Goal: Task Accomplishment & Management: Use online tool/utility

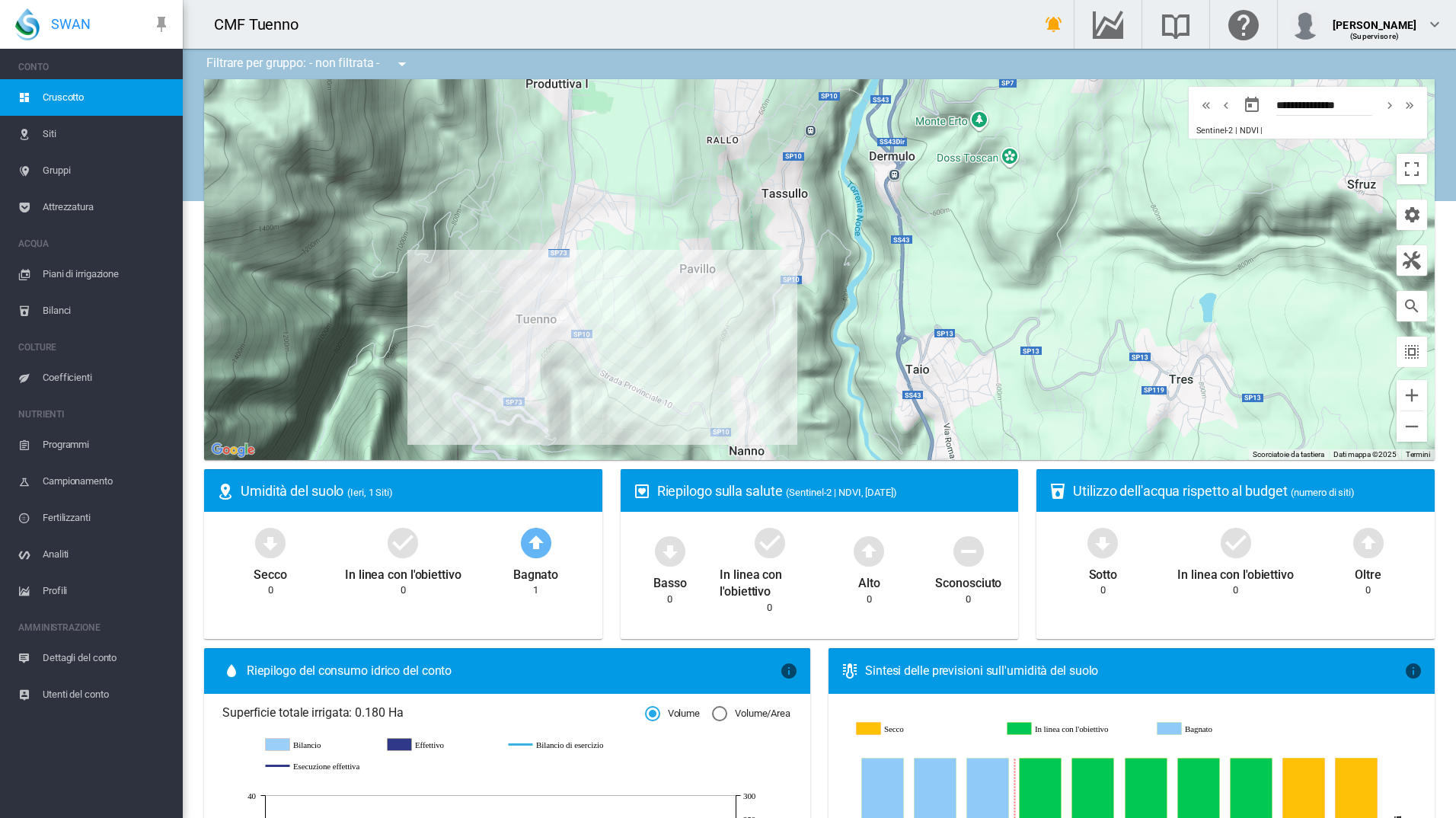
click at [99, 273] on span "Piani di irrigazione" at bounding box center [106, 273] width 128 height 37
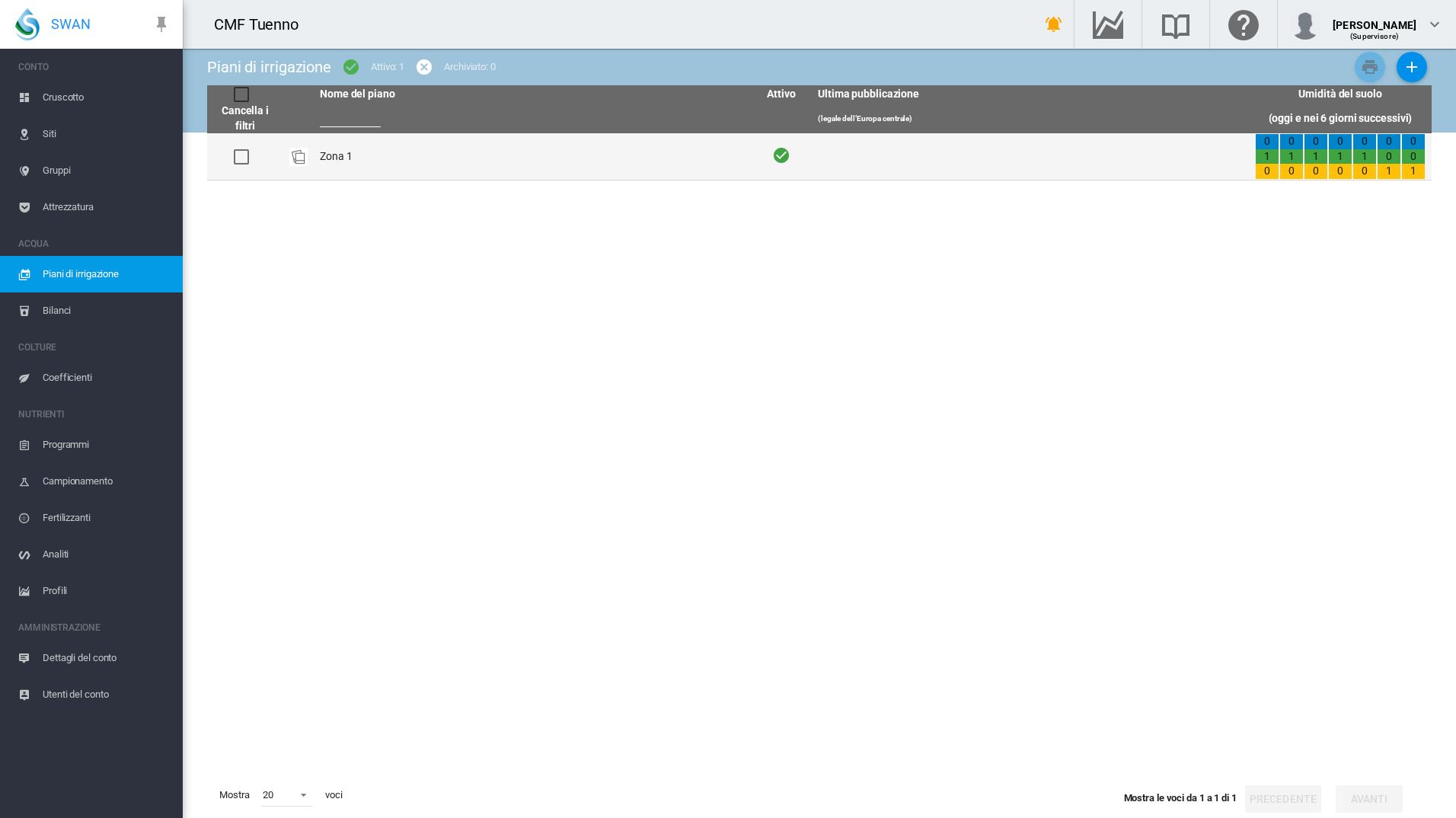
click at [343, 160] on td "Zona 1" at bounding box center [532, 156] width 437 height 46
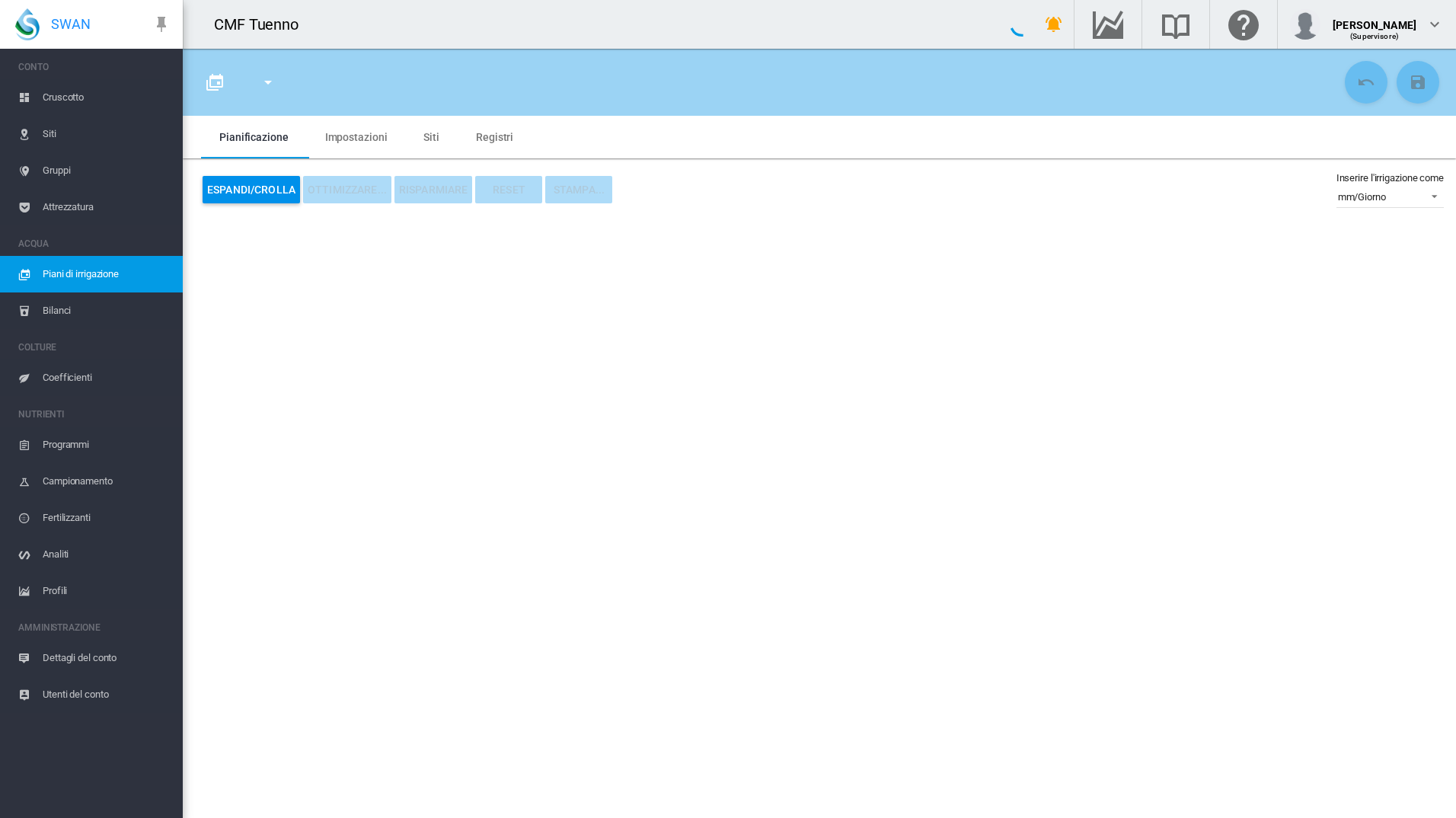
type input "******"
type input "*"
type input "**"
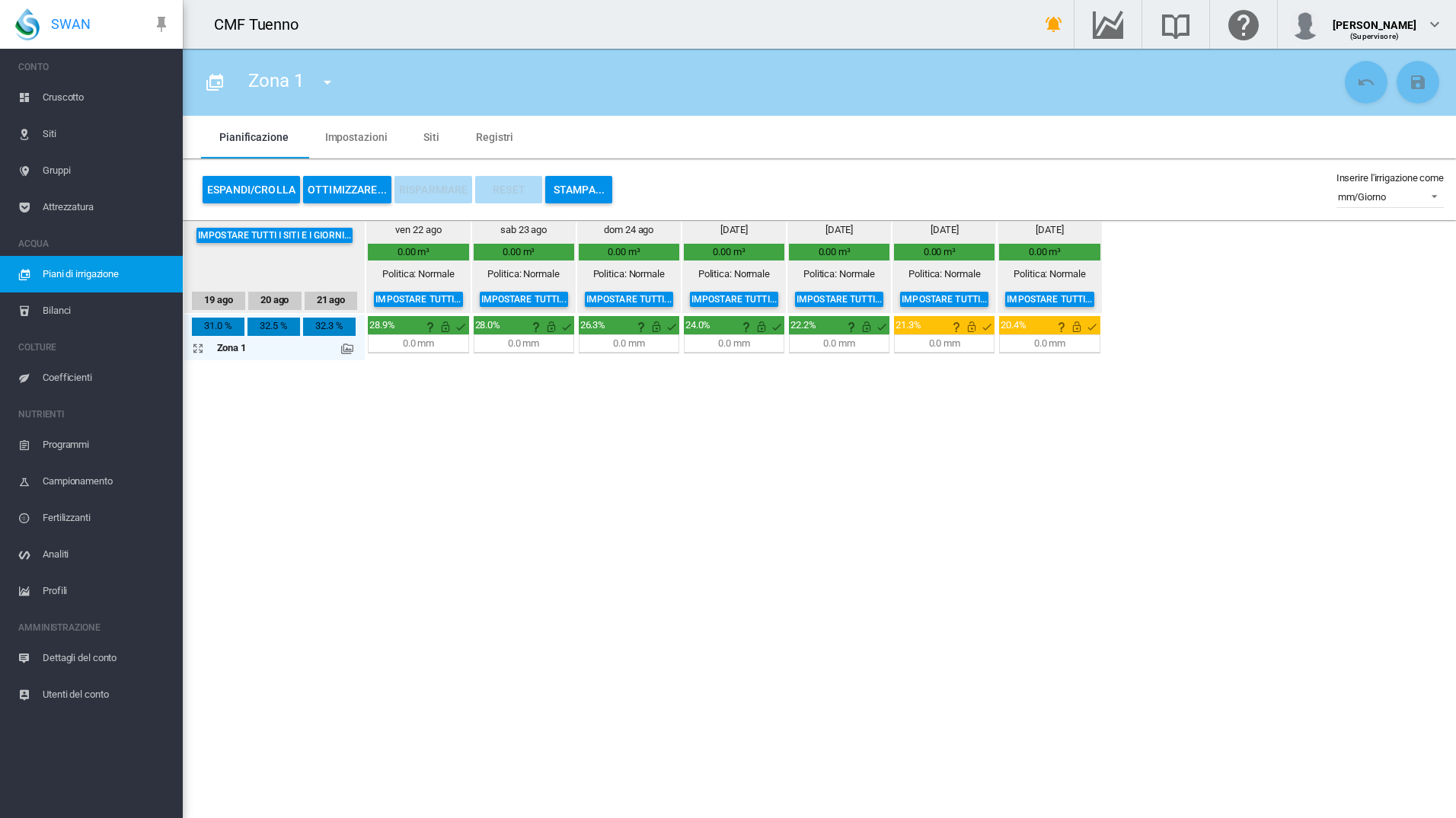
click at [349, 345] on md-icon at bounding box center [347, 348] width 12 height 12
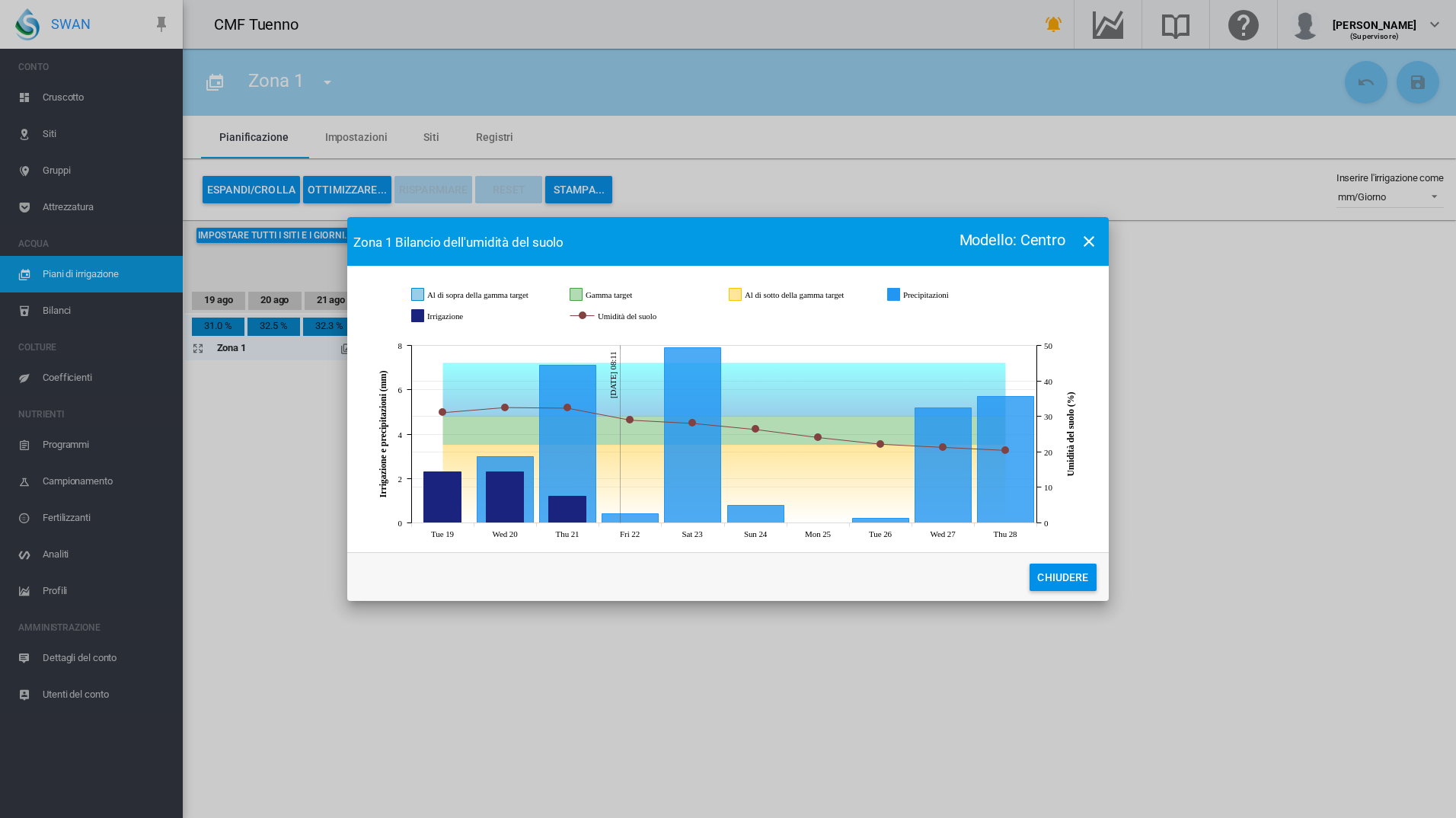
click at [1067, 584] on button "Chiudere" at bounding box center [1063, 577] width 67 height 28
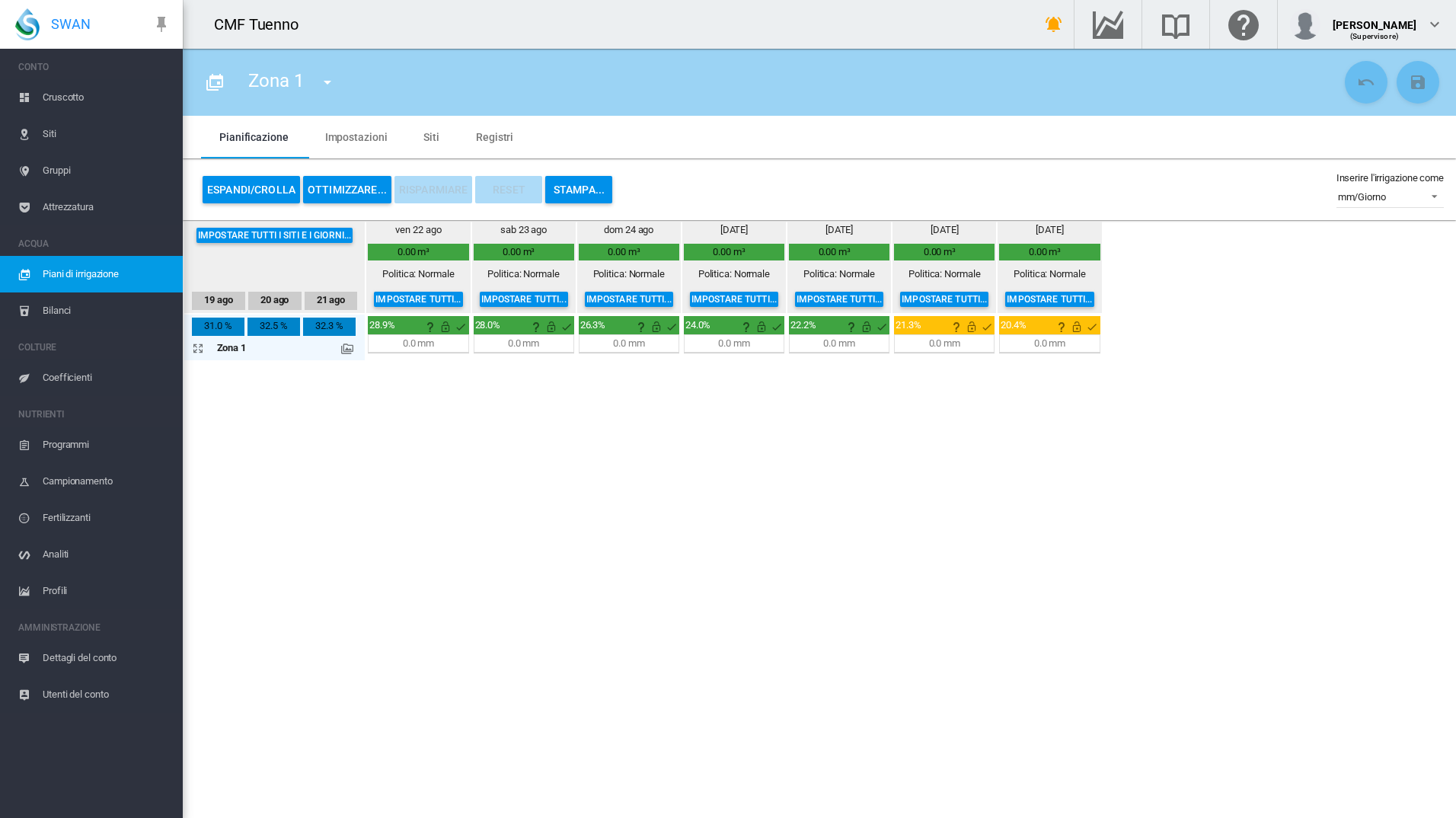
click at [343, 348] on md-icon at bounding box center [347, 348] width 12 height 12
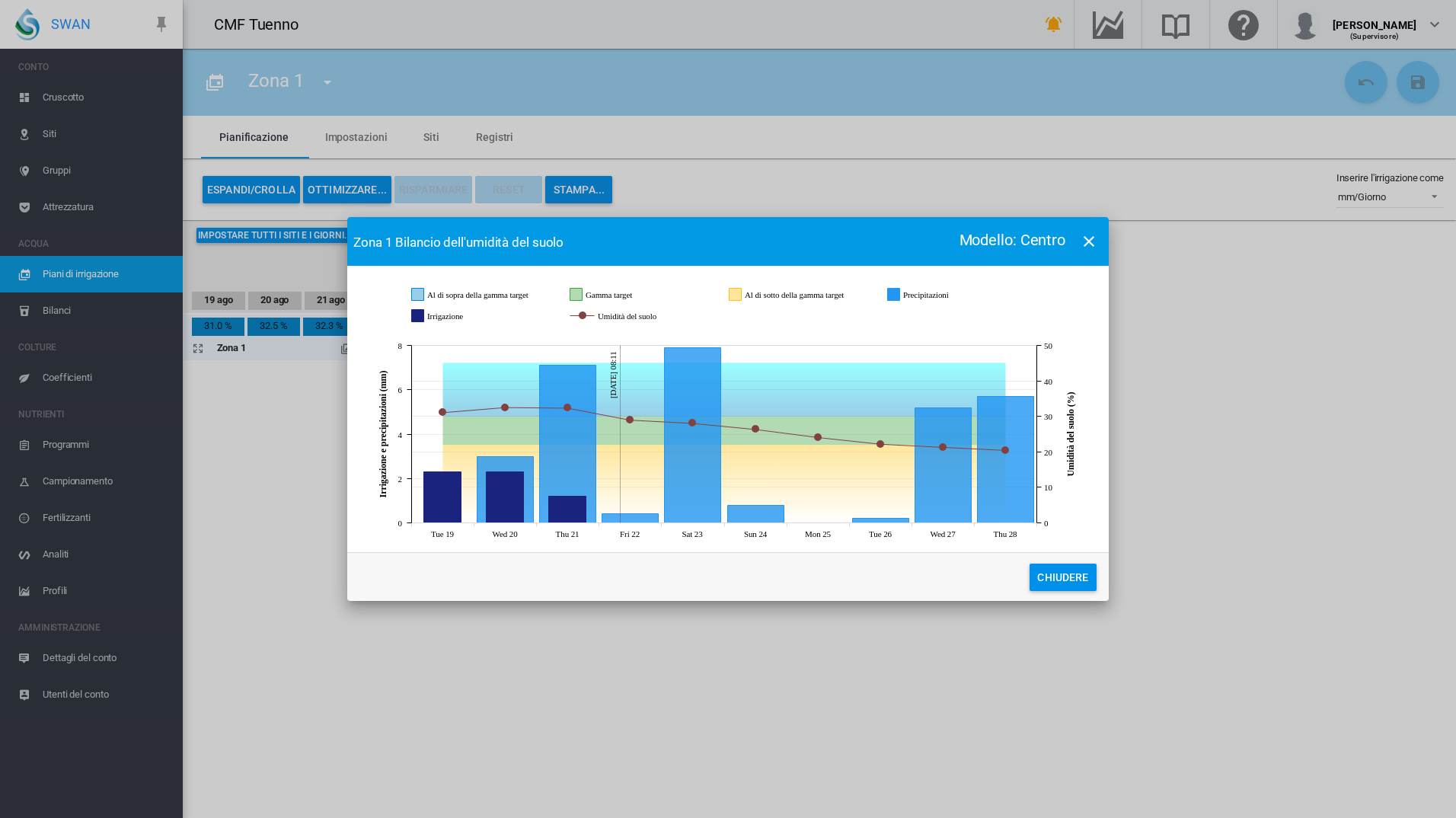
click at [1056, 584] on button "Chiudere" at bounding box center [1063, 577] width 67 height 28
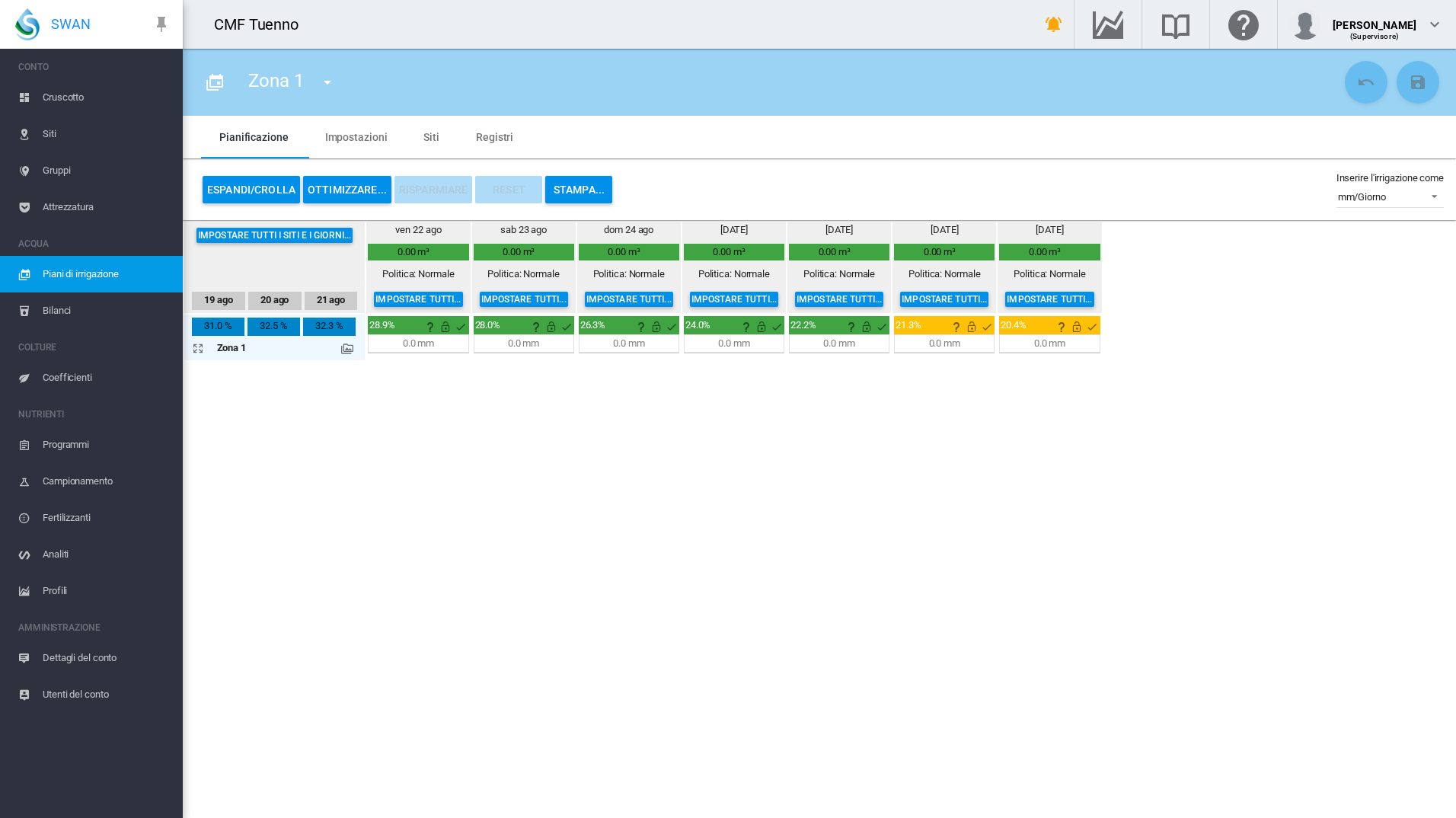
click at [347, 350] on md-icon at bounding box center [347, 348] width 12 height 12
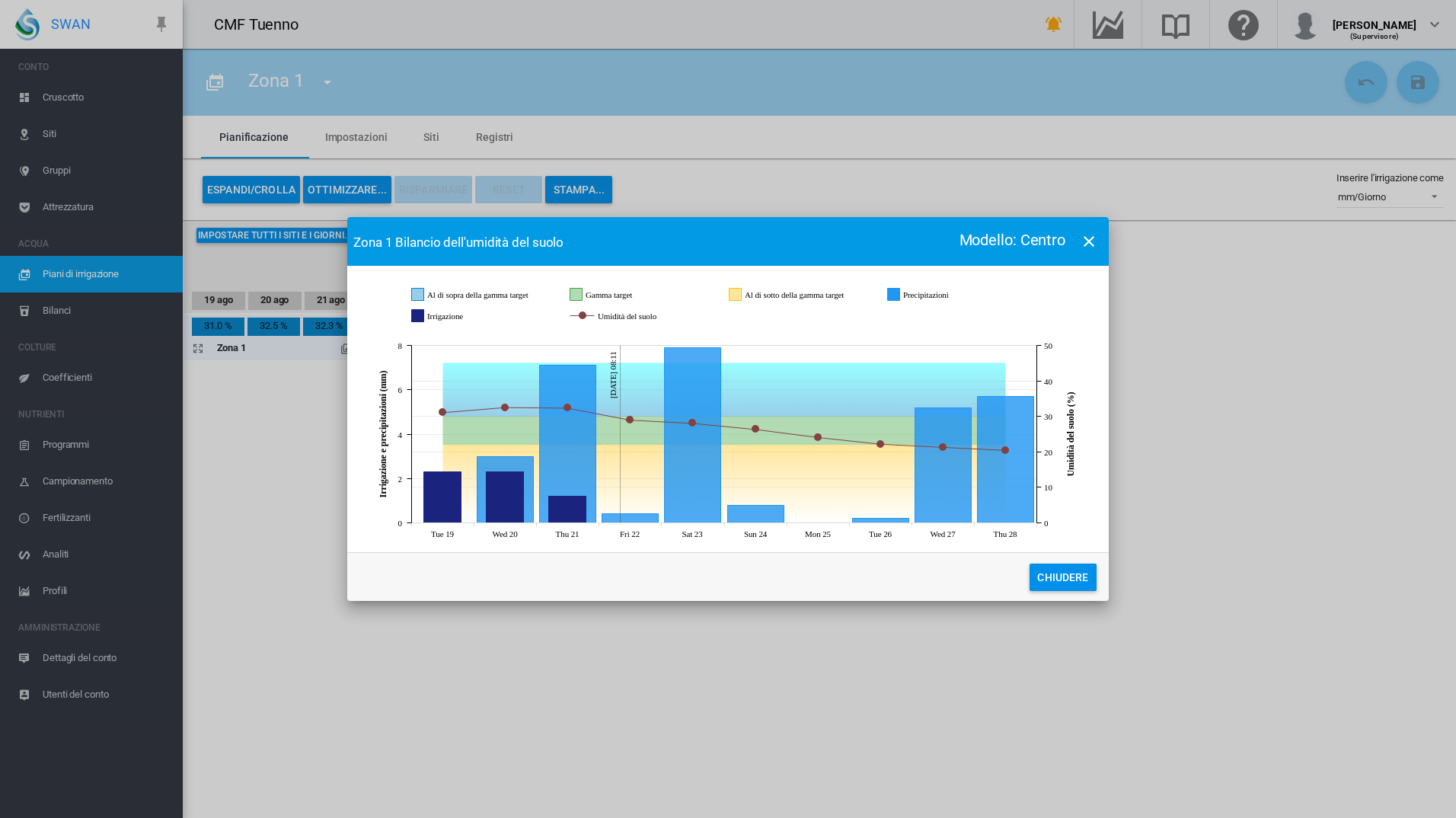
click at [1060, 575] on button "Chiudere" at bounding box center [1063, 577] width 67 height 28
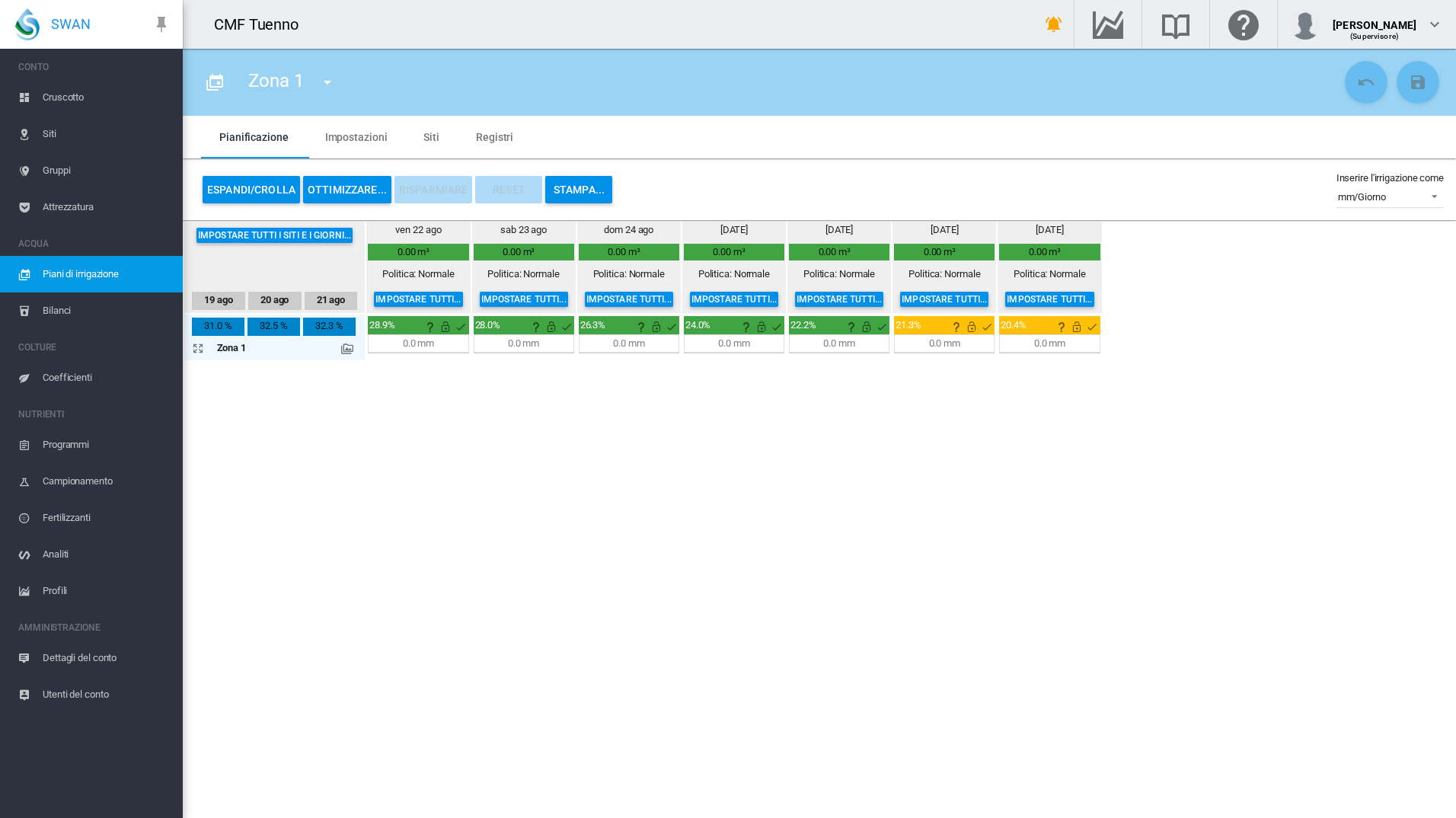
click at [361, 184] on button "OTTIMIZZARE..." at bounding box center [347, 190] width 89 height 28
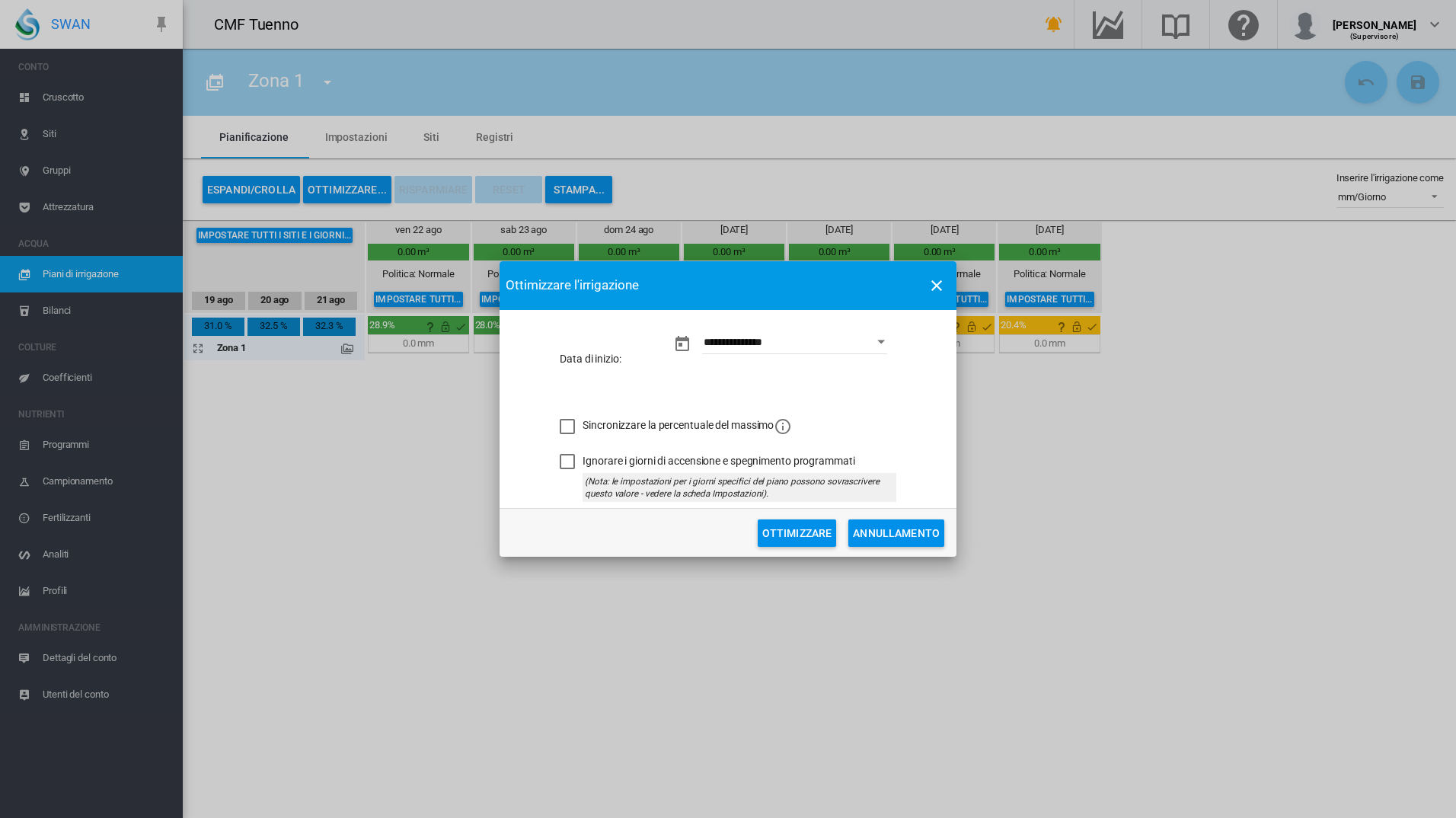
click at [562, 419] on div "Sincronizzare la percentuale del massimo" at bounding box center [567, 426] width 15 height 15
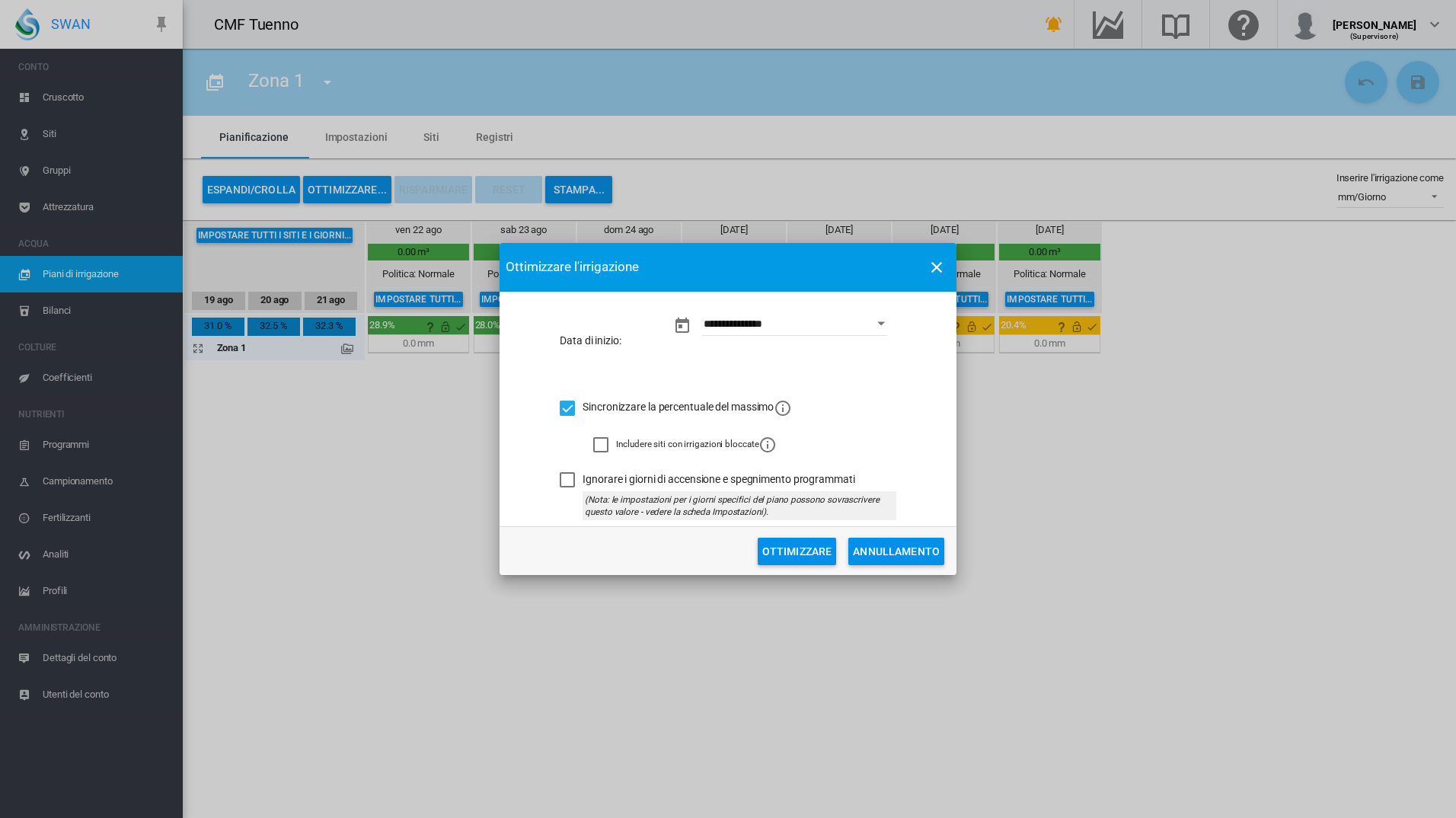
click at [571, 482] on div "Ignorare i giorni di accensione e spegnimento programmati" at bounding box center [567, 479] width 15 height 15
click at [813, 554] on button "Ottimizzare" at bounding box center [797, 552] width 79 height 28
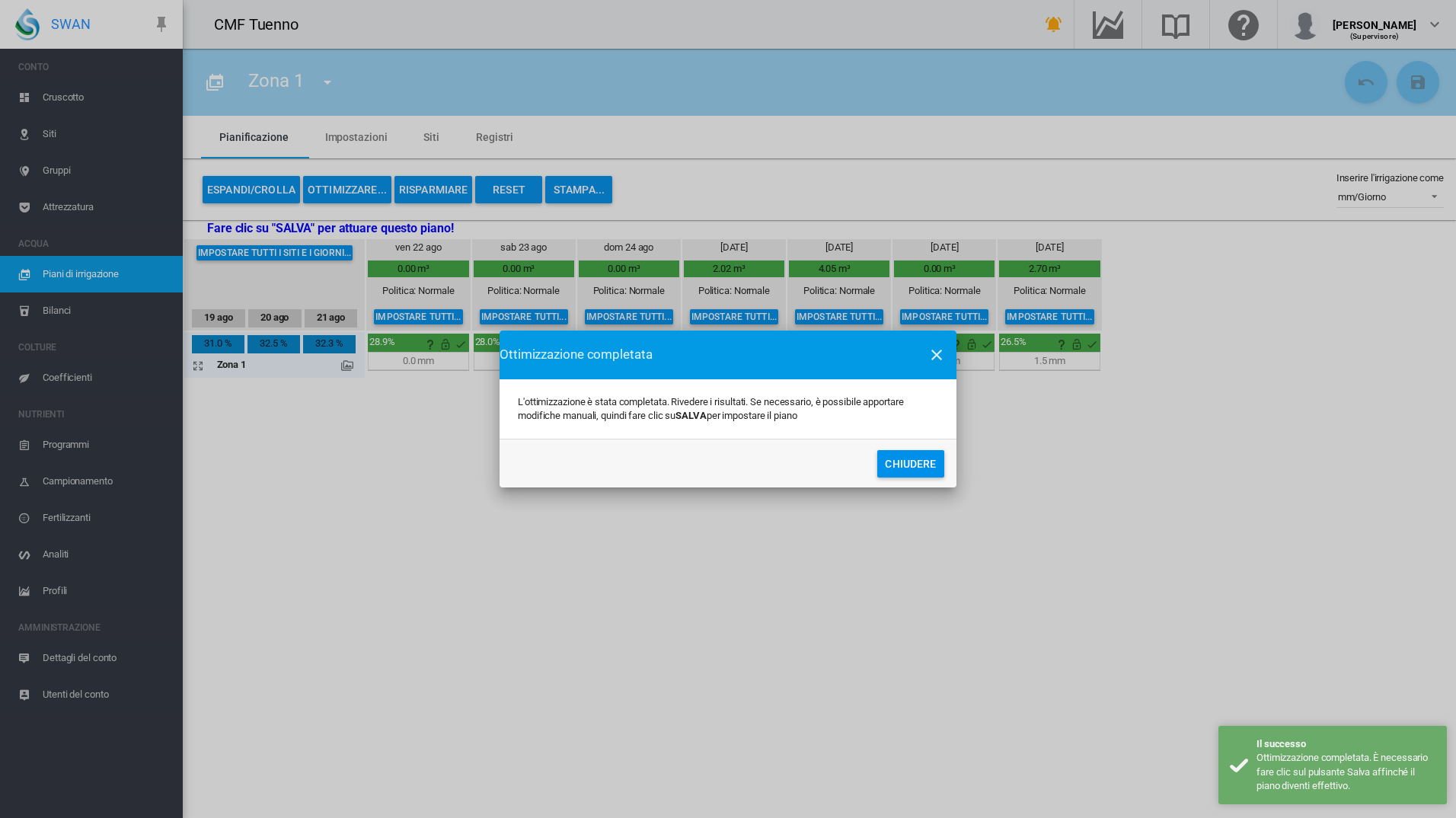
click at [933, 475] on button "Chiudere" at bounding box center [911, 464] width 67 height 28
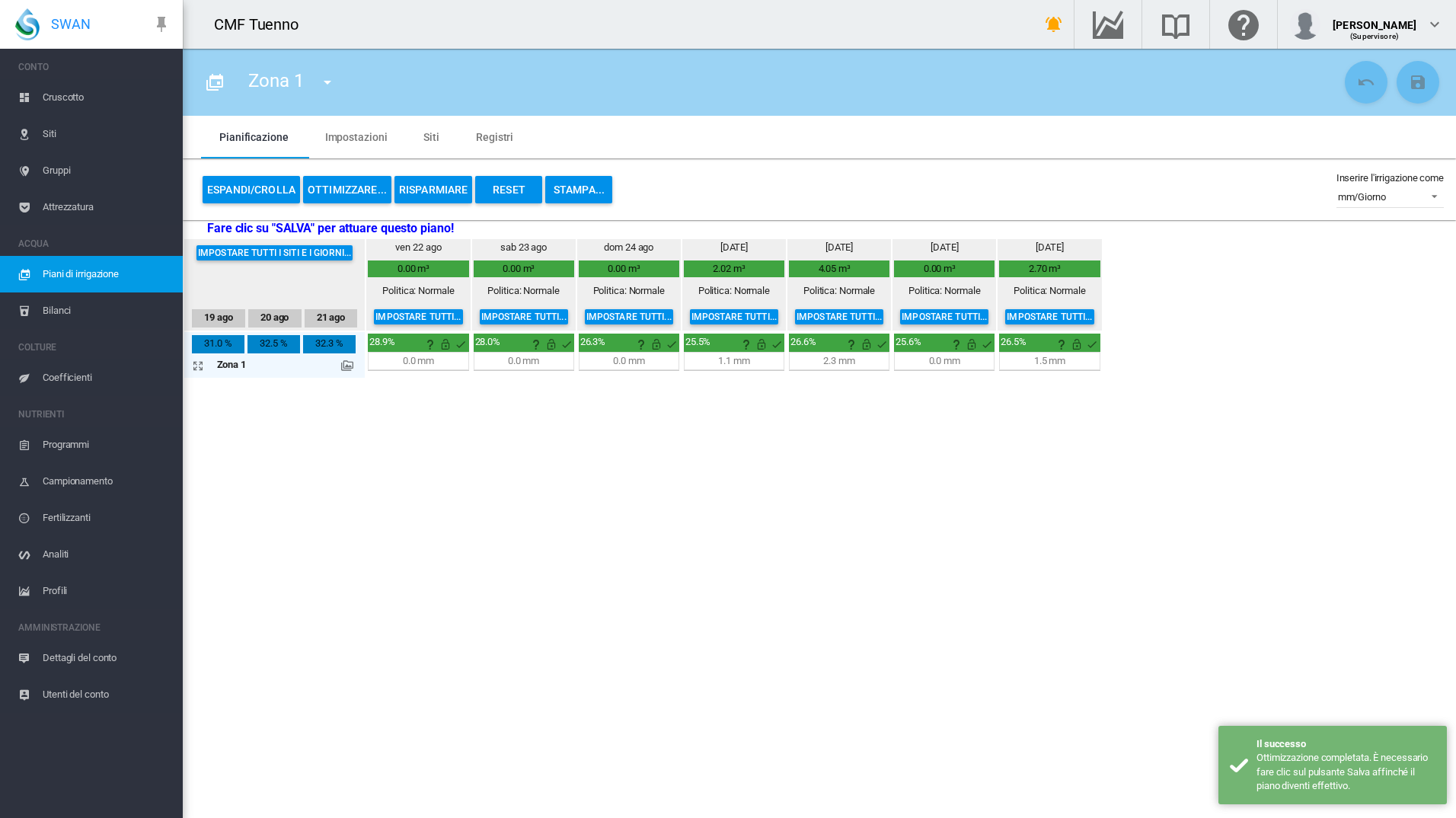
click at [353, 367] on md-icon at bounding box center [347, 365] width 12 height 12
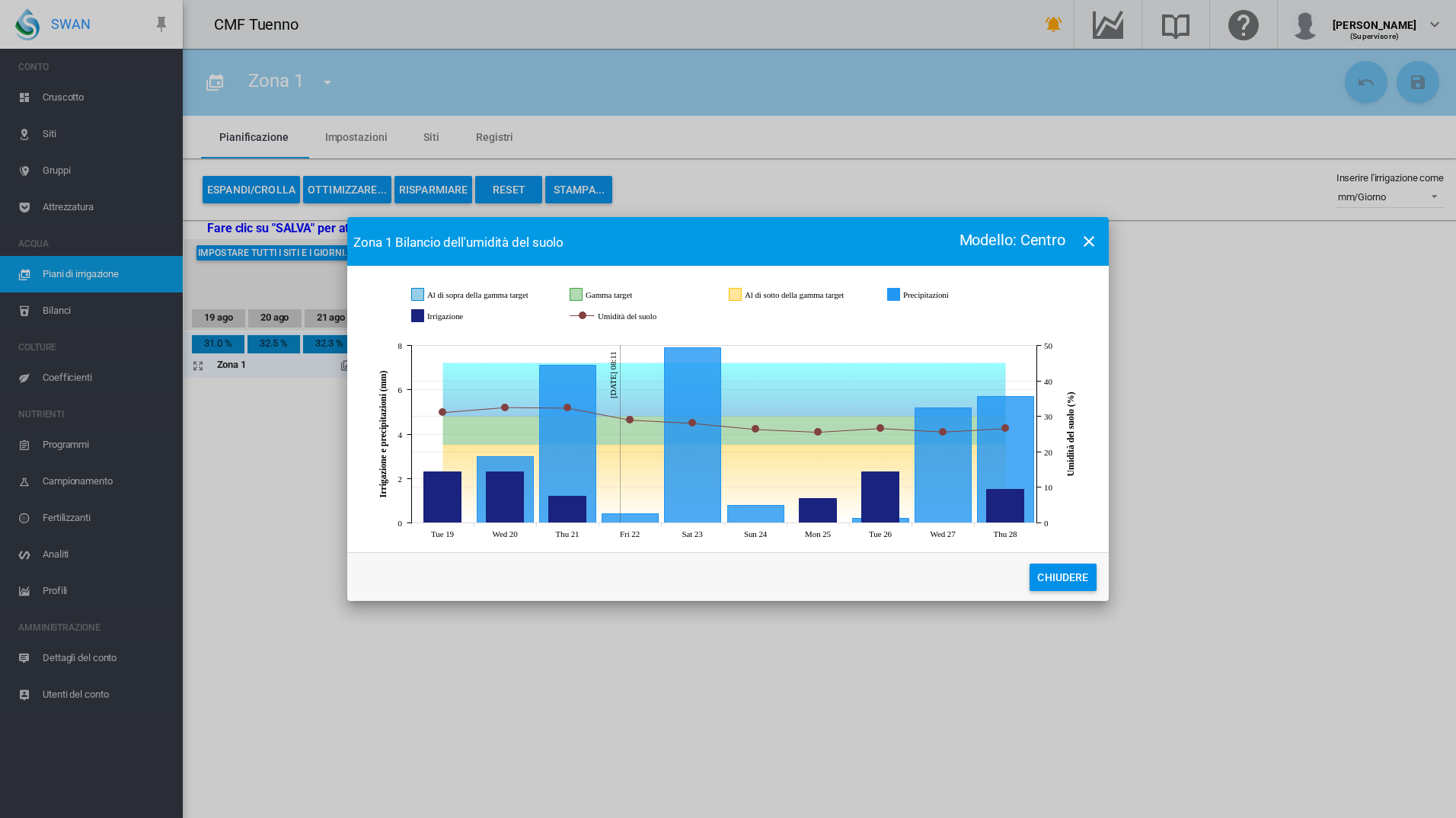
click at [1061, 599] on md-dialog-actions "Chiudere" at bounding box center [728, 576] width 762 height 49
click at [1052, 581] on button "Chiudere" at bounding box center [1063, 577] width 67 height 28
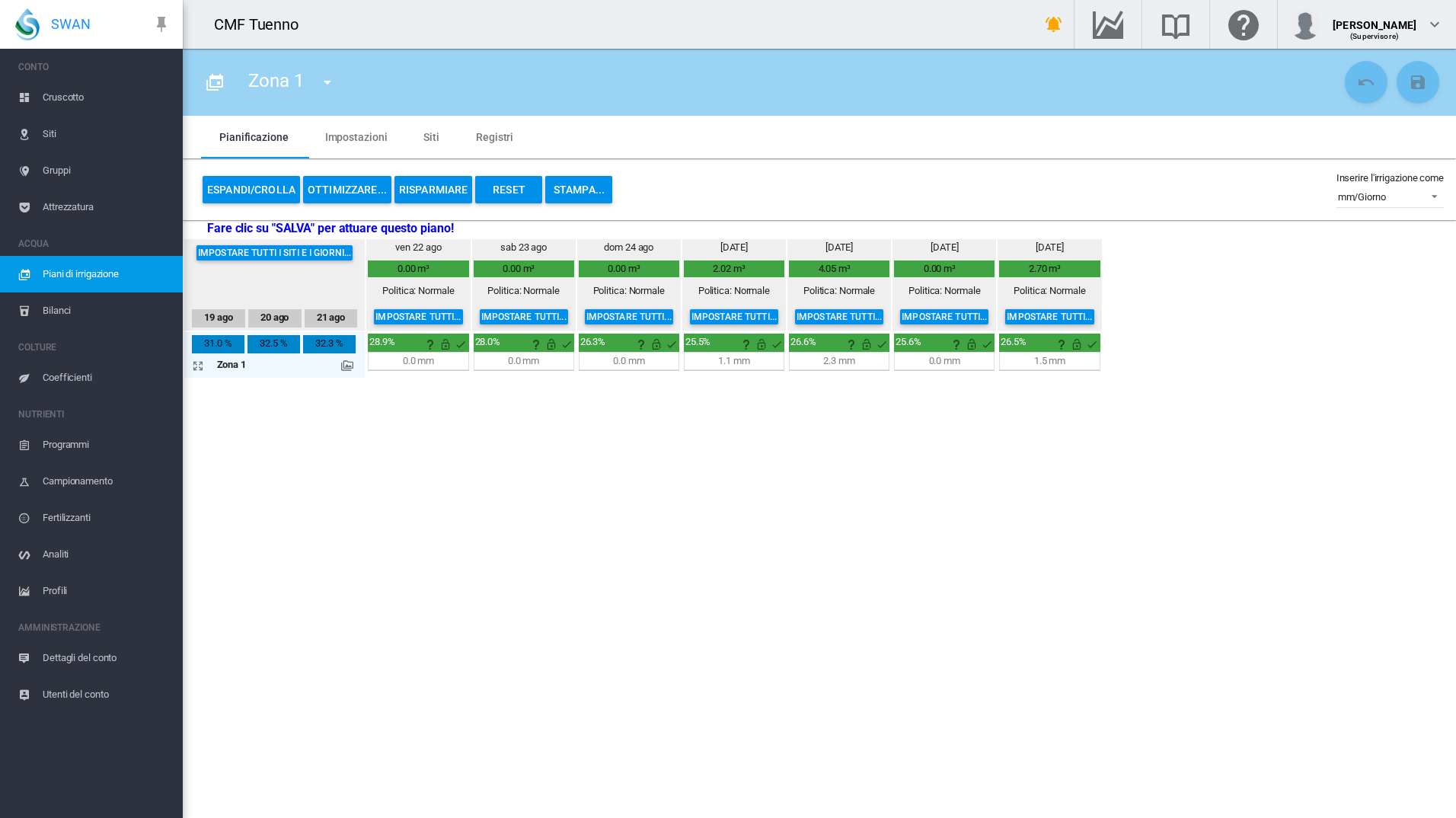
click at [47, 129] on span "Siti" at bounding box center [106, 133] width 128 height 37
click at [47, 129] on body "SWAN CONTO Cruscotto Siti Gruppi Attrezzatura ACQUA Piani di irrigazione" at bounding box center [728, 409] width 1456 height 818
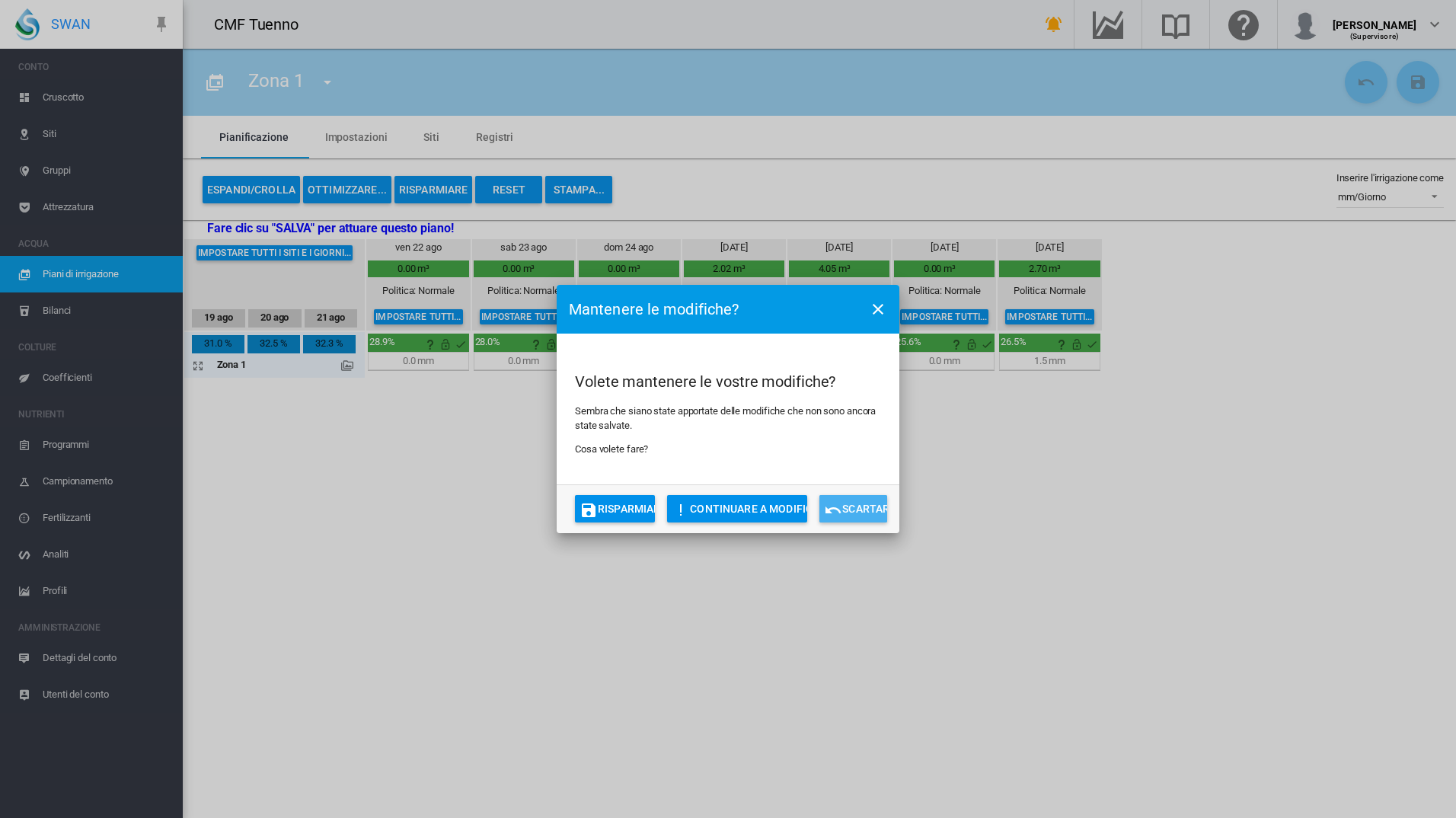
click at [853, 513] on button "Scartare" at bounding box center [853, 509] width 68 height 28
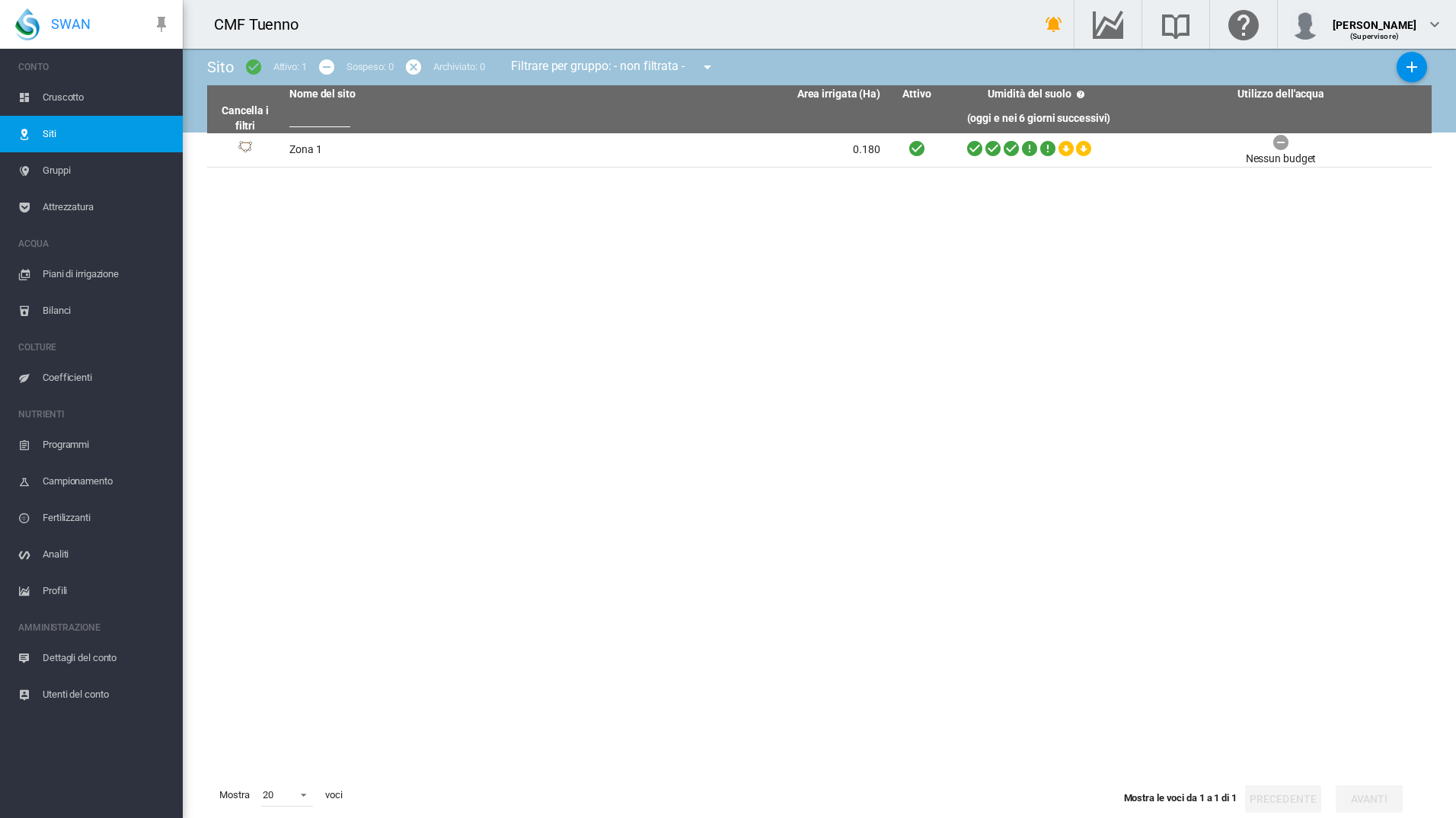
click at [1401, 240] on tbody "Zona 1 0.180" at bounding box center [820, 453] width 1225 height 638
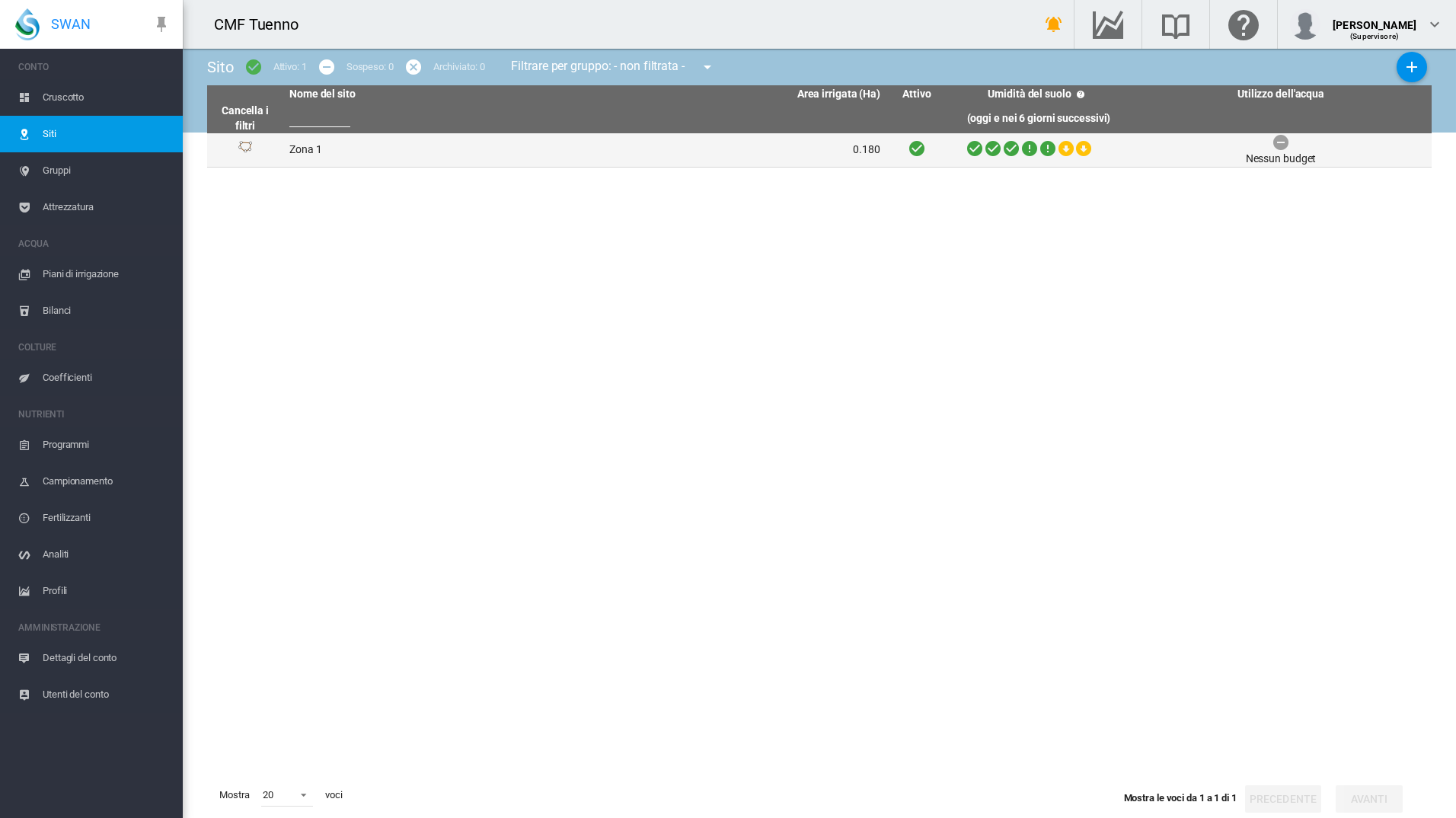
click at [699, 153] on td "0.180" at bounding box center [736, 150] width 302 height 33
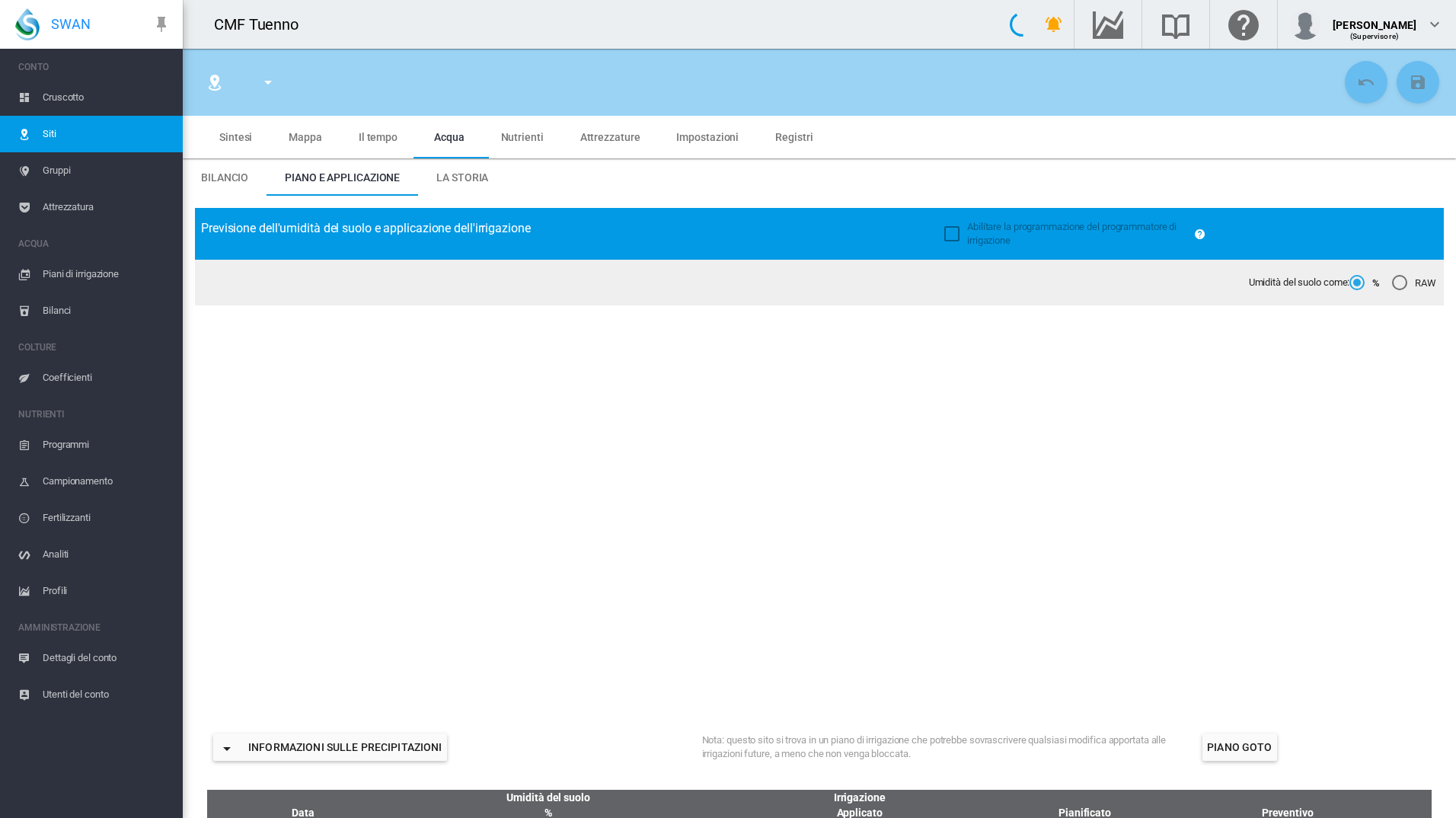
type input "******"
type input "*****"
type input "********"
type input "***"
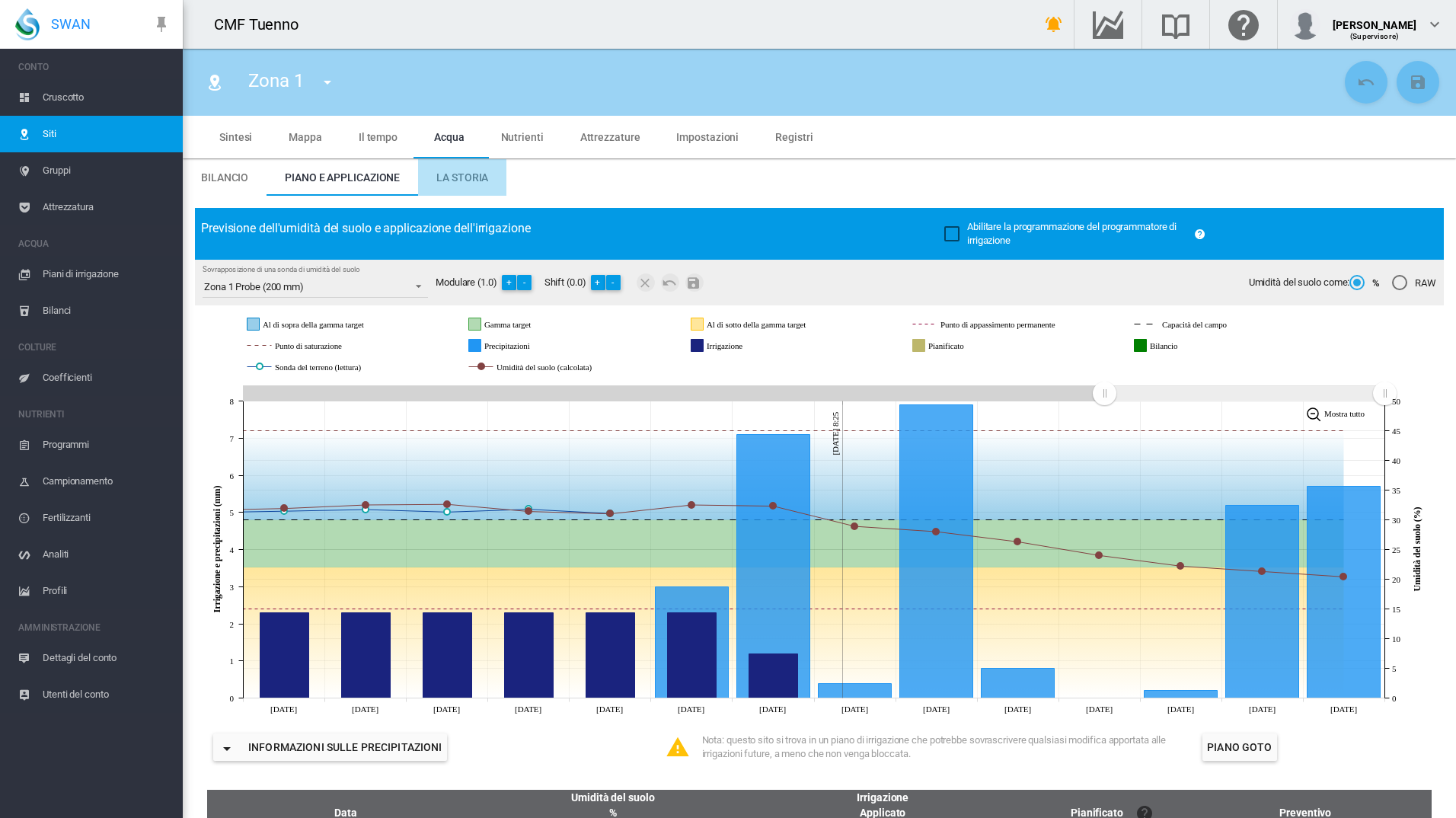
click at [448, 185] on md-tab-item "La storia" at bounding box center [462, 177] width 89 height 37
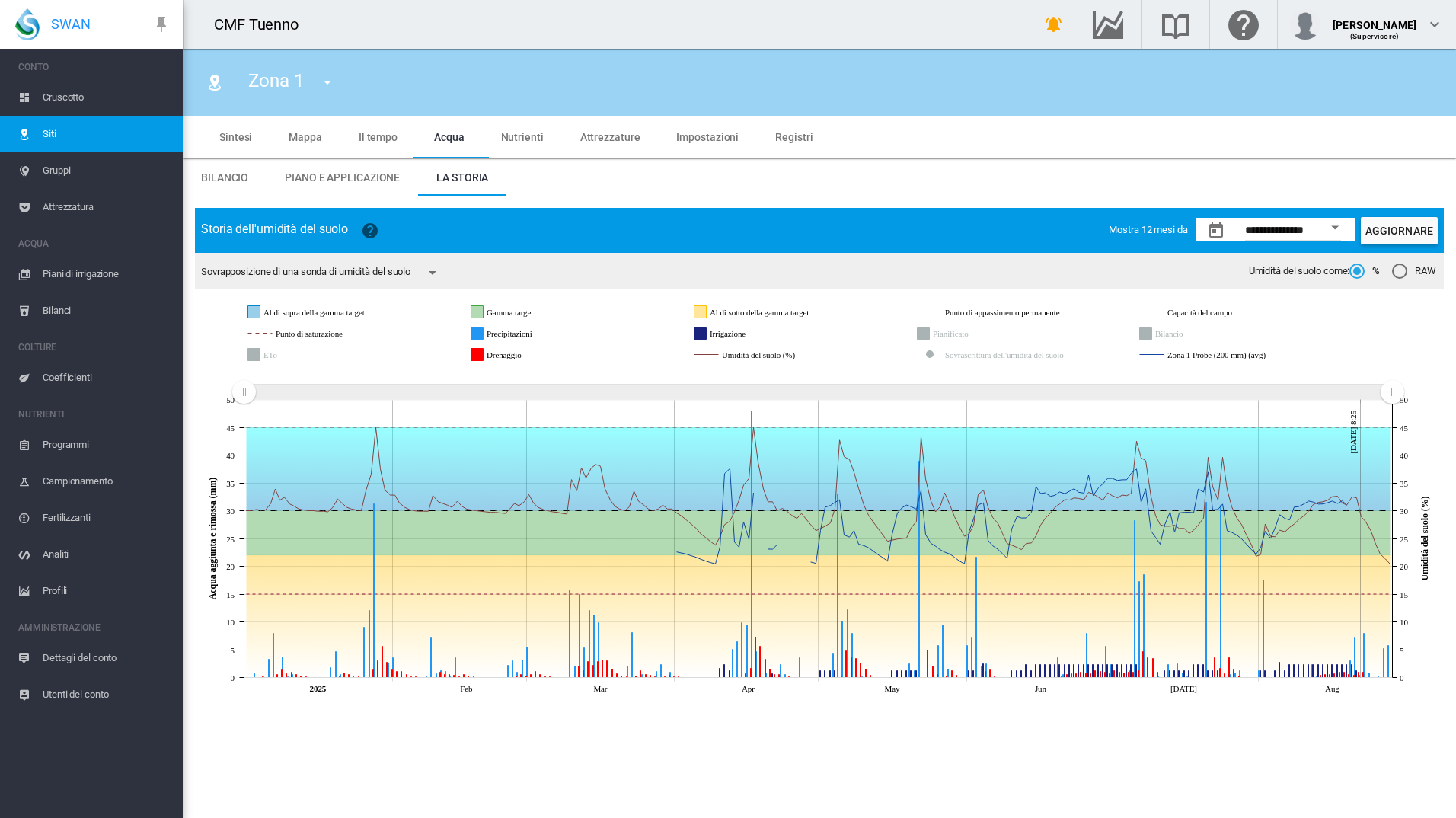
click at [1331, 227] on button "Open calendar" at bounding box center [1336, 228] width 28 height 28
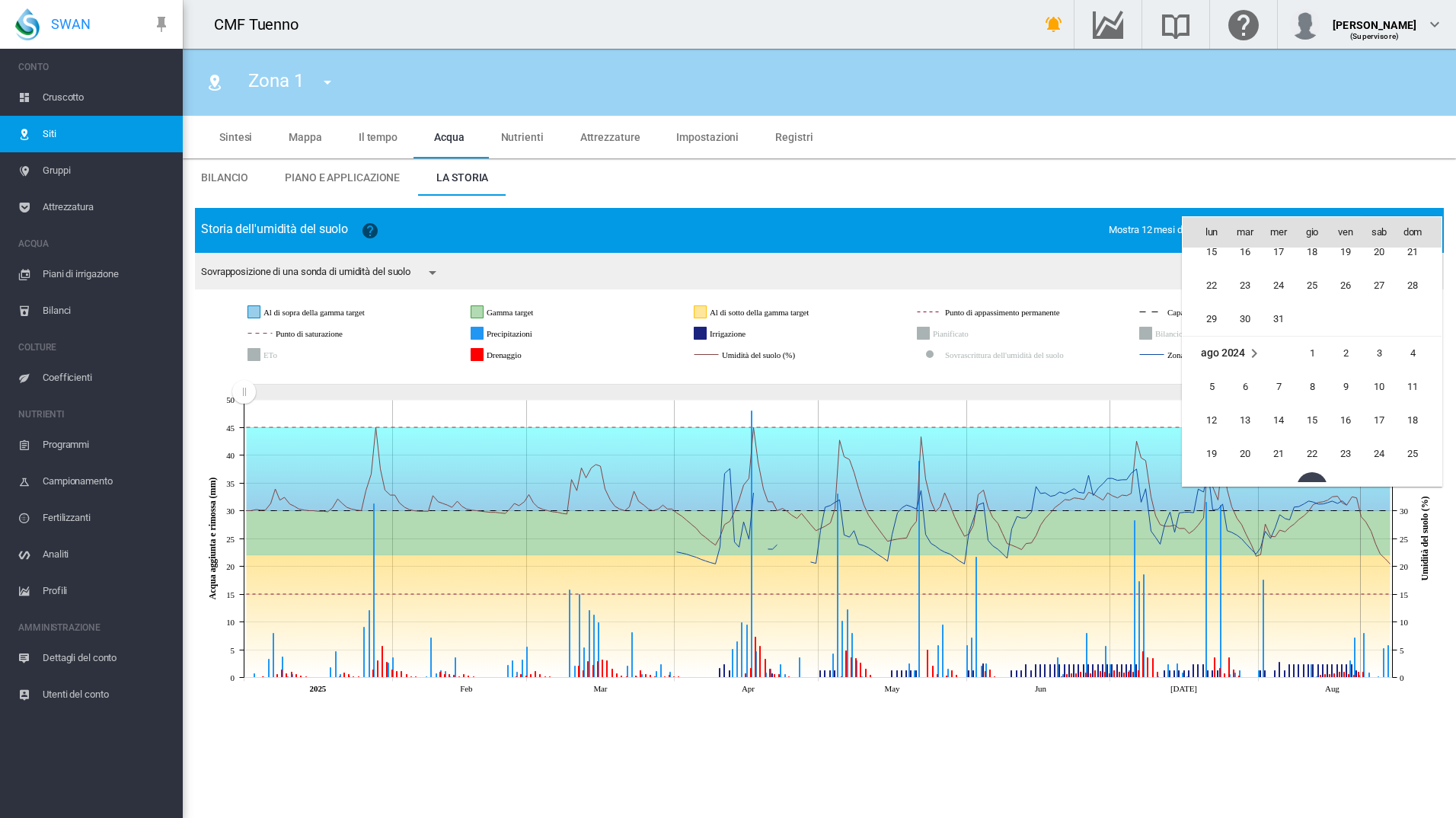
scroll to position [35233, 0]
click at [1213, 352] on span "ago 2024" at bounding box center [1223, 352] width 44 height 12
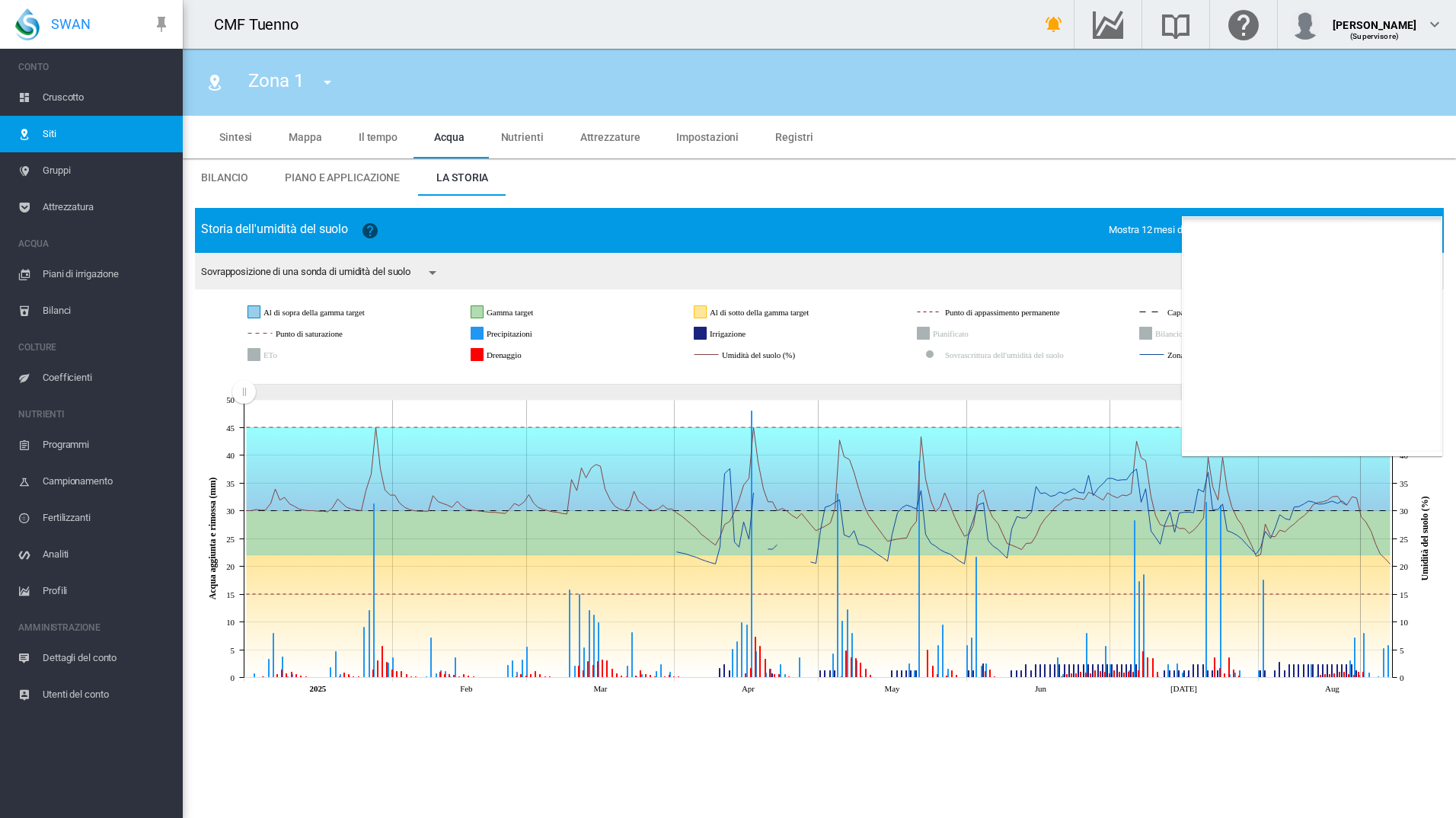
scroll to position [938, 0]
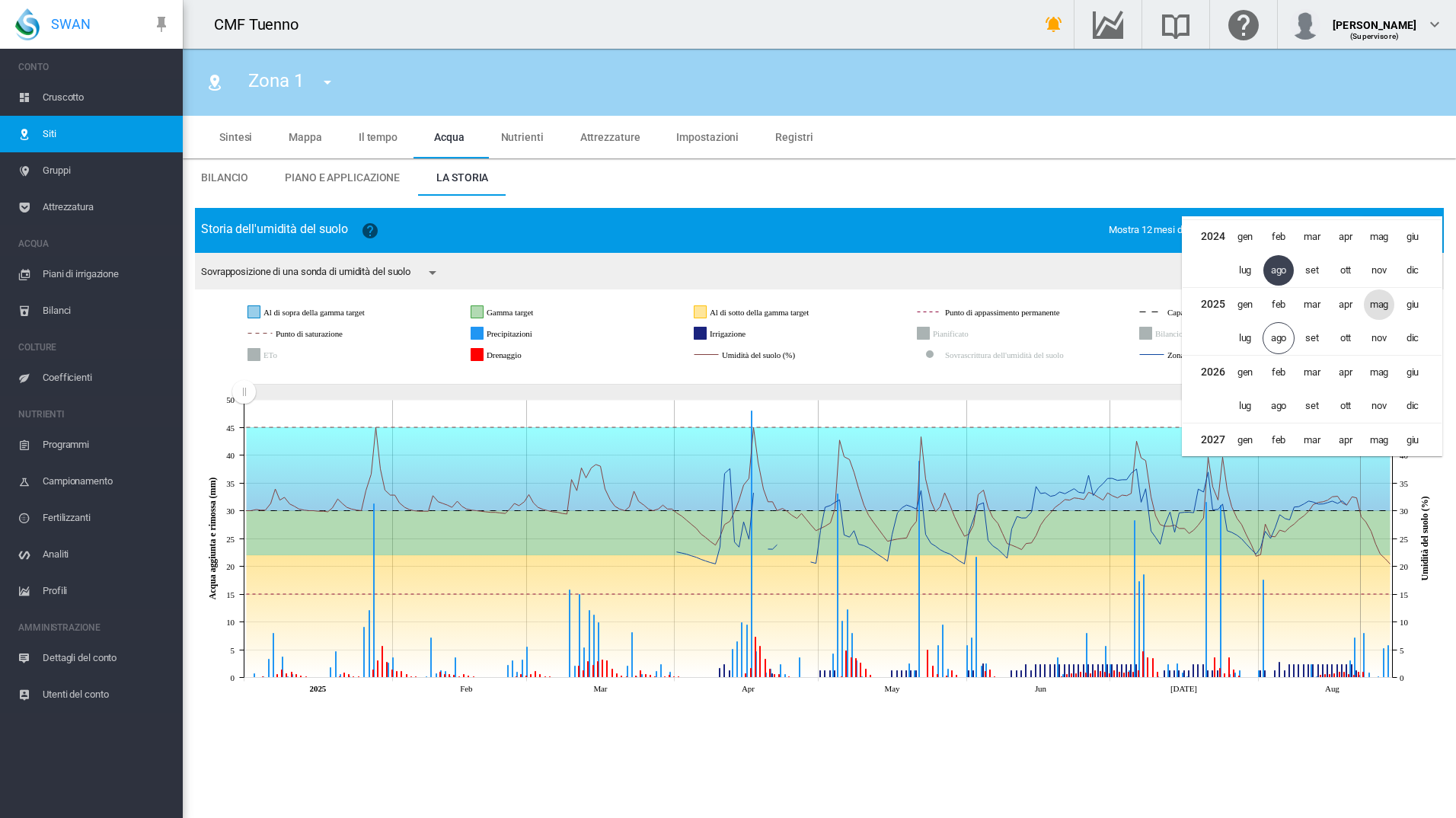
click at [1390, 307] on span "mag" at bounding box center [1379, 304] width 30 height 30
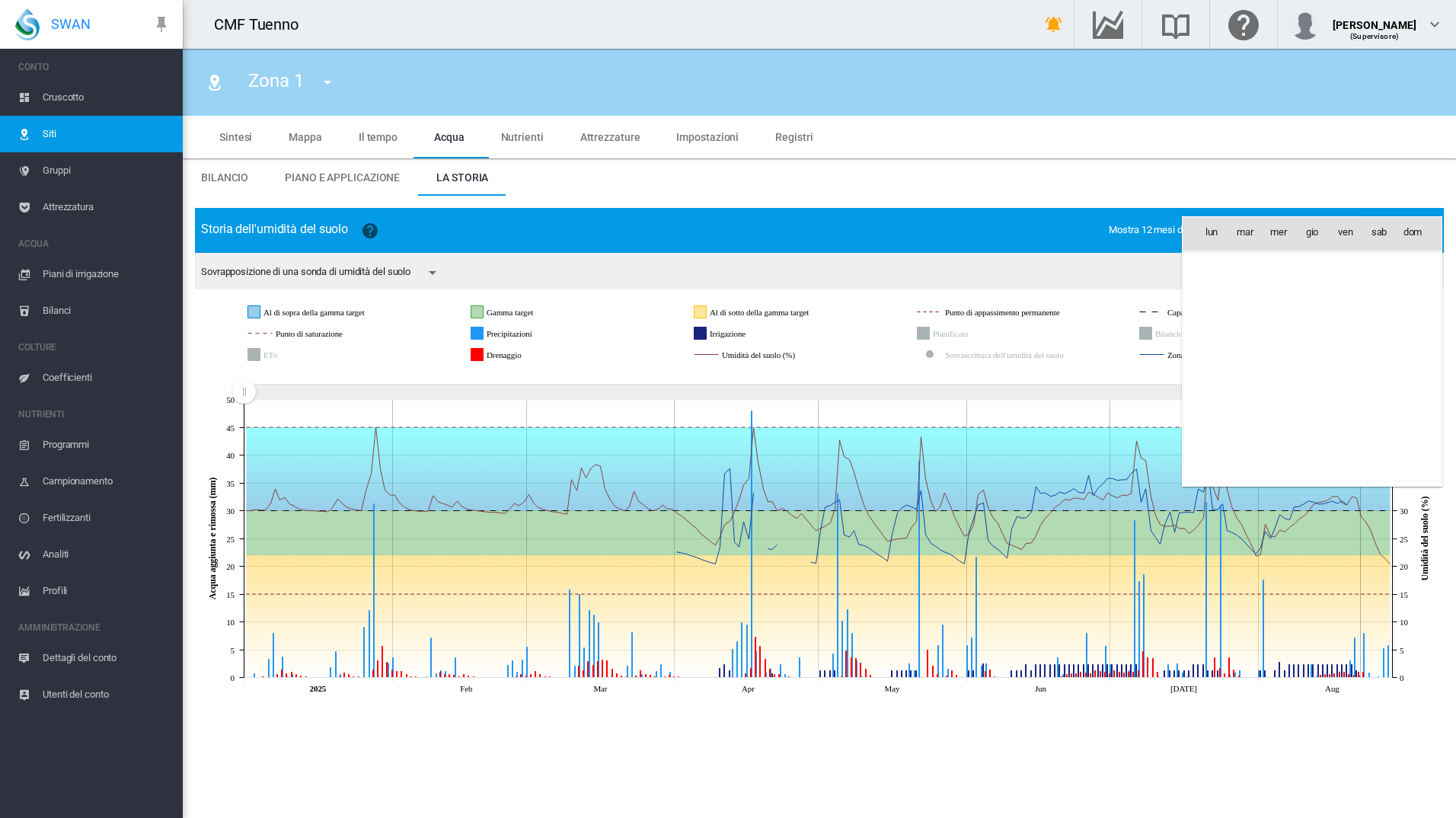
scroll to position [37138, 0]
click at [1305, 264] on span "1" at bounding box center [1312, 265] width 30 height 30
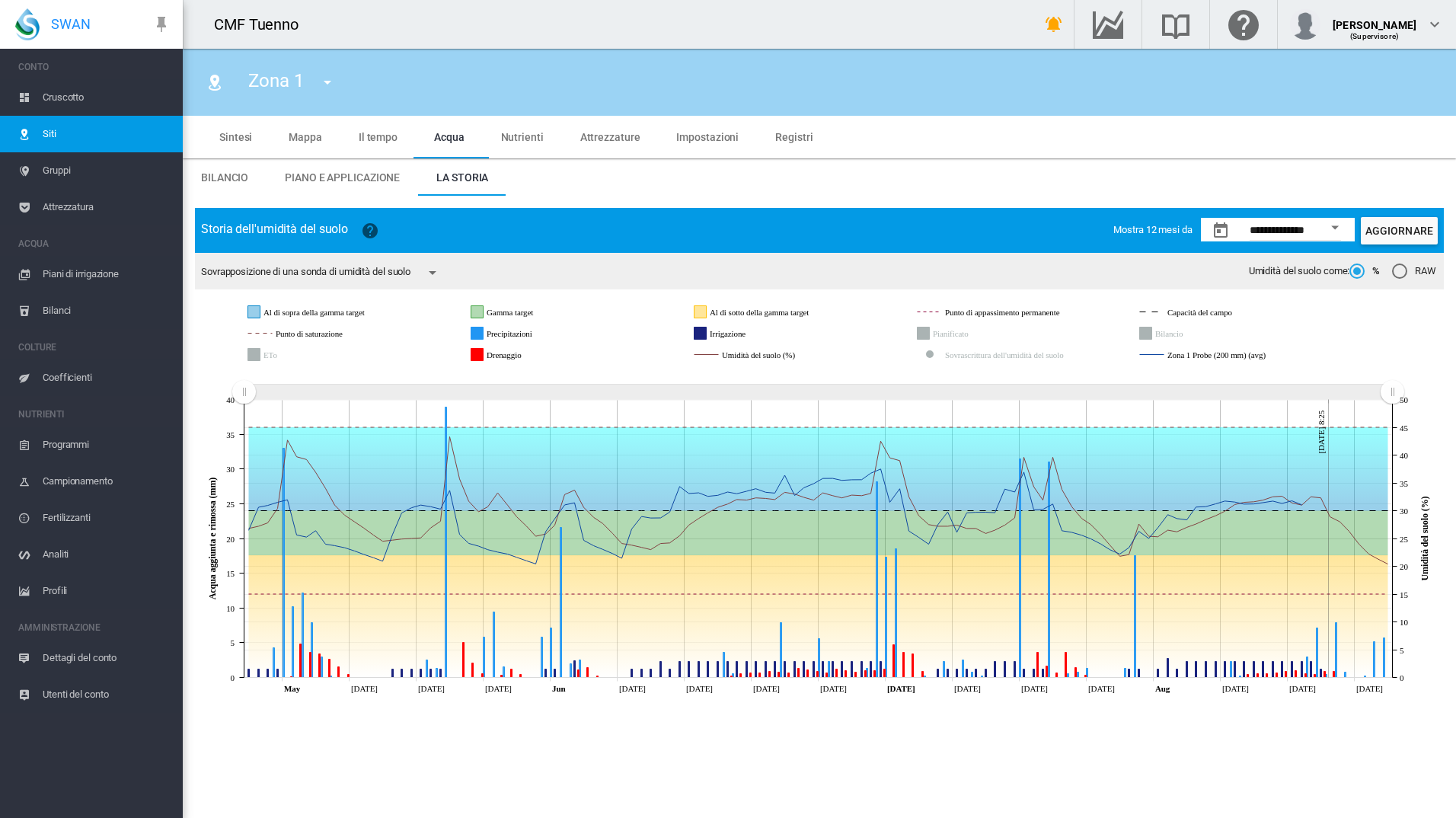
click at [1340, 229] on button "Open calendar" at bounding box center [1336, 228] width 28 height 28
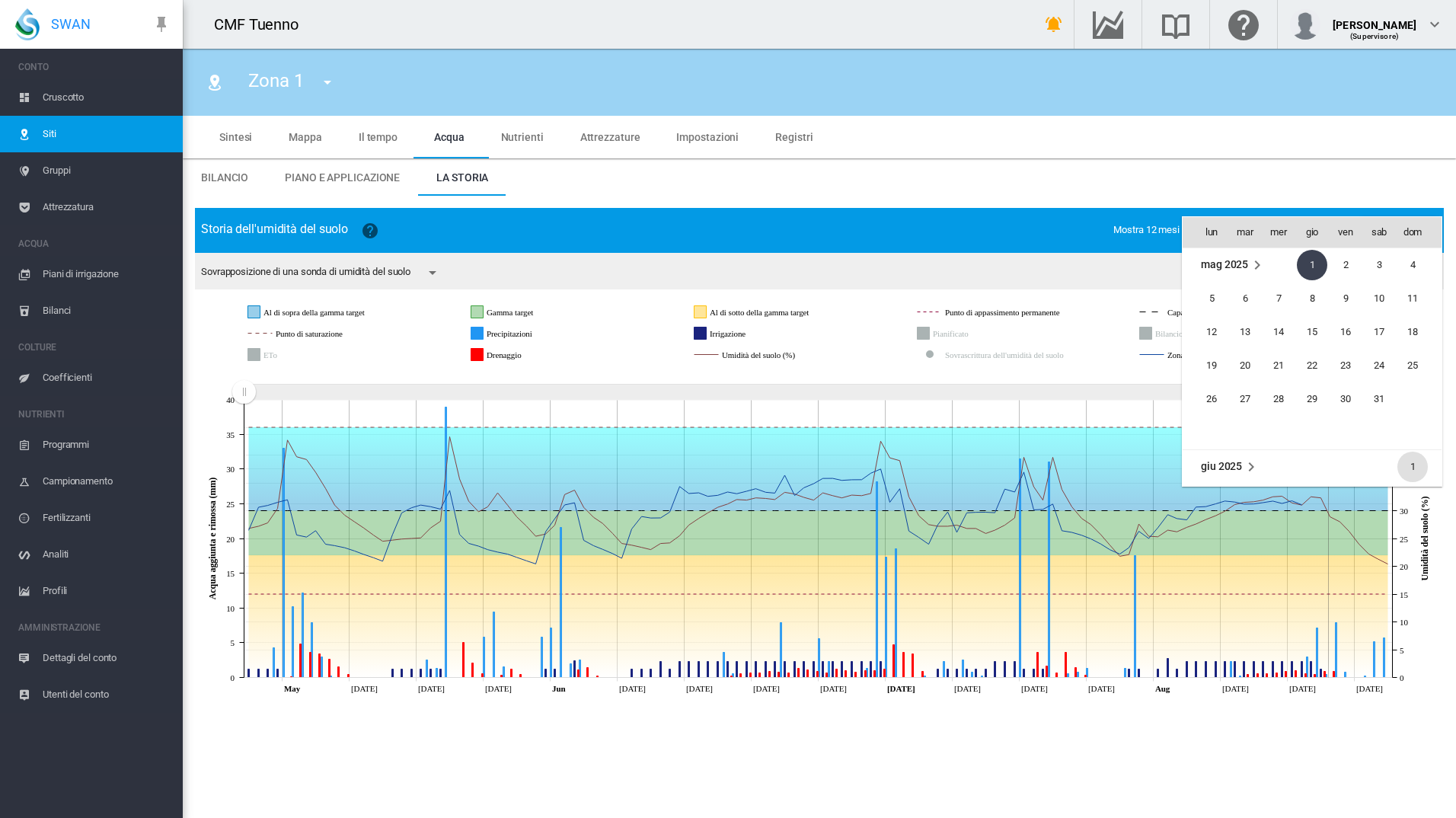
click at [1404, 458] on span "1" at bounding box center [1412, 466] width 30 height 30
type input "**********"
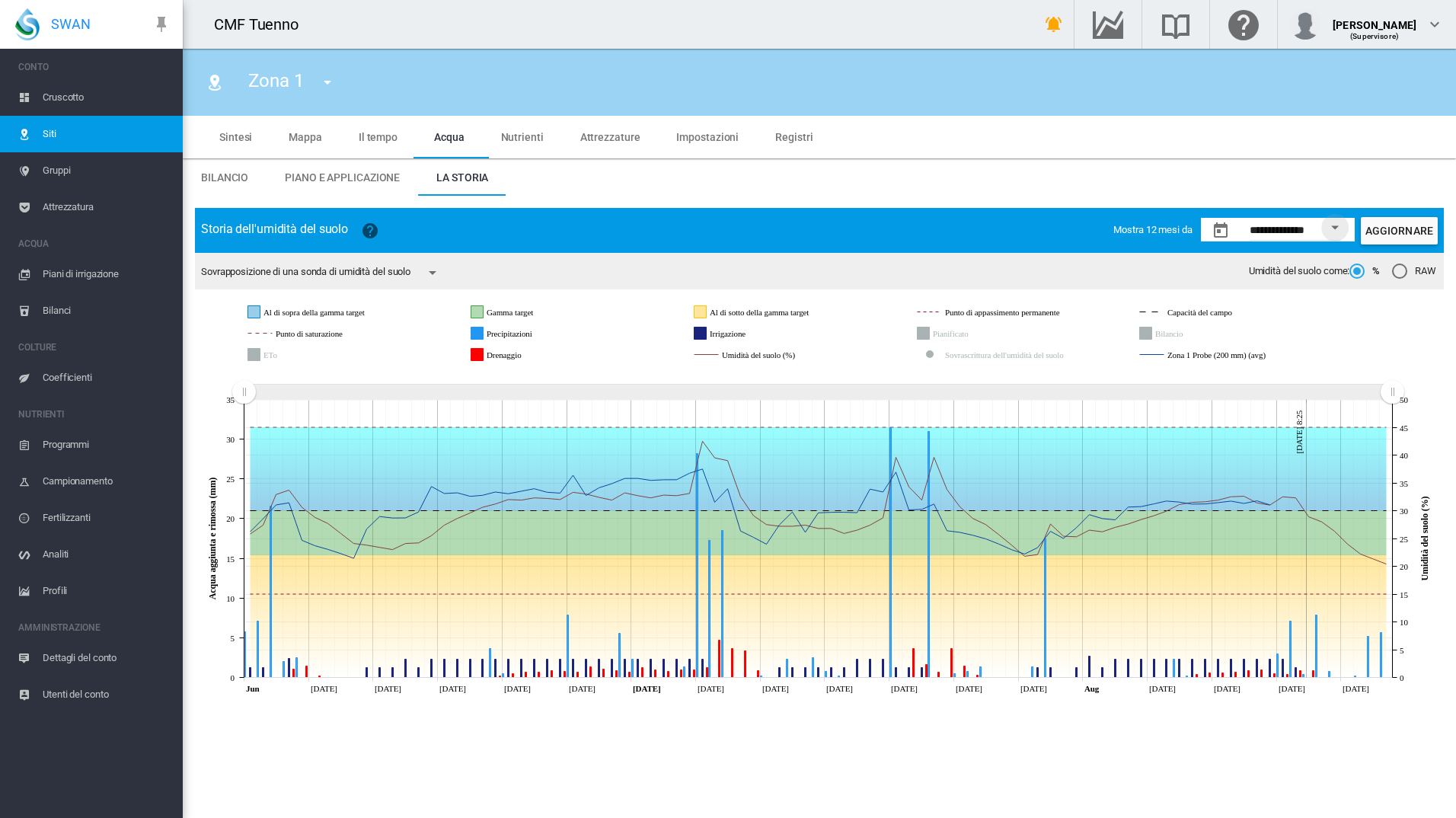
click at [1404, 458] on tspan "40" at bounding box center [1404, 455] width 8 height 9
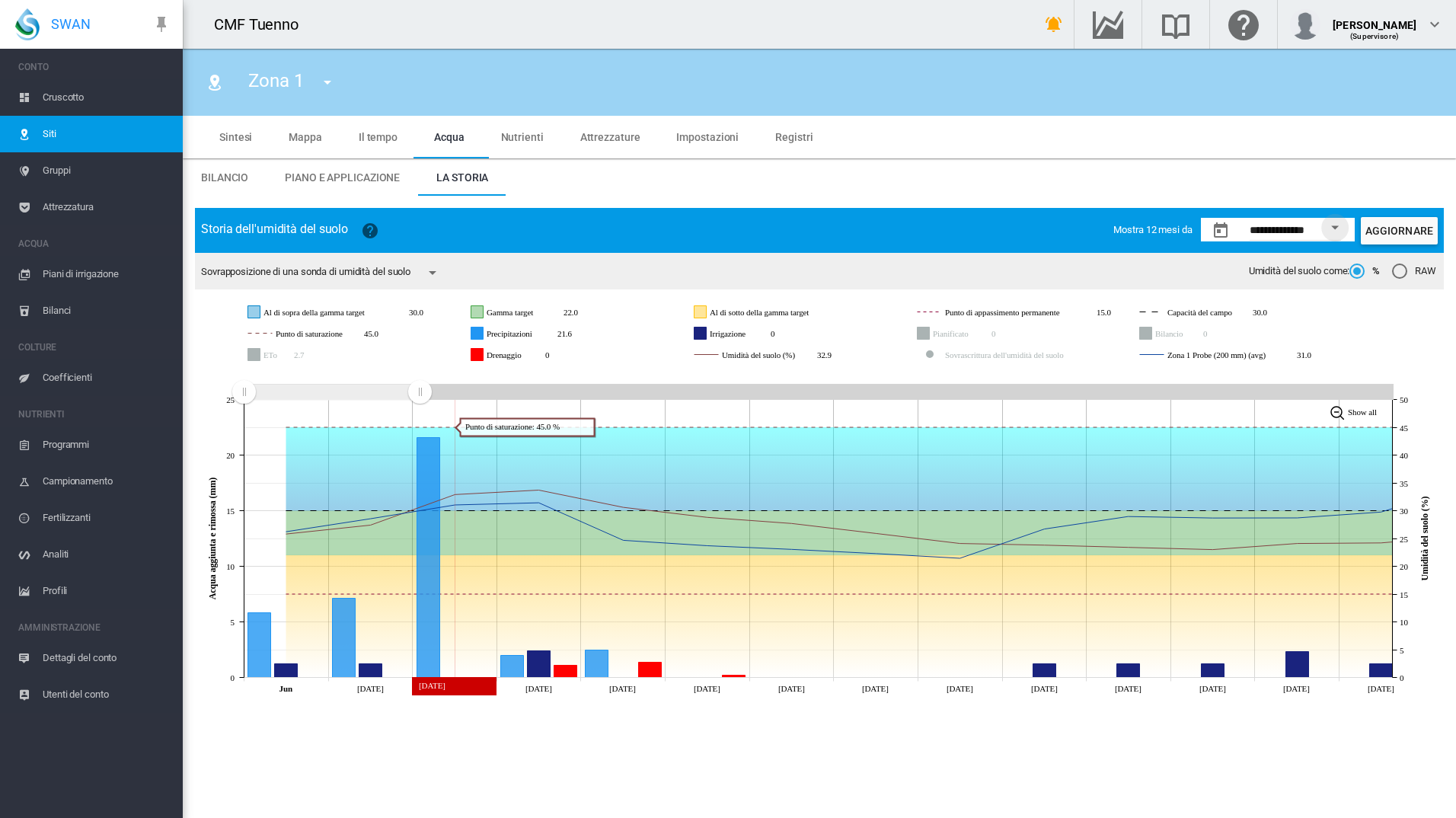
drag, startPoint x: 1392, startPoint y: 392, endPoint x: 420, endPoint y: 415, distance: 972.3
click at [420, 415] on icon "JavaScript chart by amCharts [DATE] Jun [DATE] Jun [DATE] Jun [DATE] Jun [DATE]…" at bounding box center [820, 535] width 1249 height 332
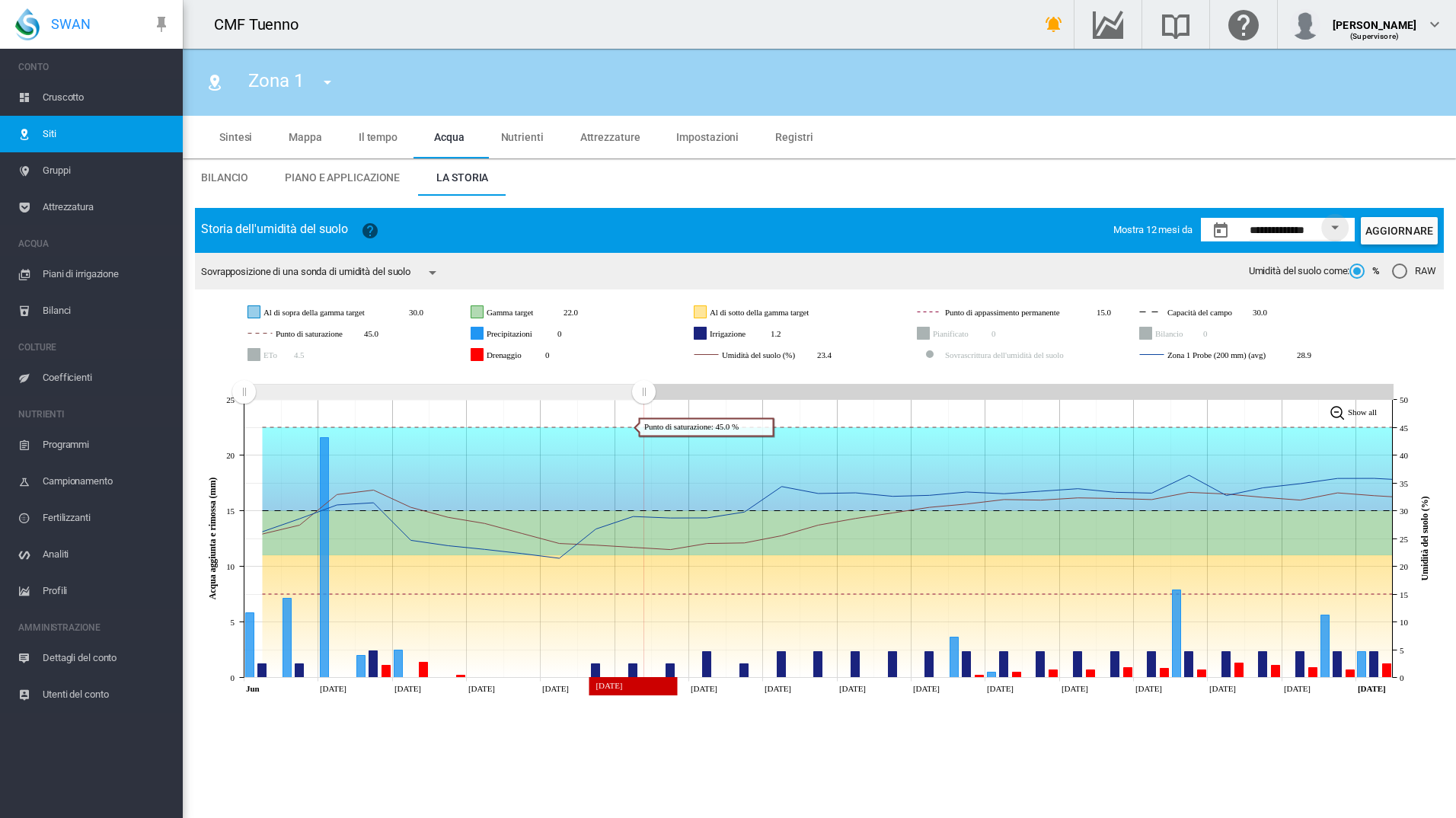
drag, startPoint x: 422, startPoint y: 392, endPoint x: 645, endPoint y: 405, distance: 223.4
click at [645, 405] on g "Zoom chart using cursor arrows" at bounding box center [644, 392] width 27 height 27
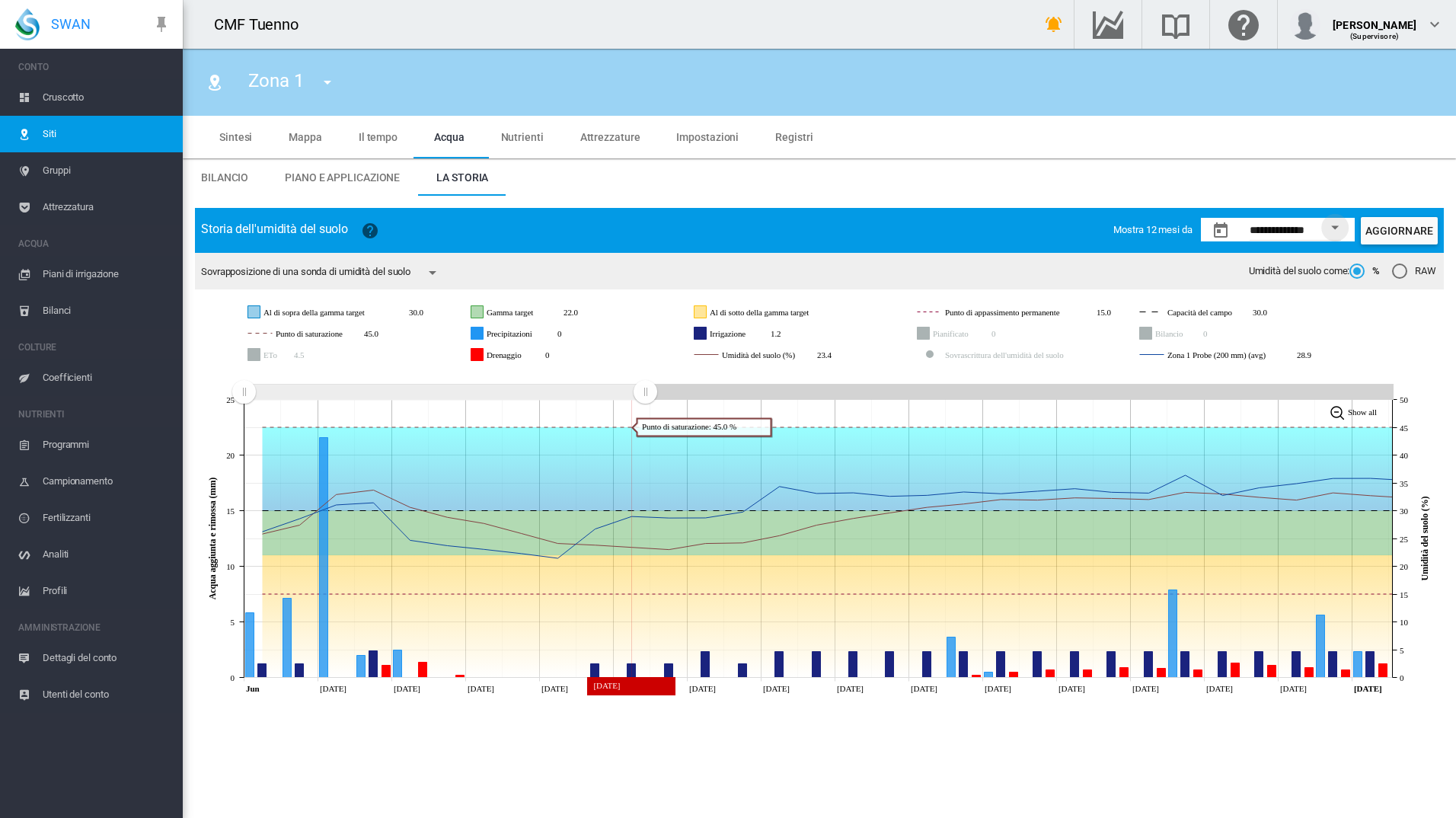
click at [645, 405] on image "Zoom chart using cursor arrows" at bounding box center [645, 392] width 27 height 27
click at [63, 172] on span "Gruppi" at bounding box center [106, 170] width 128 height 37
click at [60, 174] on span "Gruppi" at bounding box center [106, 170] width 128 height 37
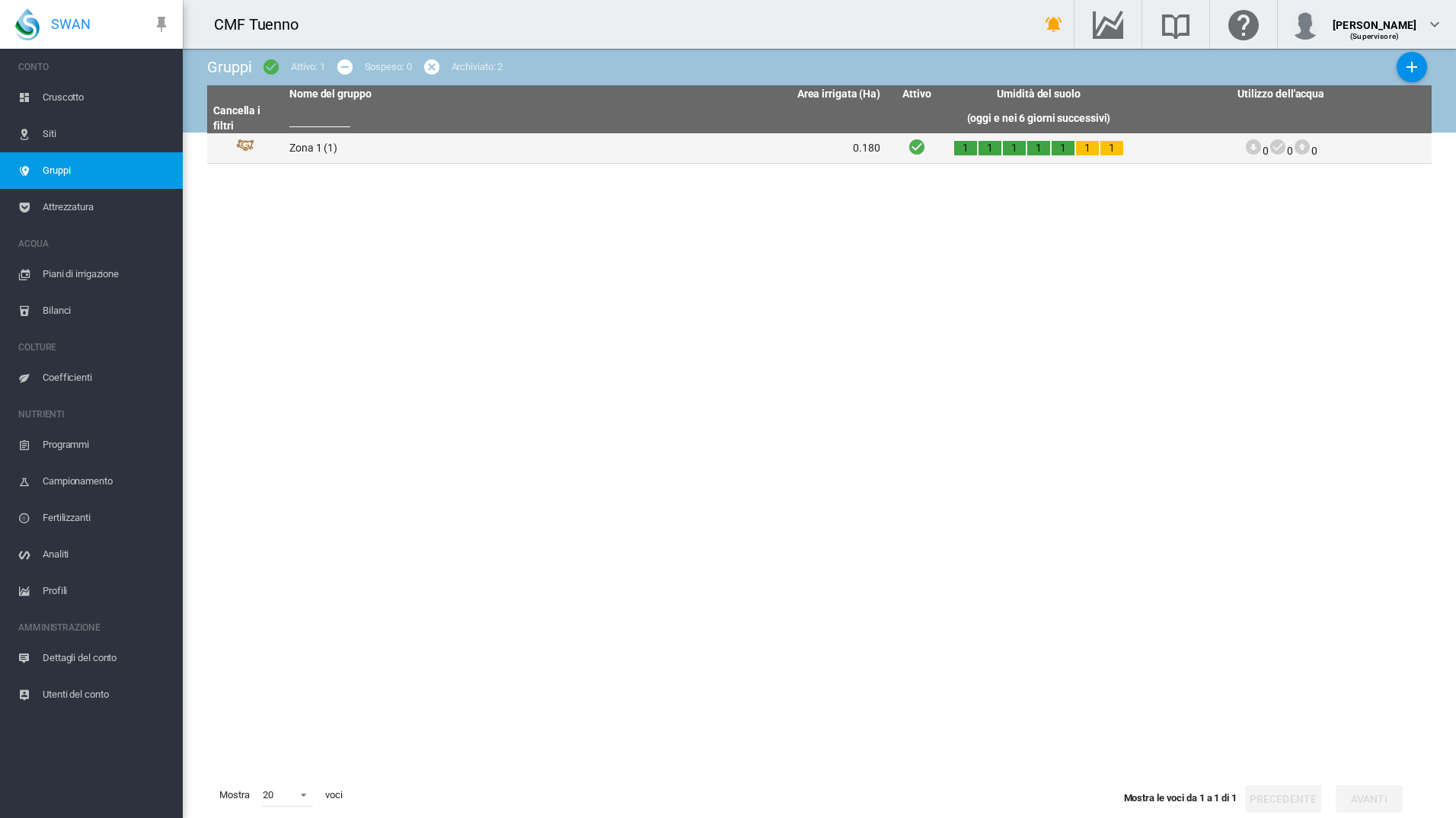
click at [314, 154] on td "Zona 1 (1)" at bounding box center [434, 148] width 302 height 29
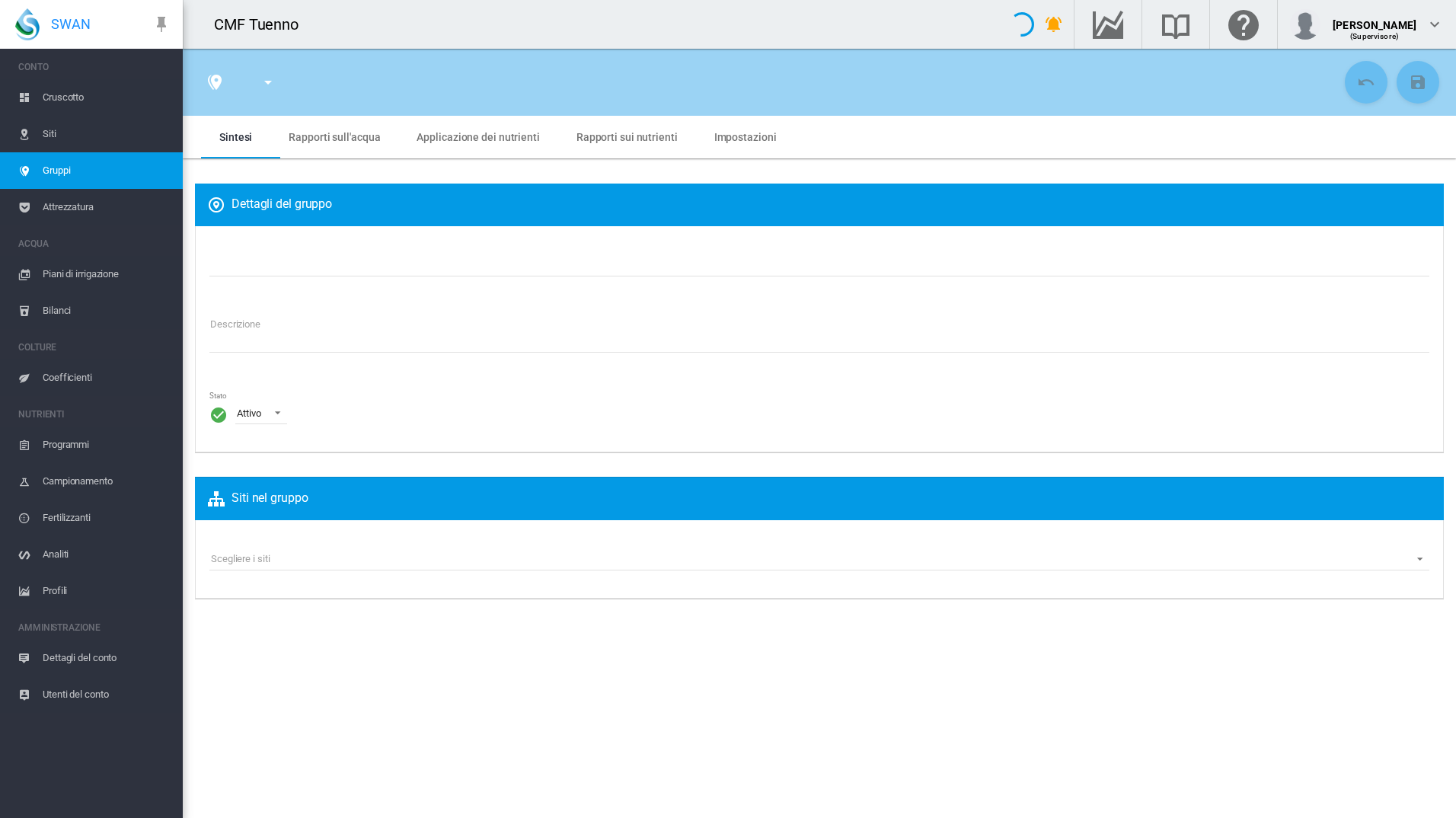
type input "******"
type textarea "**********"
click at [340, 141] on span "Rapporti sull'acqua" at bounding box center [334, 137] width 91 height 12
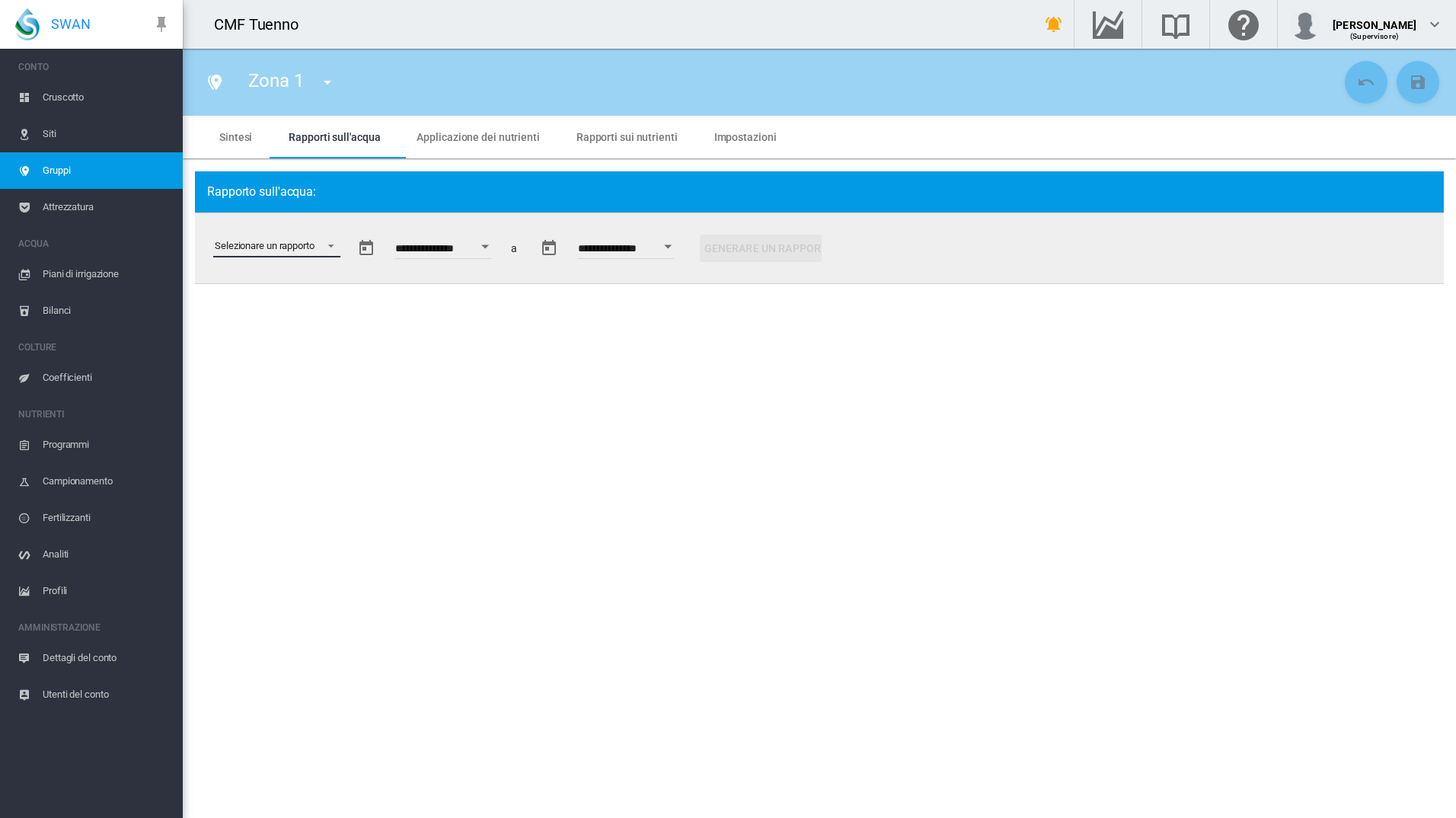
click at [302, 241] on md-select "Selezionare un rapporto Estratto di dati Irrigazione pianificata e applicata St…" at bounding box center [277, 246] width 127 height 23
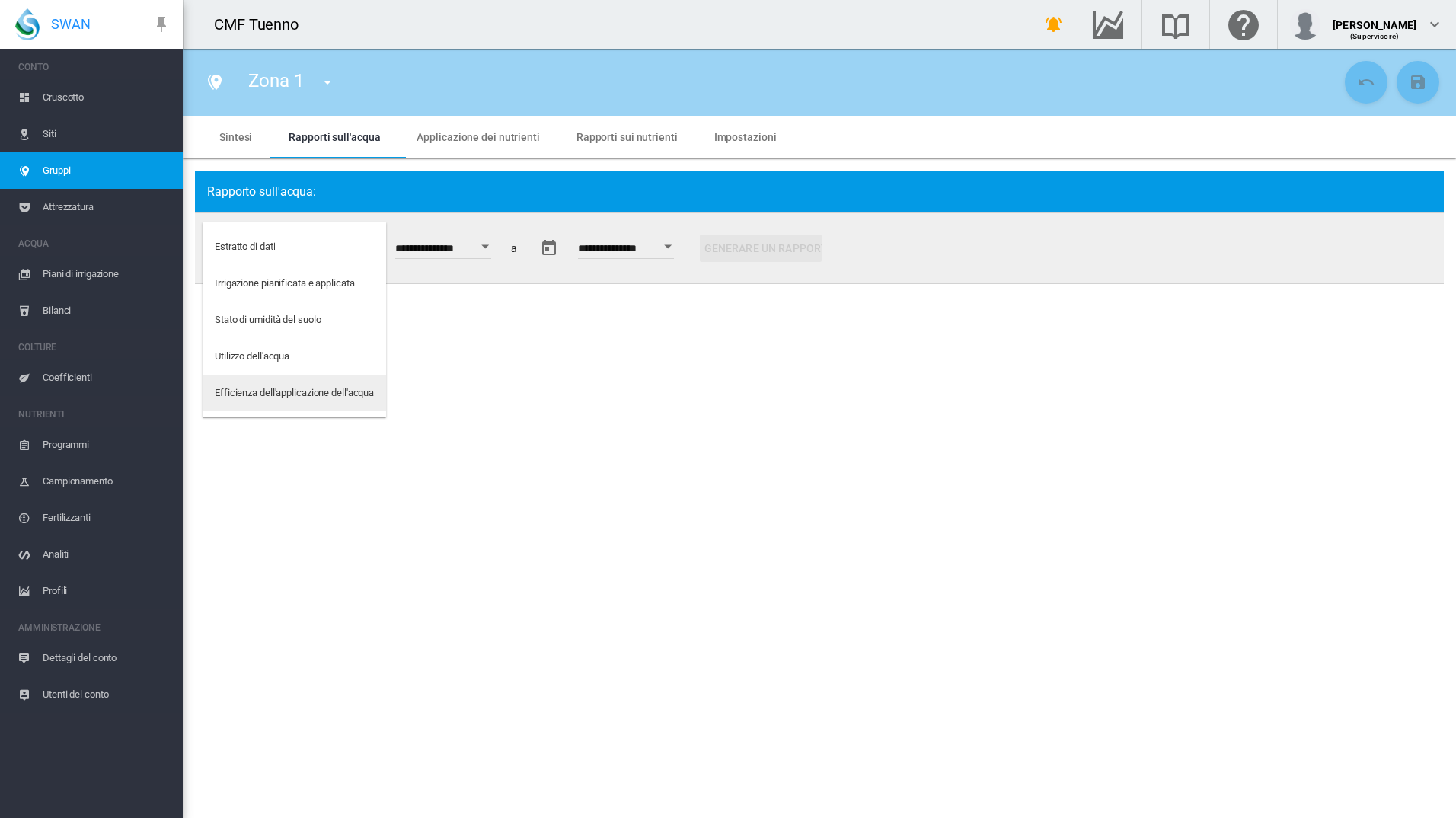
click at [327, 403] on md-option "Efficienza dell'applicazione dell'acqua" at bounding box center [295, 392] width 184 height 37
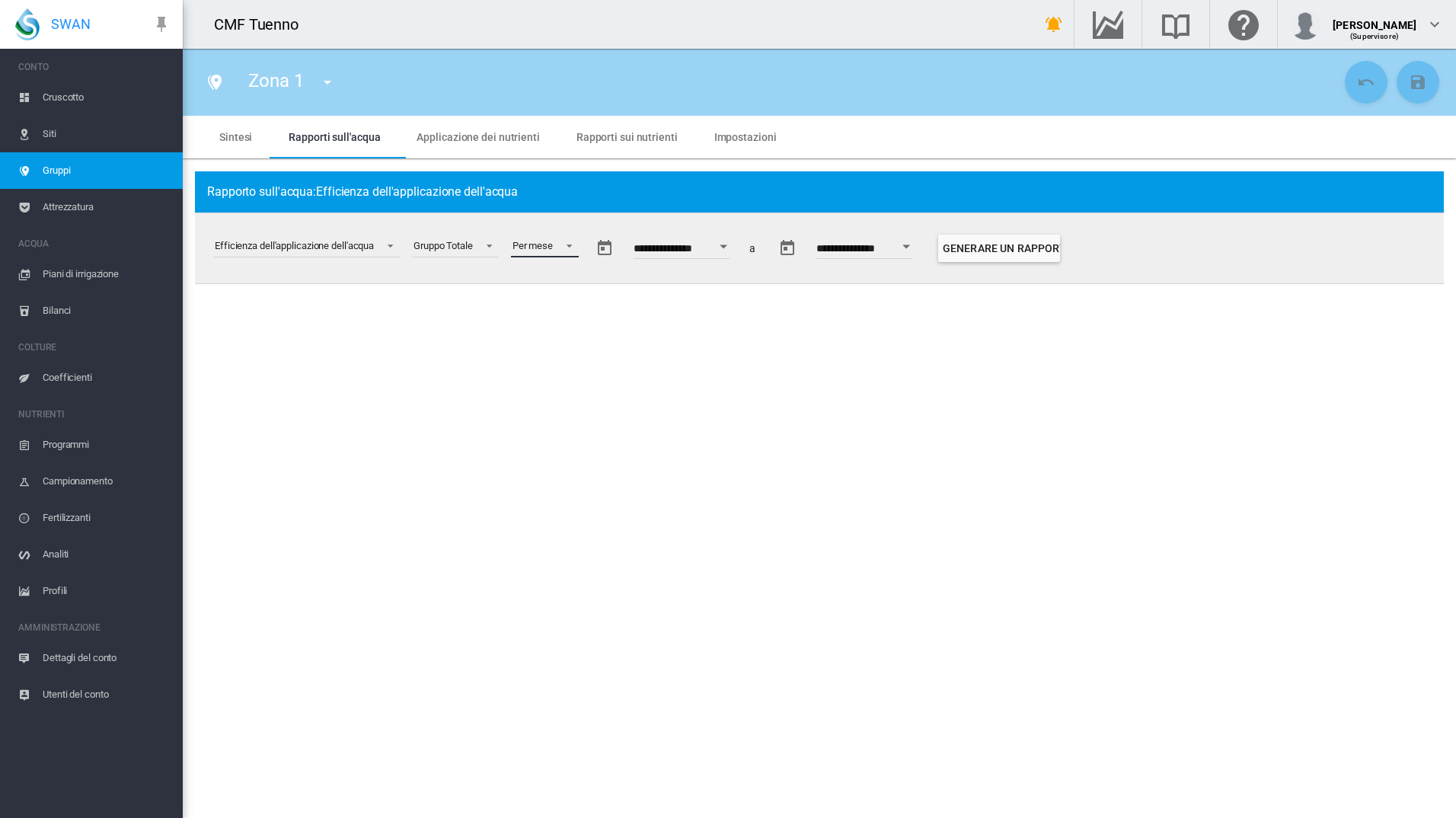
click at [544, 246] on div "Per mese" at bounding box center [533, 246] width 41 height 11
click at [561, 271] on md-option "Per settimana" at bounding box center [557, 283] width 106 height 37
click at [756, 242] on button "Open calendar" at bounding box center [743, 247] width 28 height 28
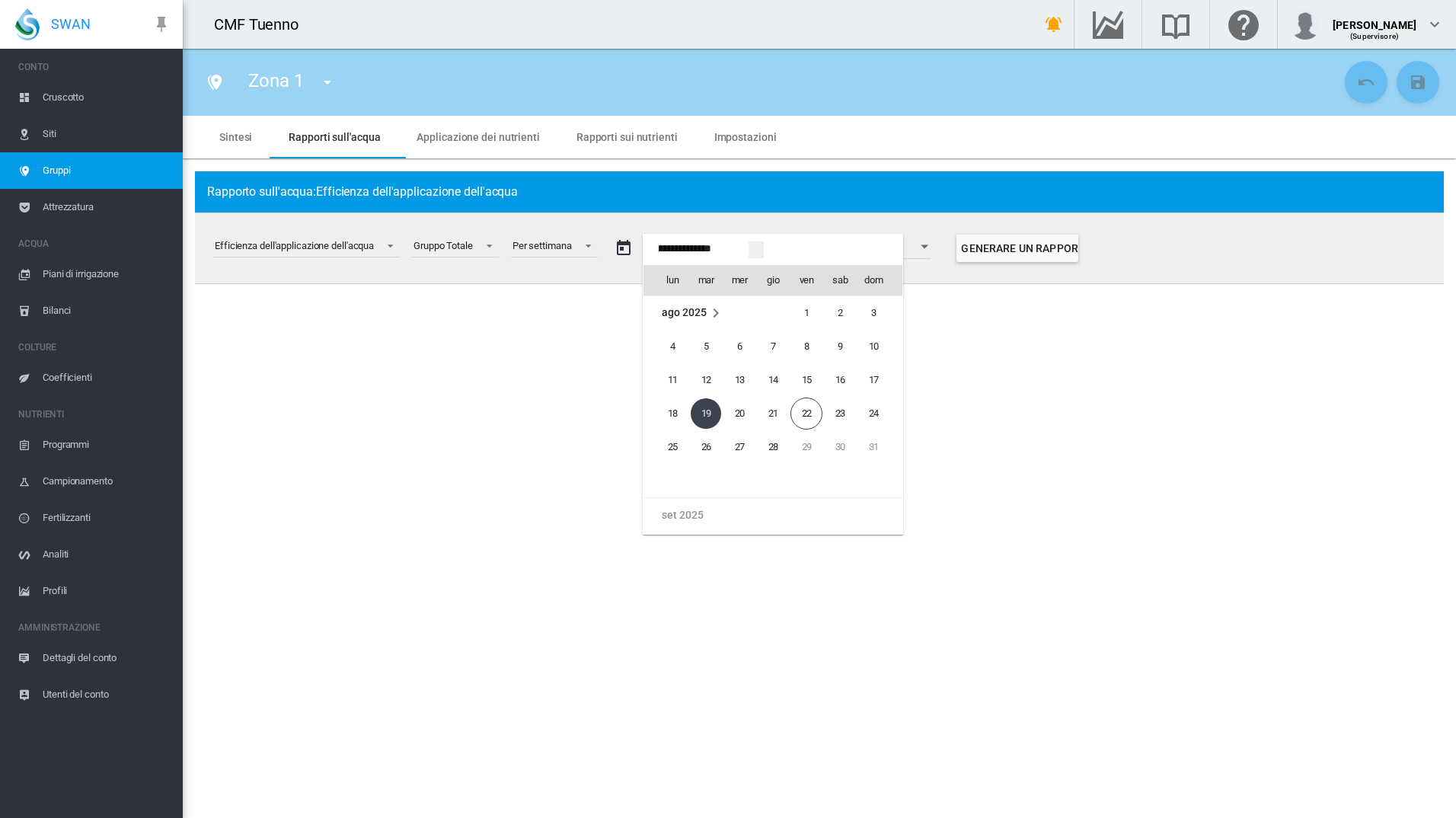
click at [688, 316] on span "ago 2025" at bounding box center [684, 312] width 44 height 12
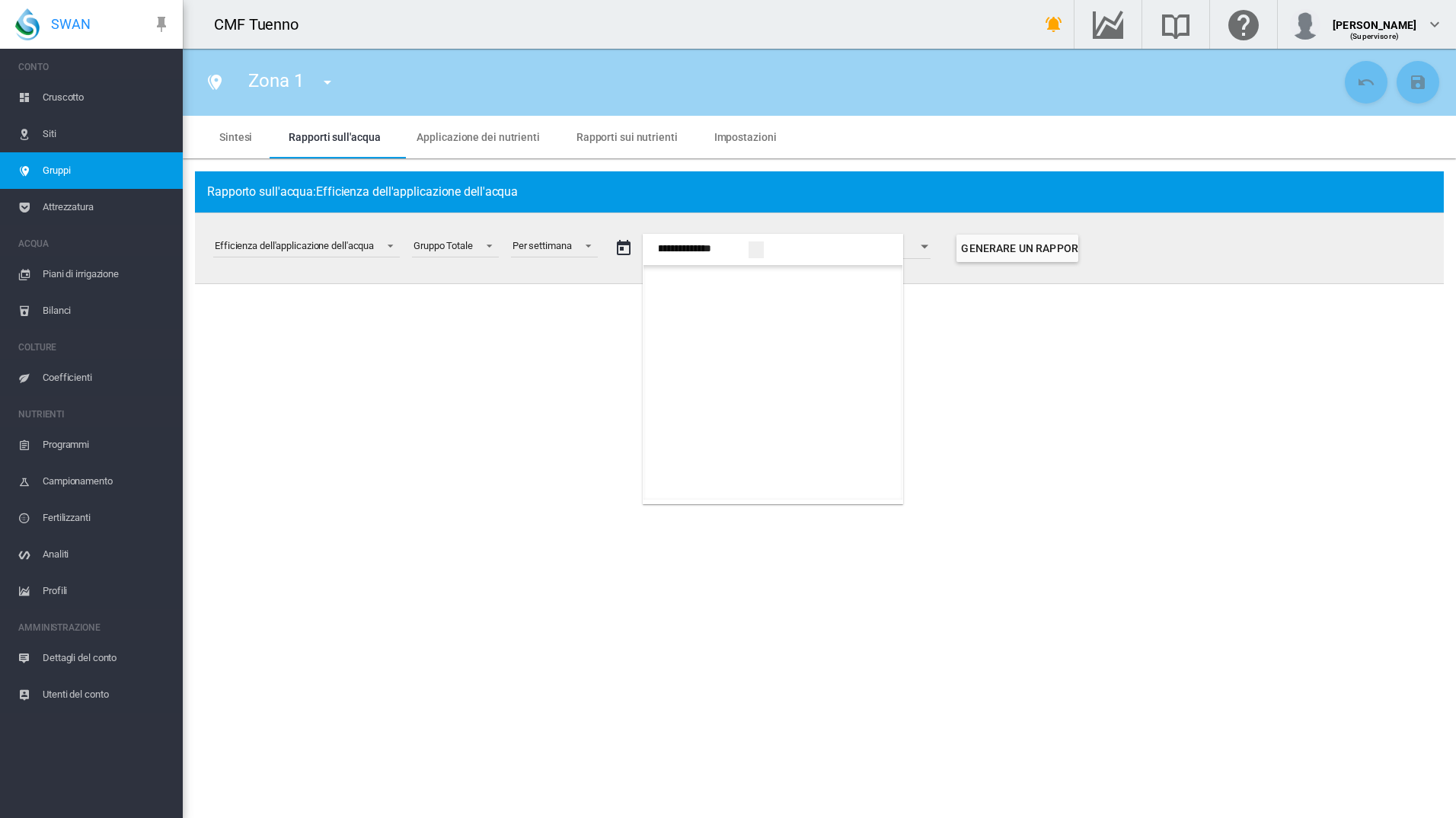
scroll to position [838, 0]
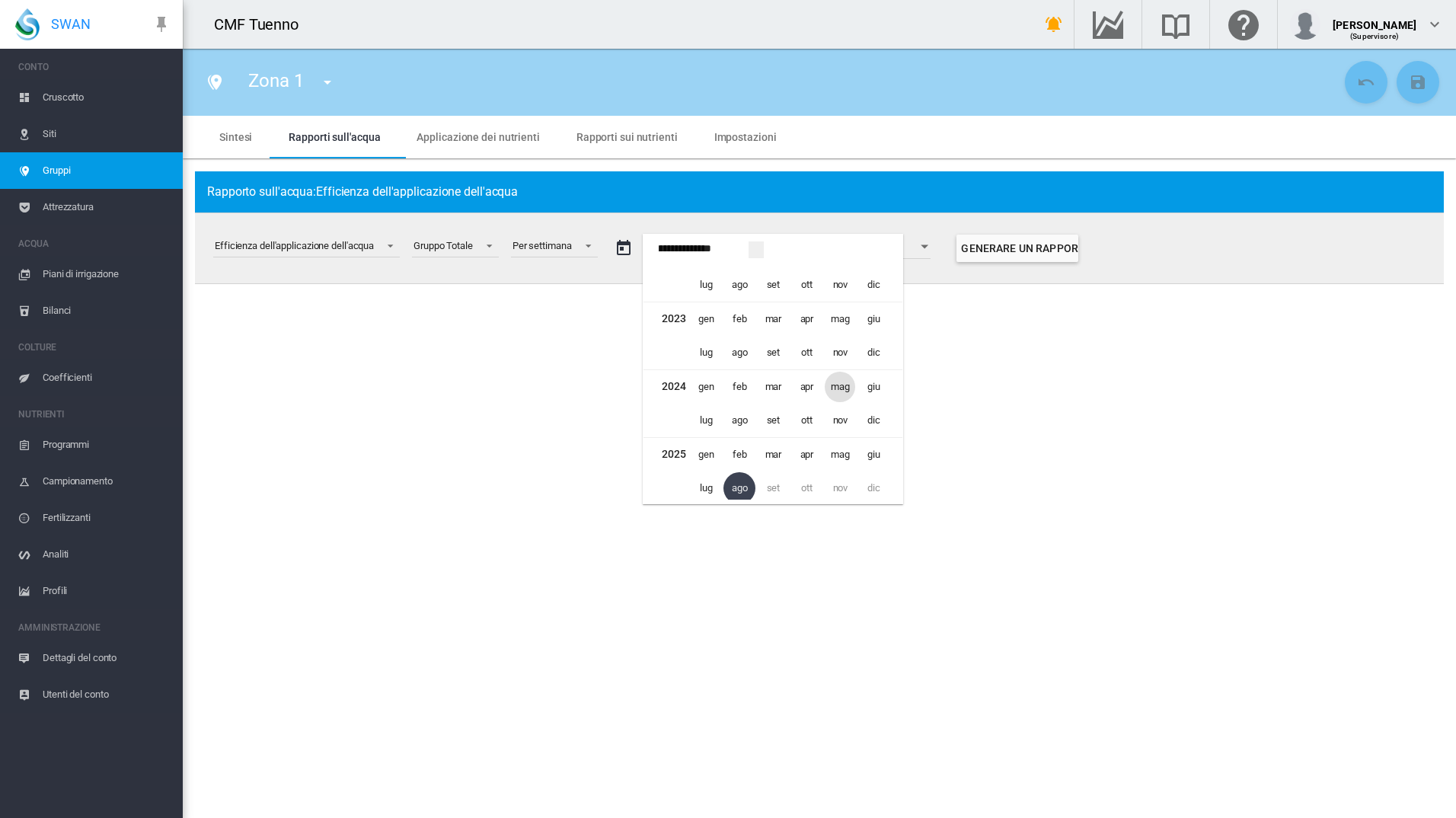
click at [835, 388] on span "mag" at bounding box center [839, 387] width 30 height 30
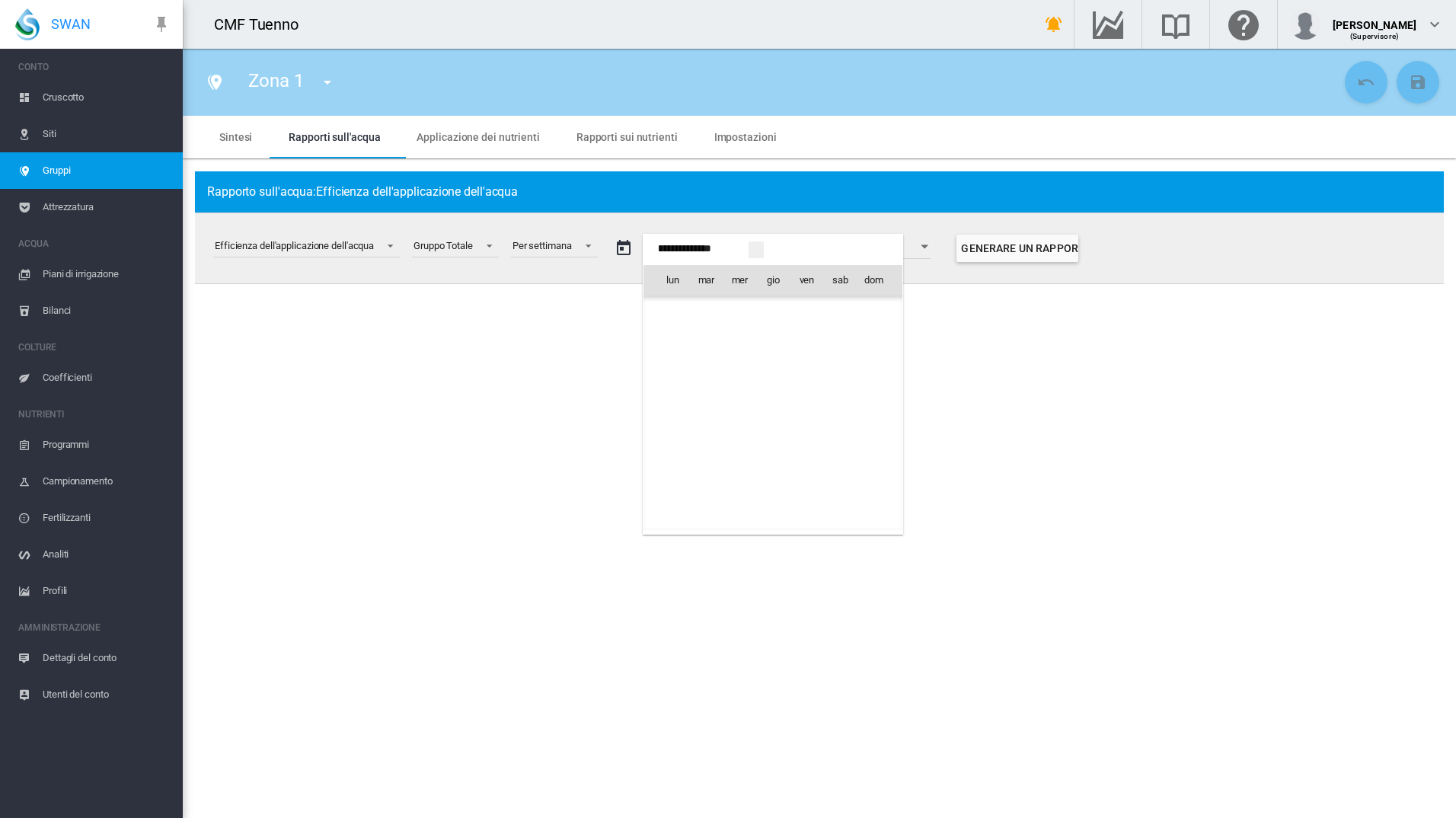
scroll to position [34716, 0]
click at [732, 336] on span "1" at bounding box center [739, 346] width 30 height 30
type input "**********"
click at [746, 250] on button "Open calendar" at bounding box center [738, 247] width 28 height 28
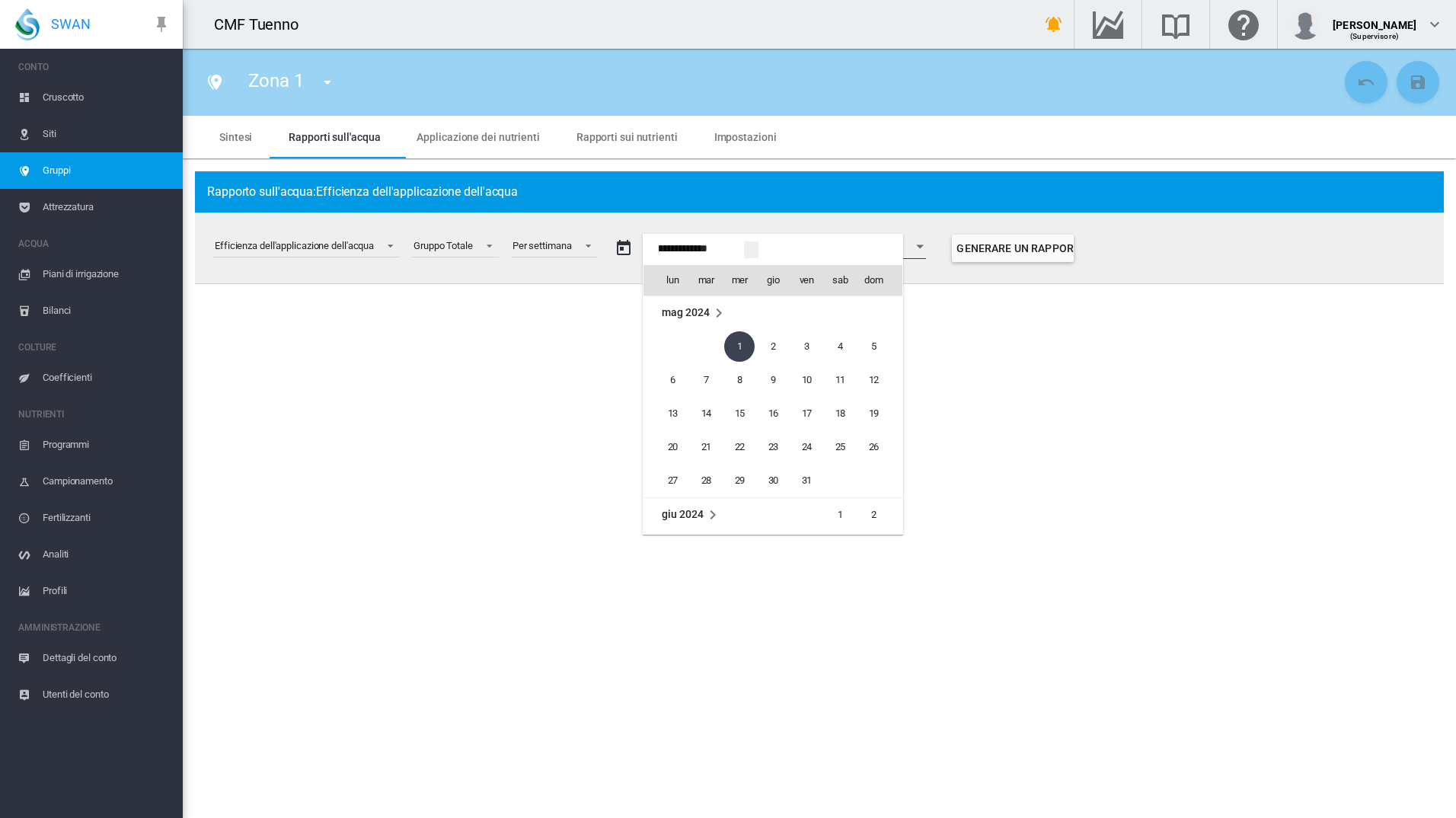
click at [697, 313] on span "mag 2024" at bounding box center [685, 312] width 47 height 12
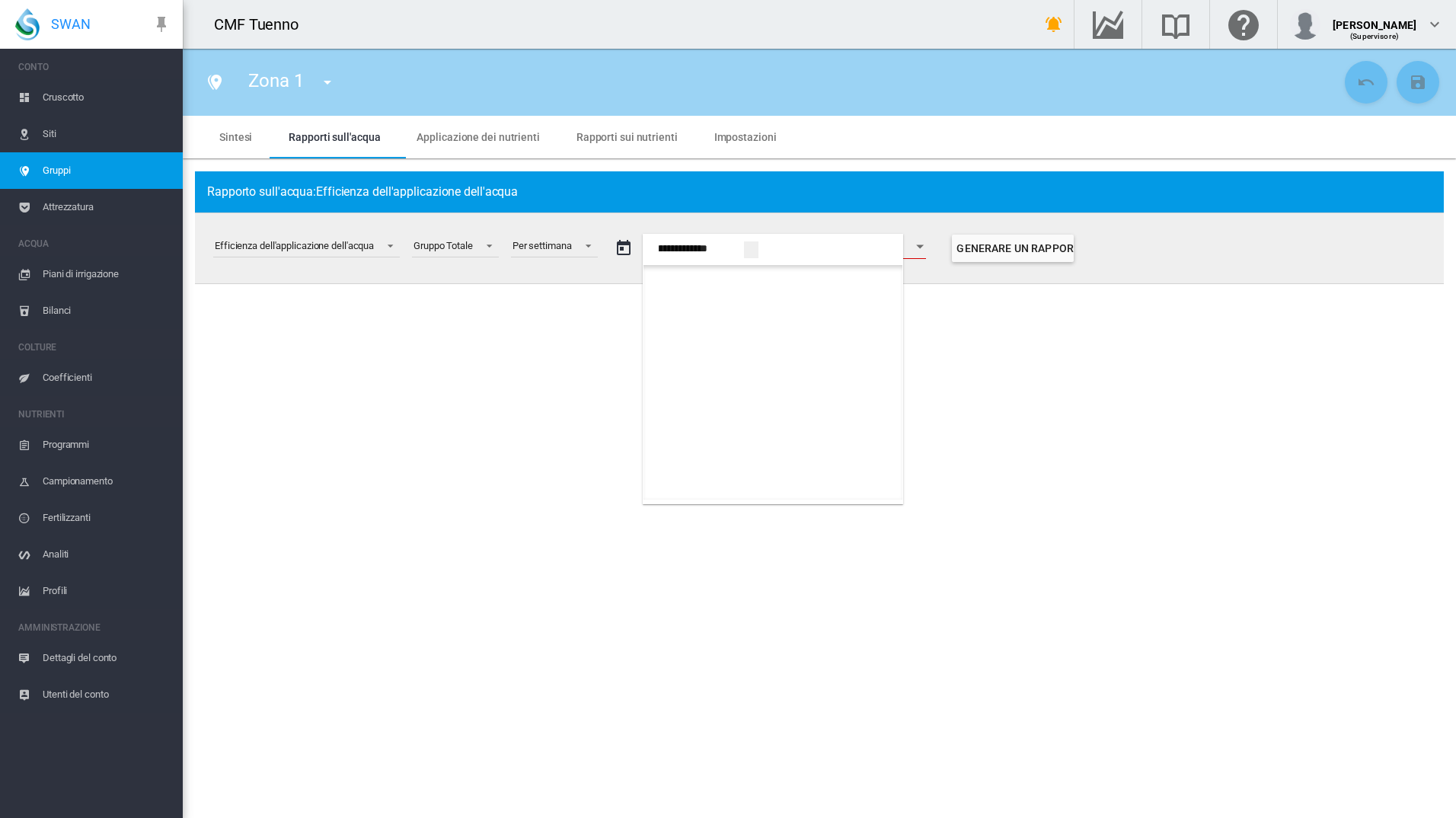
scroll to position [838, 0]
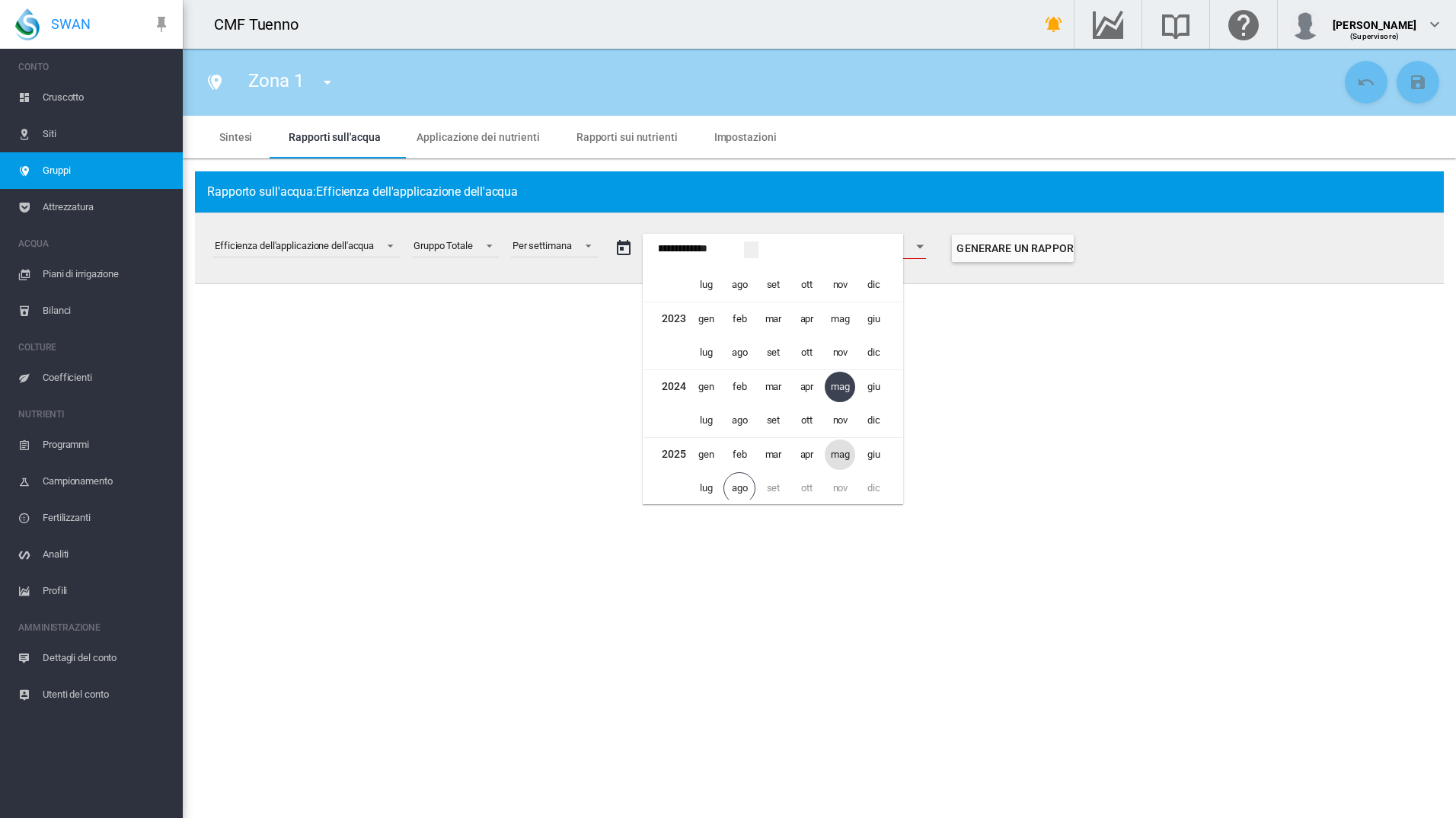
click at [850, 450] on span "mag" at bounding box center [839, 454] width 30 height 30
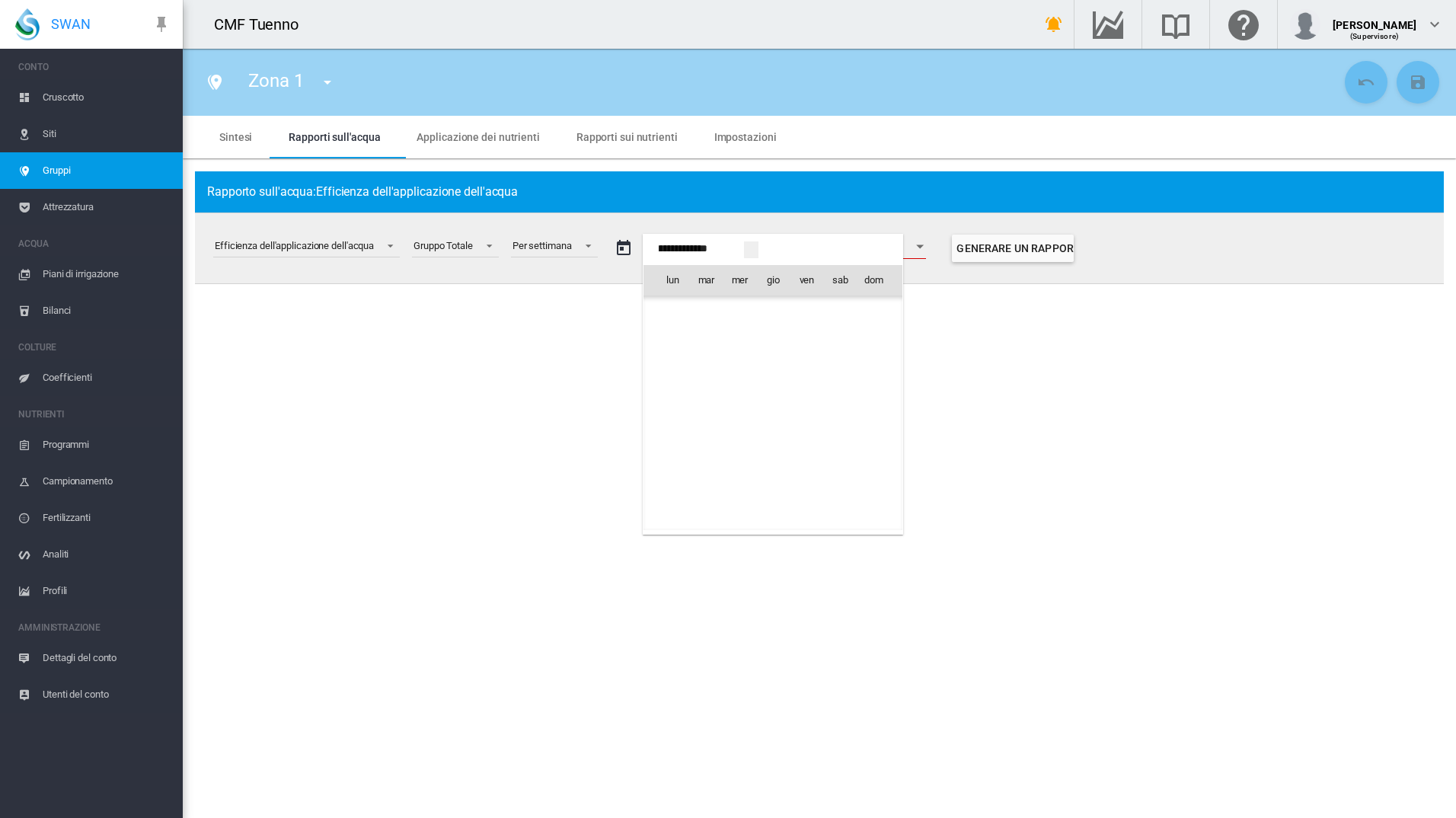
scroll to position [37138, 0]
click at [767, 320] on span "1" at bounding box center [772, 313] width 30 height 30
type input "**********"
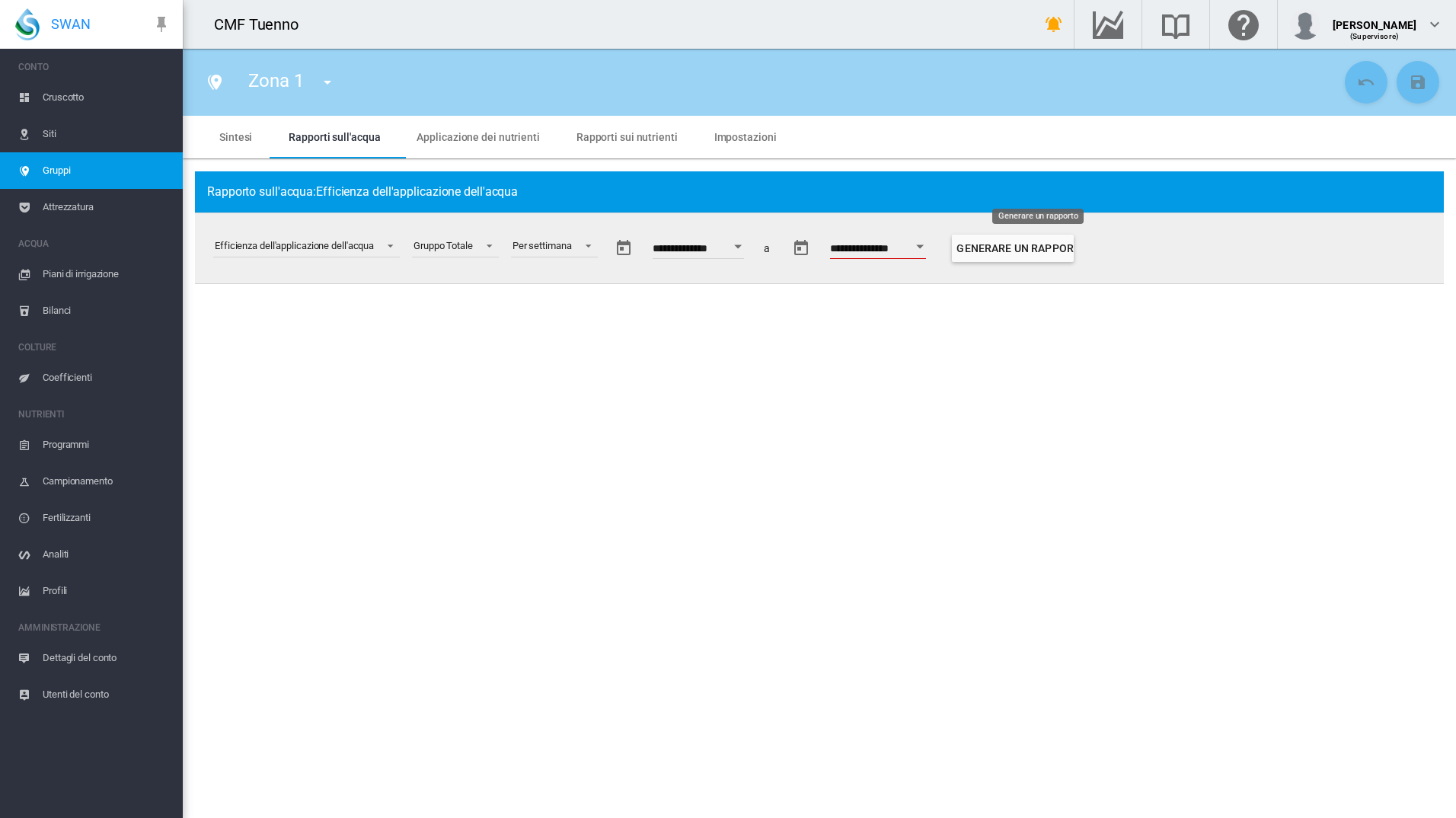
click at [1073, 236] on button "Generare un rapporto" at bounding box center [1013, 248] width 122 height 28
click at [934, 242] on button "Open calendar" at bounding box center [921, 247] width 28 height 28
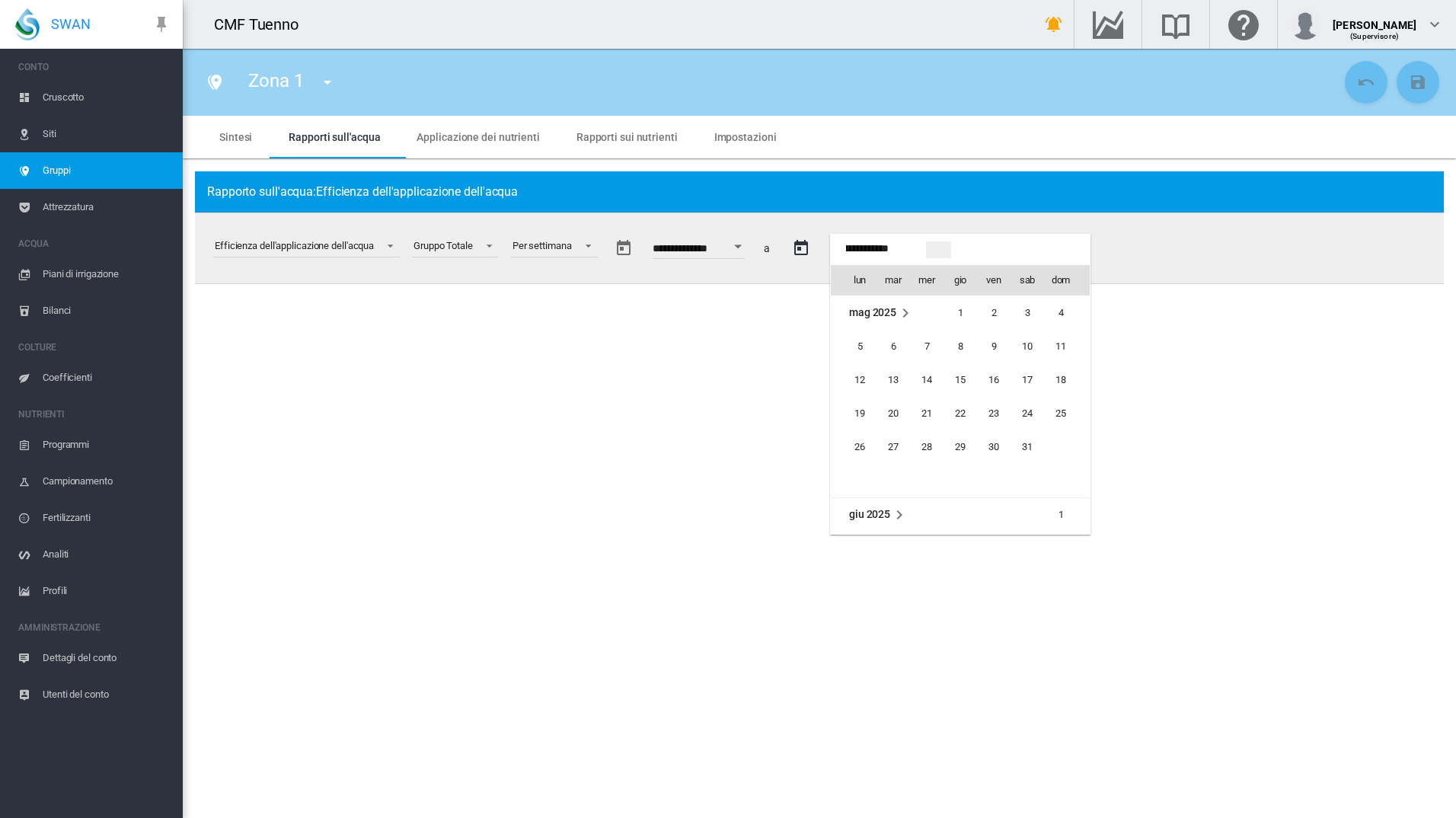
click at [873, 513] on span "giu 2025" at bounding box center [869, 514] width 42 height 12
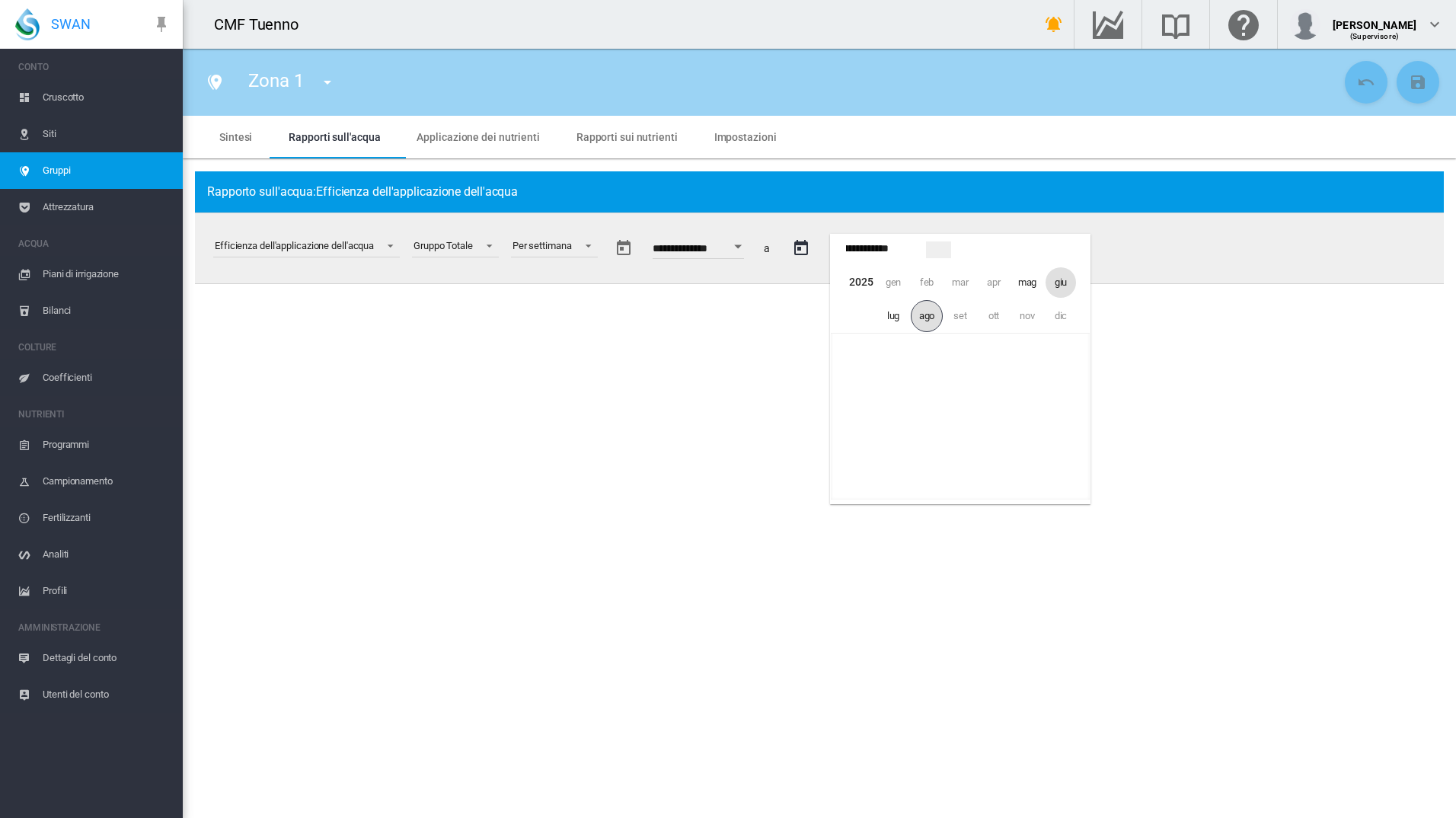
click at [929, 316] on span "ago" at bounding box center [926, 316] width 32 height 32
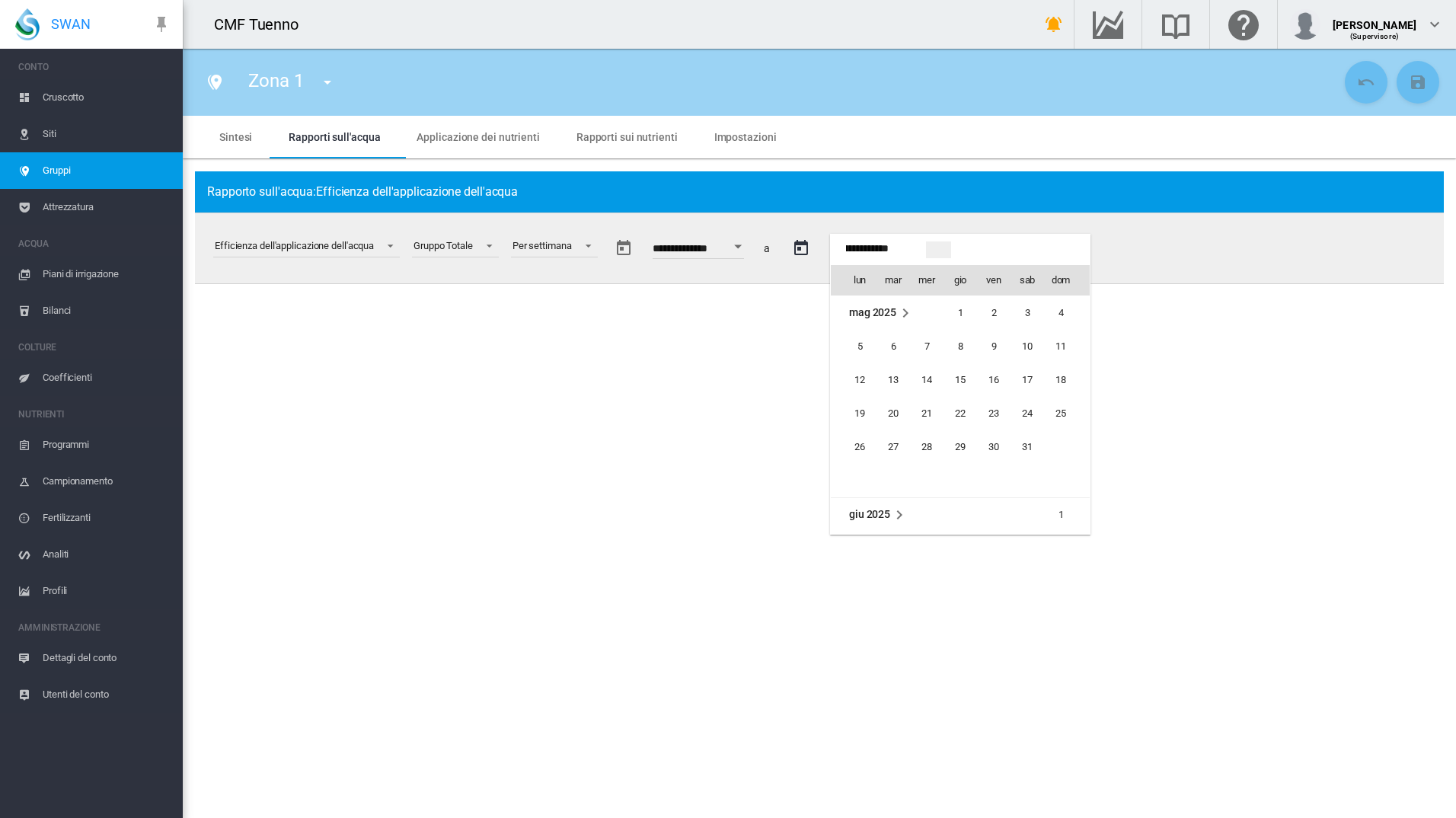
scroll to position [606, 0]
click at [997, 413] on span "22" at bounding box center [994, 413] width 32 height 32
type input "**********"
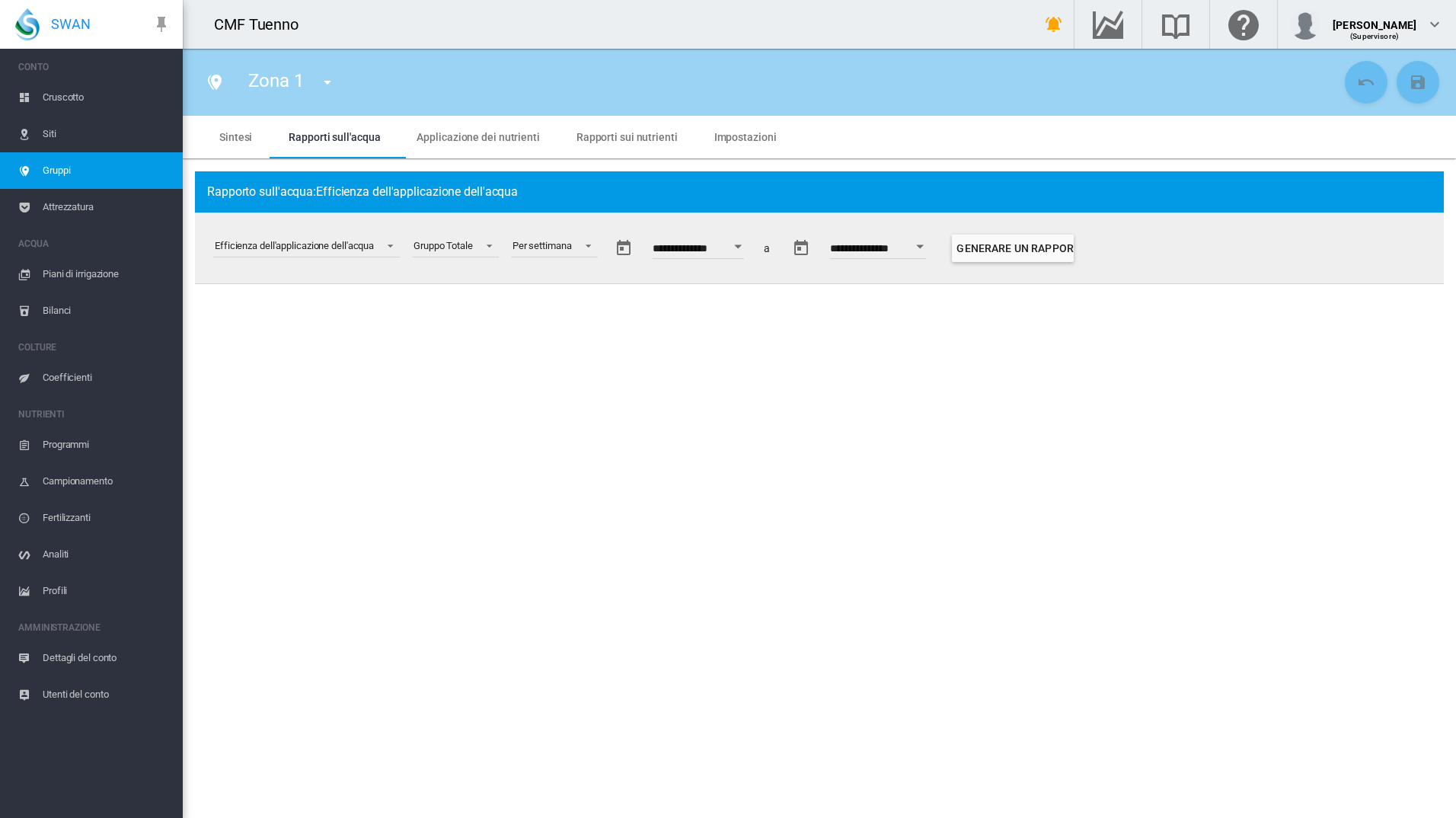
click at [934, 252] on button "Open calendar" at bounding box center [921, 247] width 28 height 28
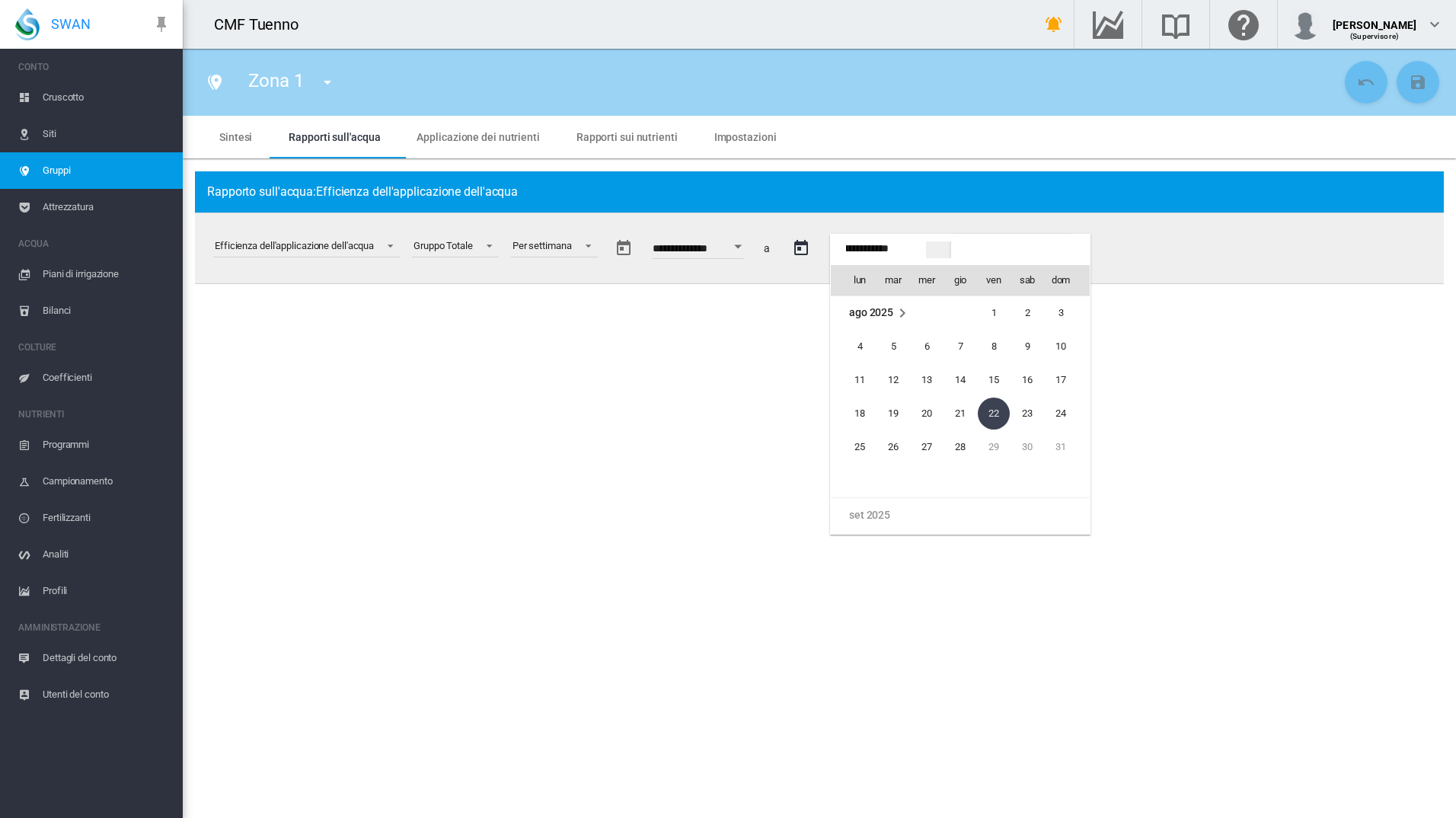
click at [1187, 371] on section "Zona 1 Zona 1 [GEOGRAPHIC_DATA] Rapporti sull'acqua Applicazione dei nutrienti …" at bounding box center [820, 433] width 1274 height 769
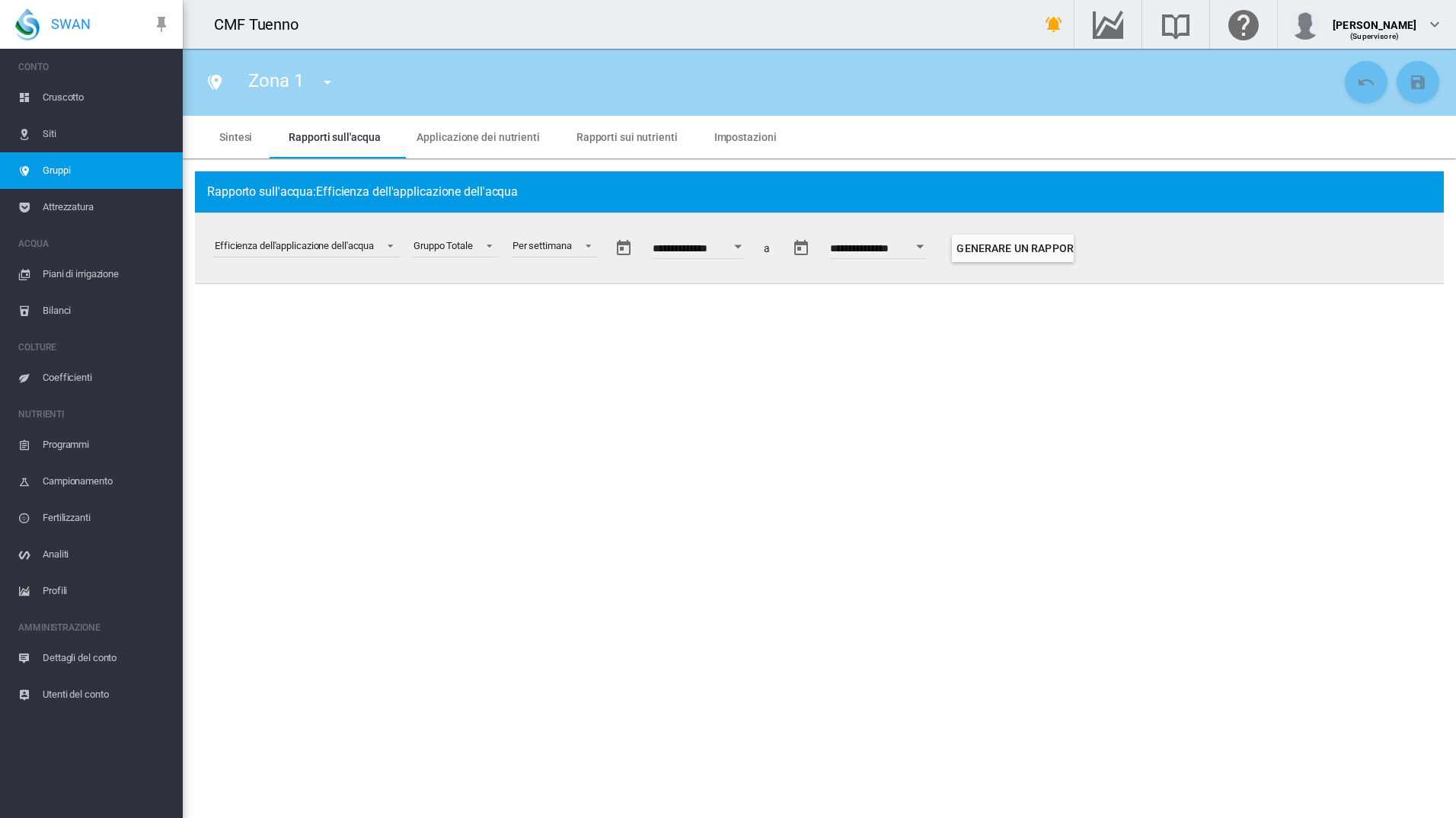
click at [1056, 262] on button "Generare un rapporto" at bounding box center [1013, 248] width 122 height 28
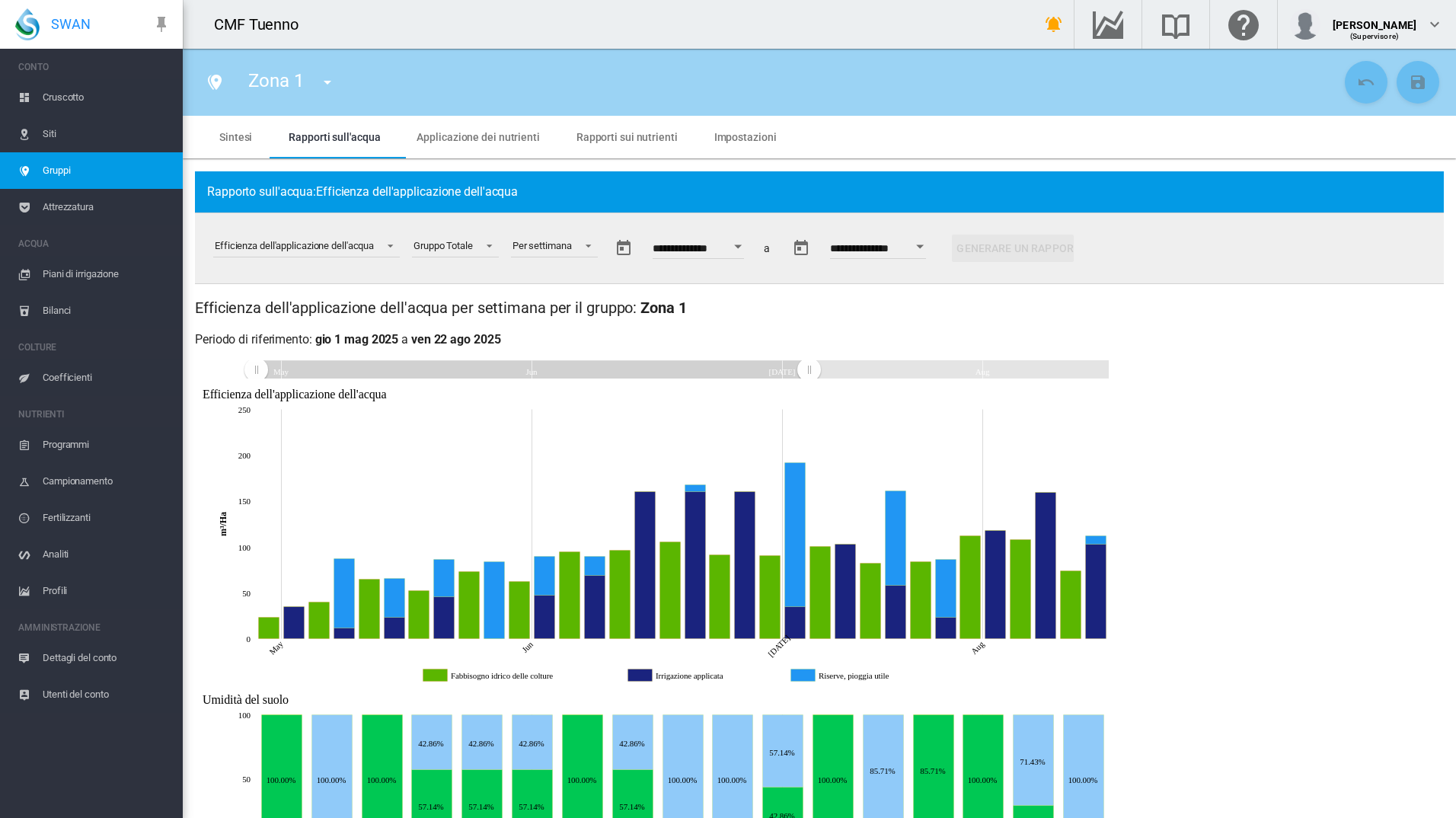
drag, startPoint x: 1108, startPoint y: 369, endPoint x: 808, endPoint y: 368, distance: 300.0
click at [808, 368] on rect "Zoom chart using cursor arrows" at bounding box center [809, 370] width 19 height 18
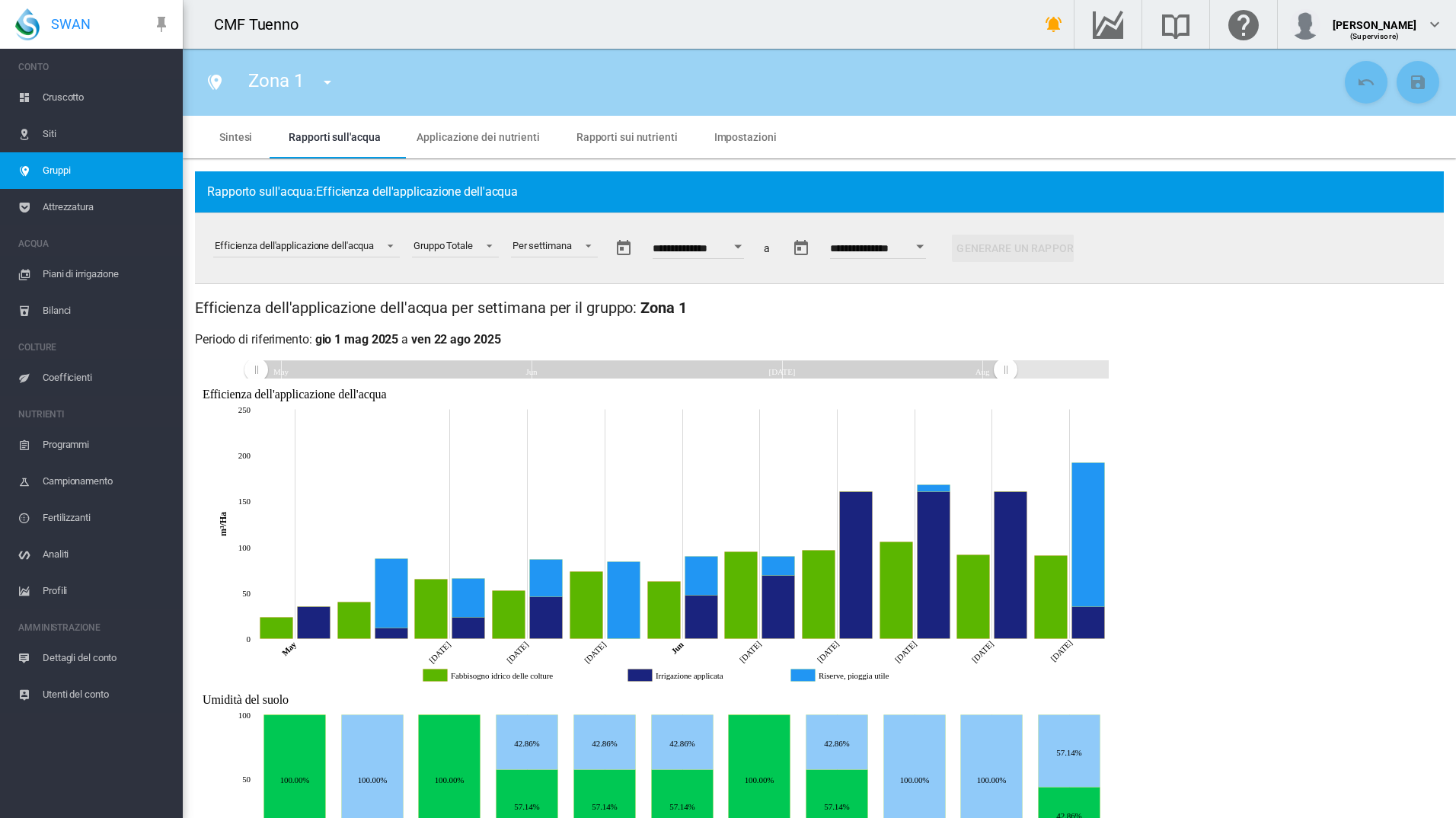
drag, startPoint x: 813, startPoint y: 364, endPoint x: 1003, endPoint y: 379, distance: 190.6
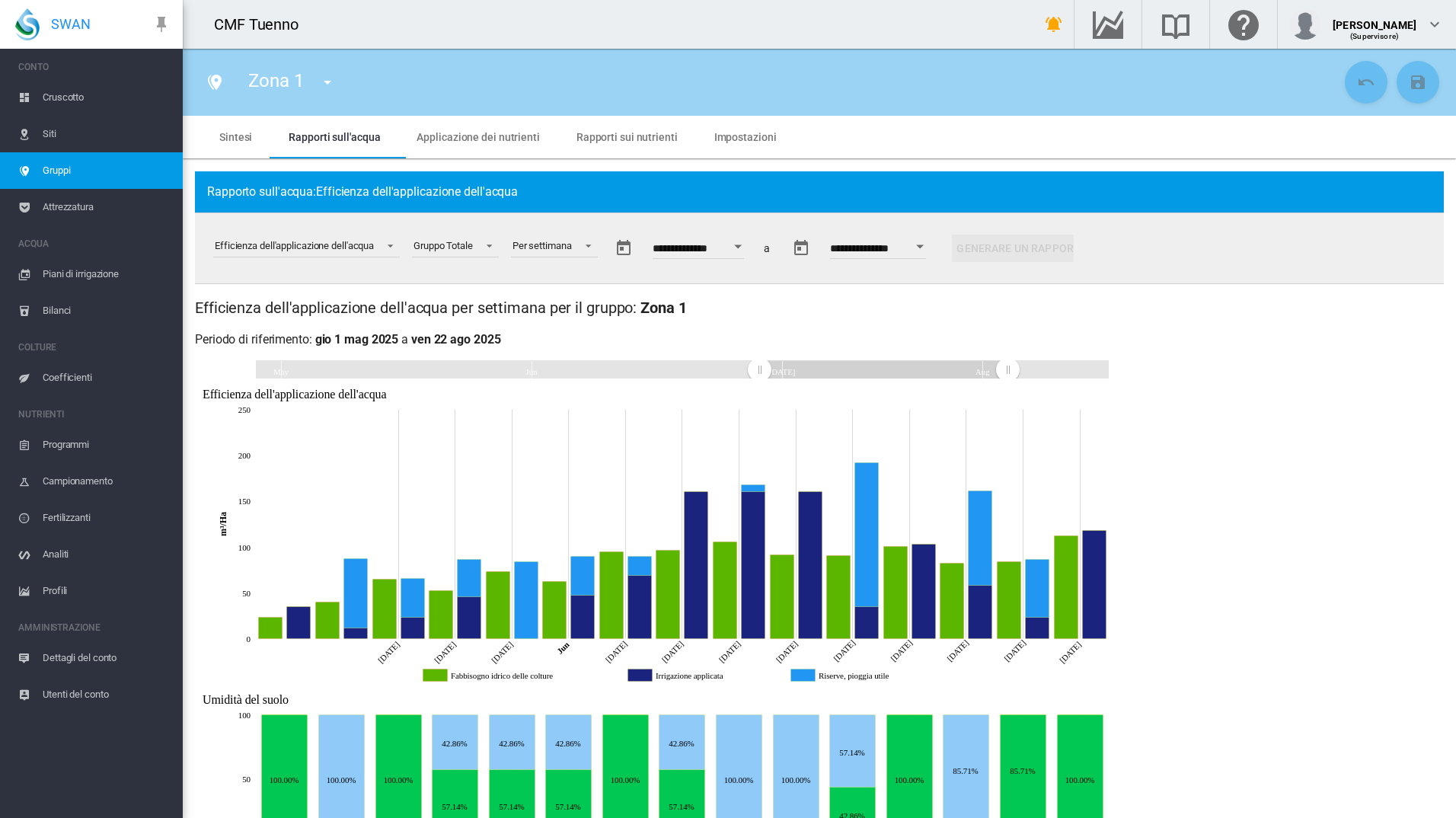
drag, startPoint x: 261, startPoint y: 371, endPoint x: 763, endPoint y: 385, distance: 502.2
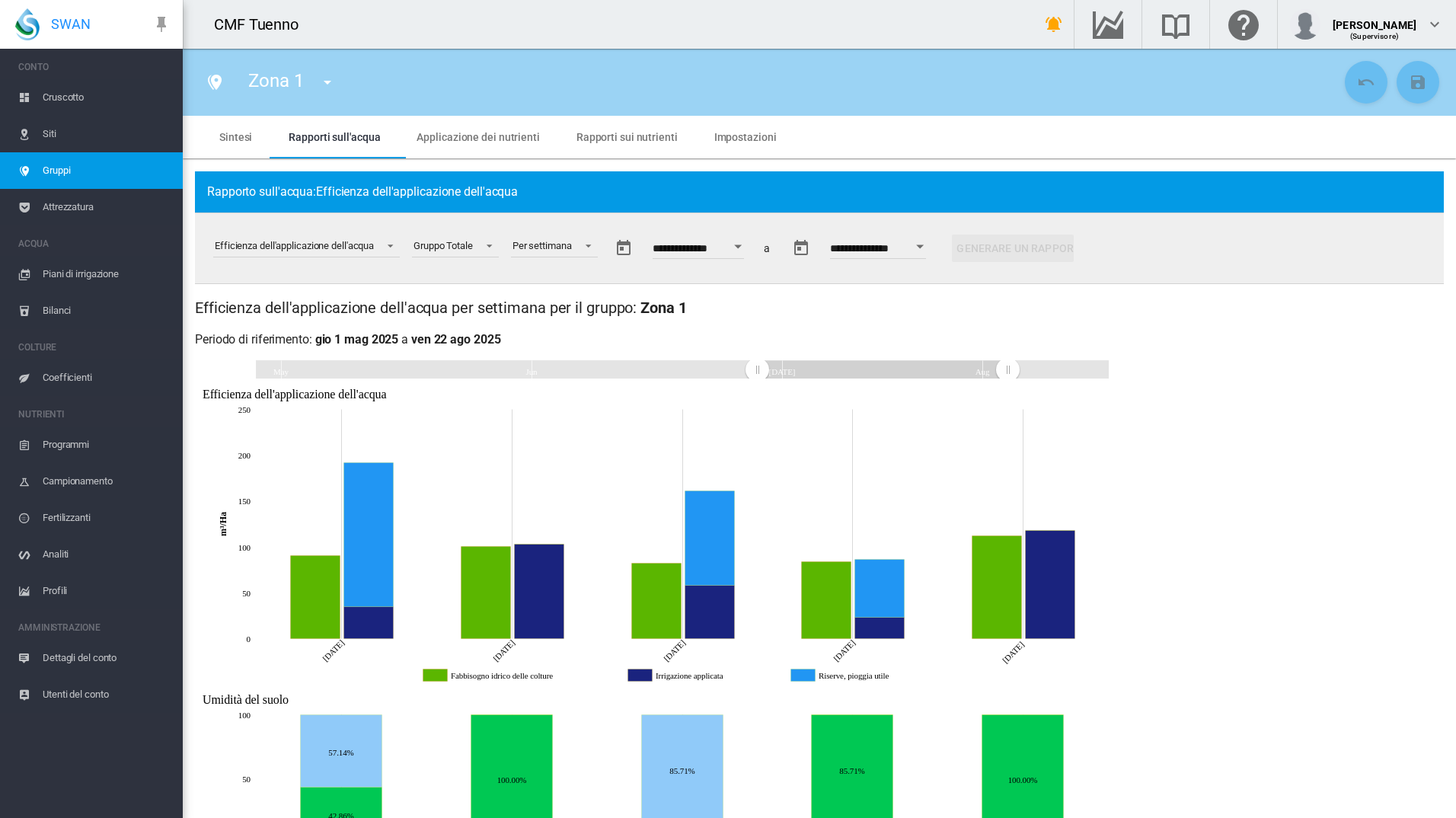
click at [99, 273] on span "Piani di irrigazione" at bounding box center [106, 273] width 128 height 37
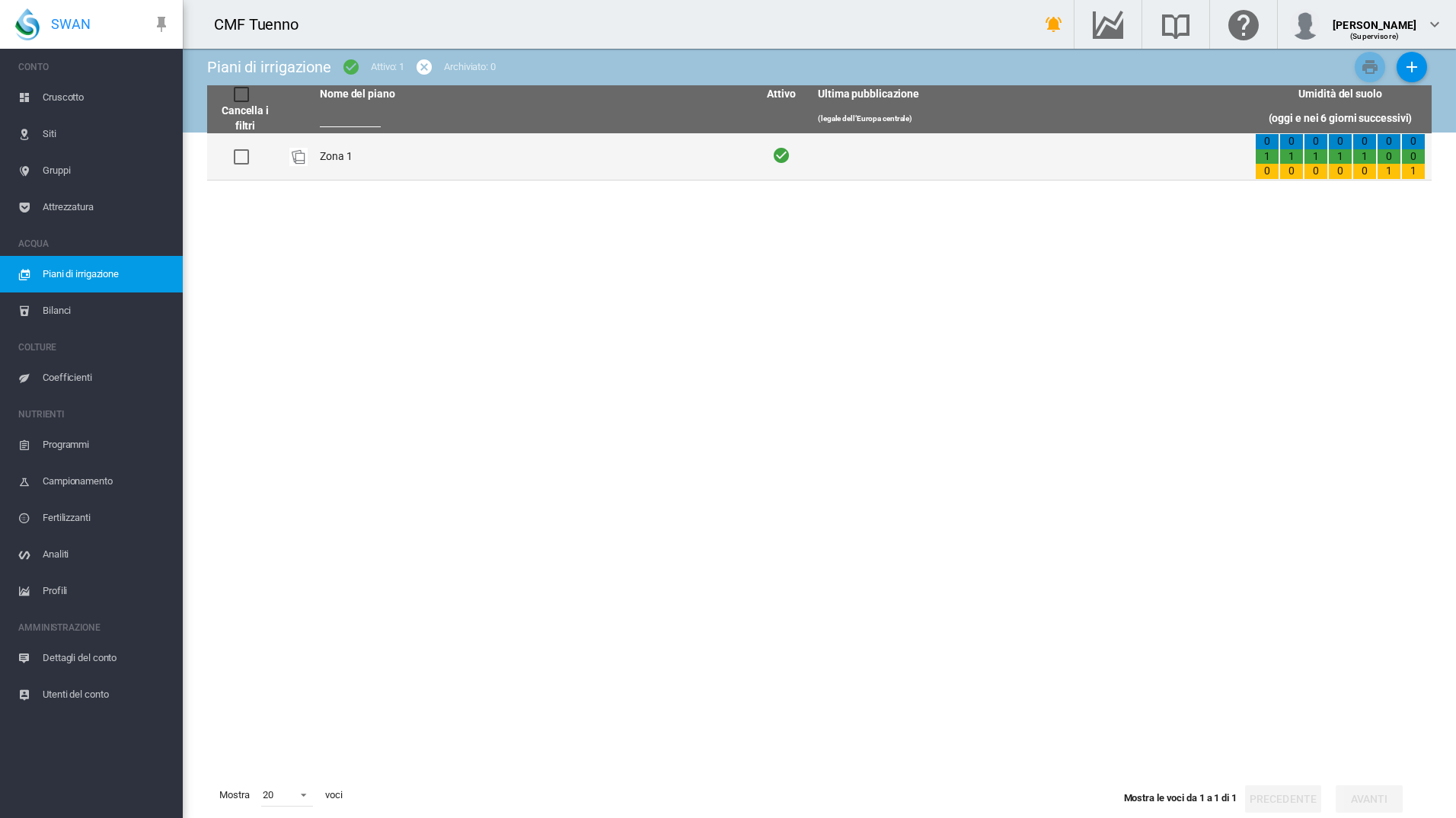
click at [342, 156] on td "Zona 1" at bounding box center [532, 156] width 437 height 46
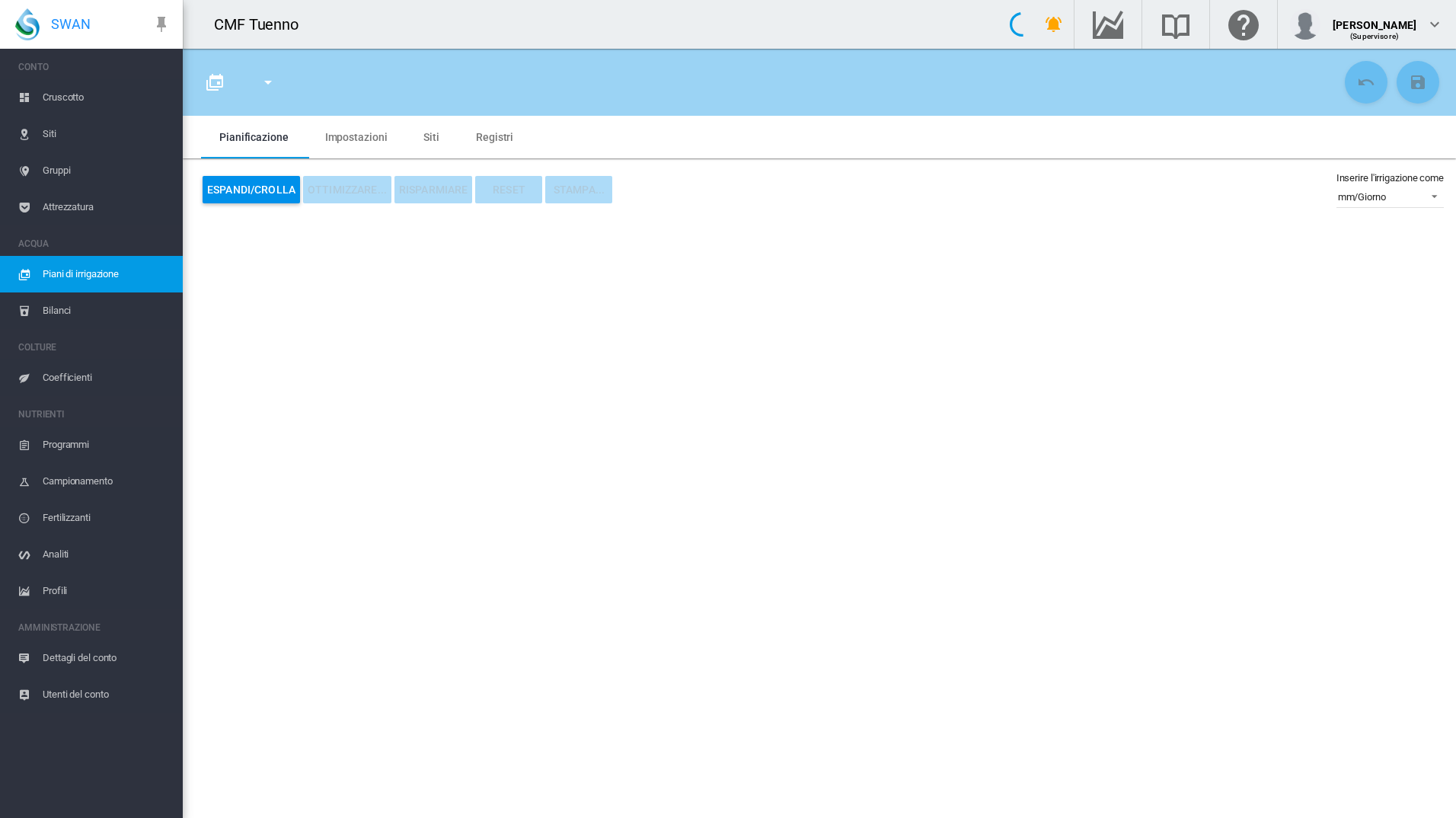
type input "******"
type input "*"
type input "**"
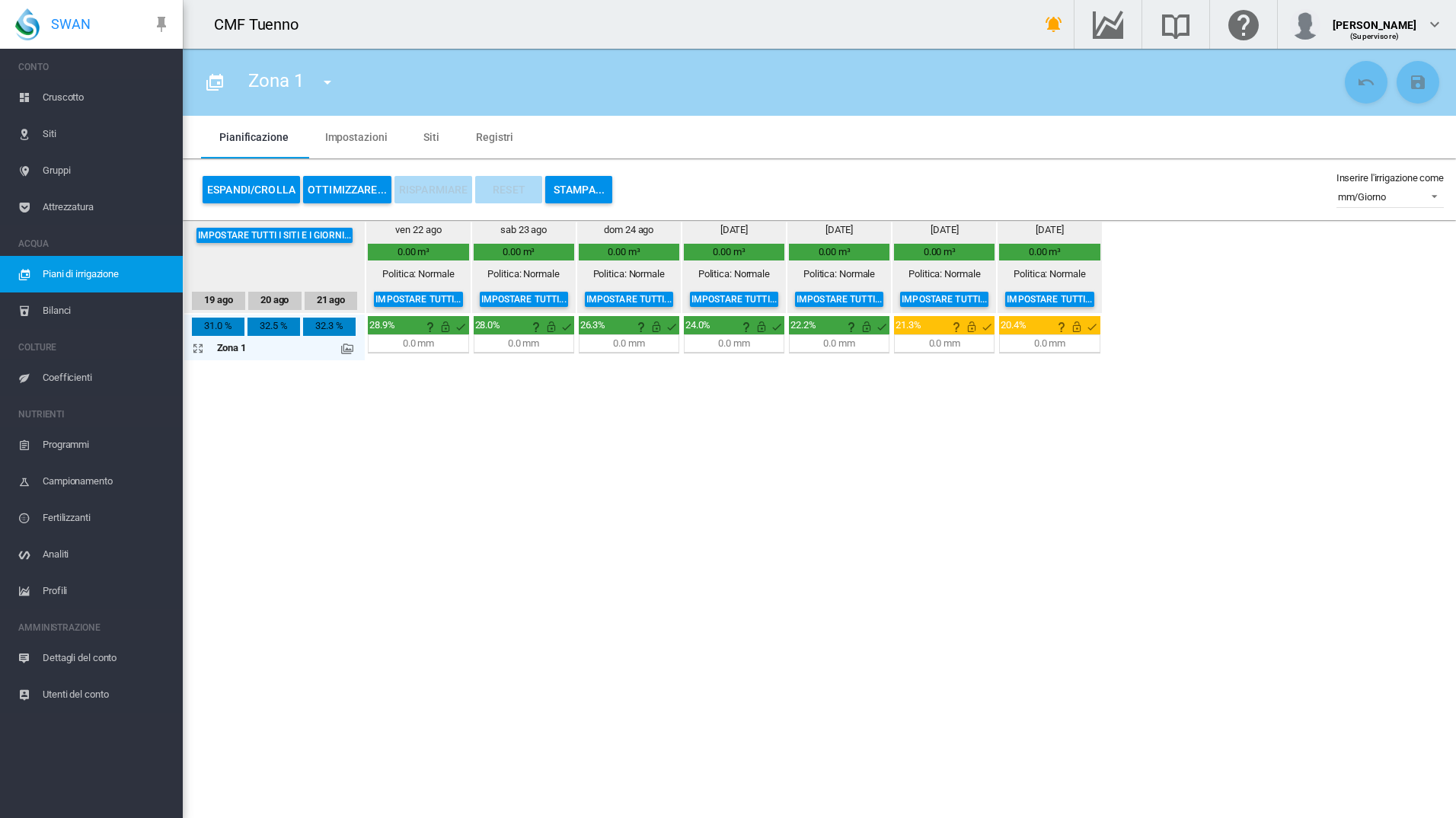
click at [352, 353] on md-icon at bounding box center [347, 348] width 12 height 12
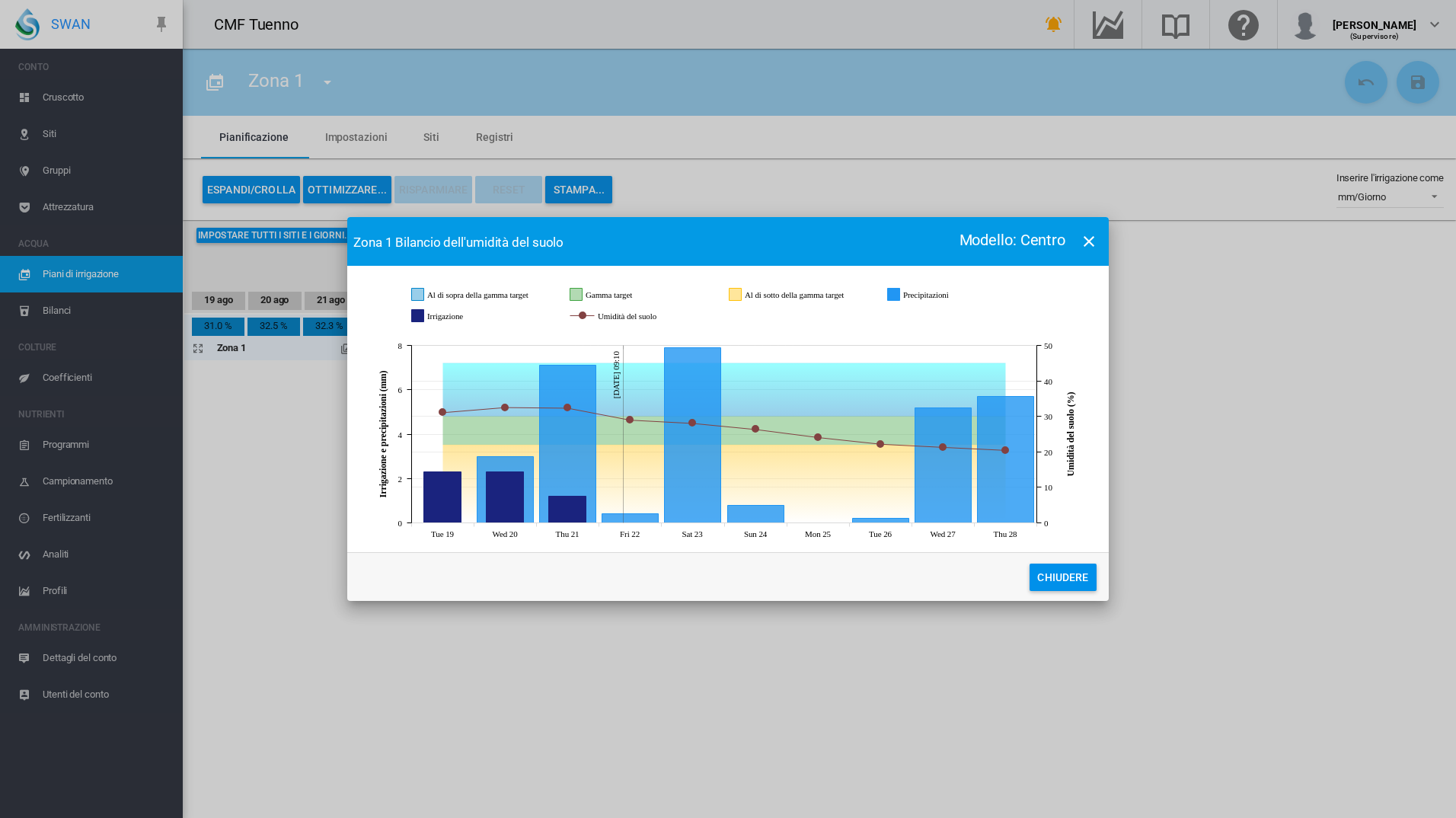
click at [1077, 576] on button "Chiudere" at bounding box center [1063, 577] width 67 height 28
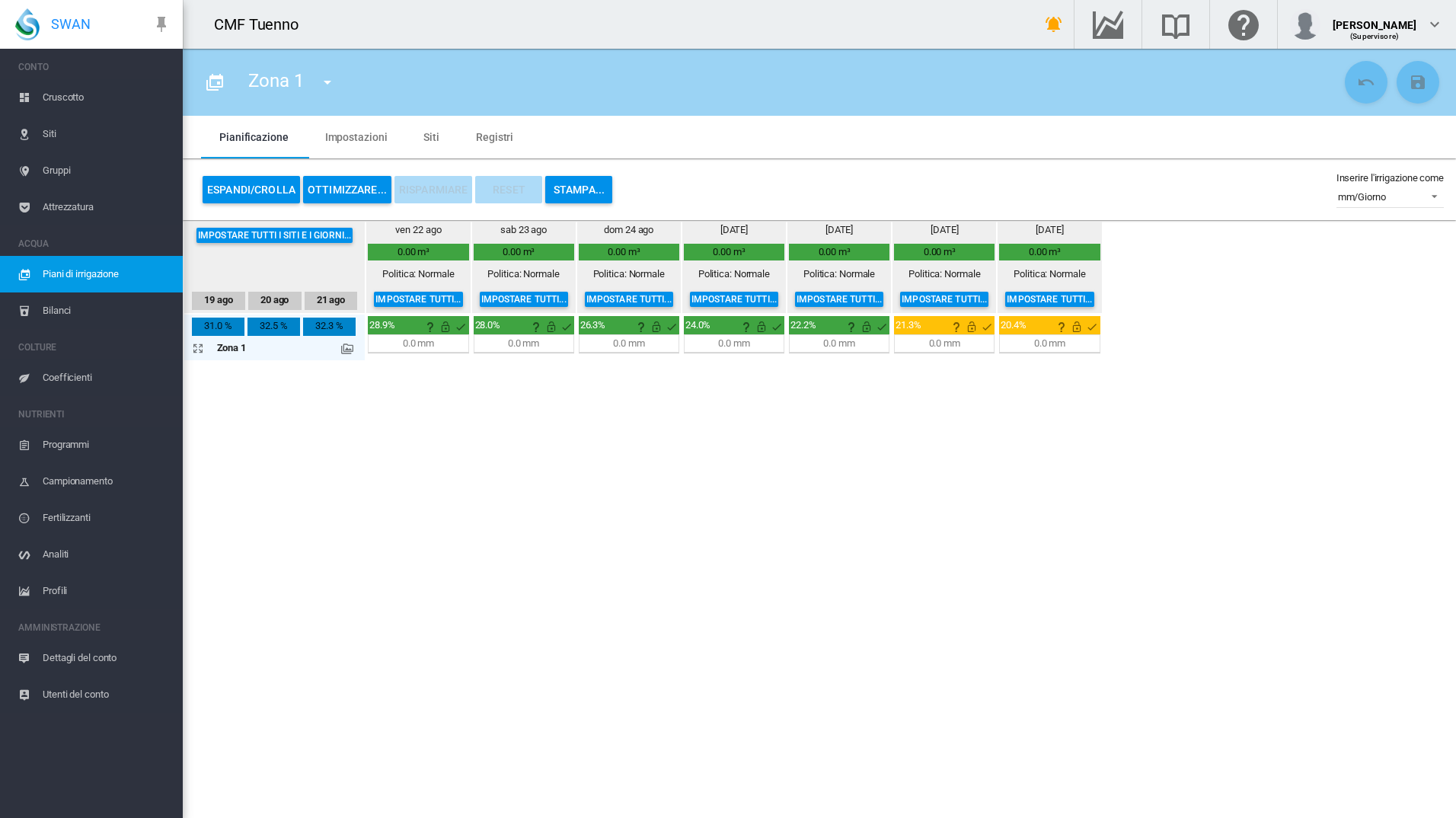
click at [361, 189] on button "OTTIMIZZARE..." at bounding box center [347, 190] width 89 height 28
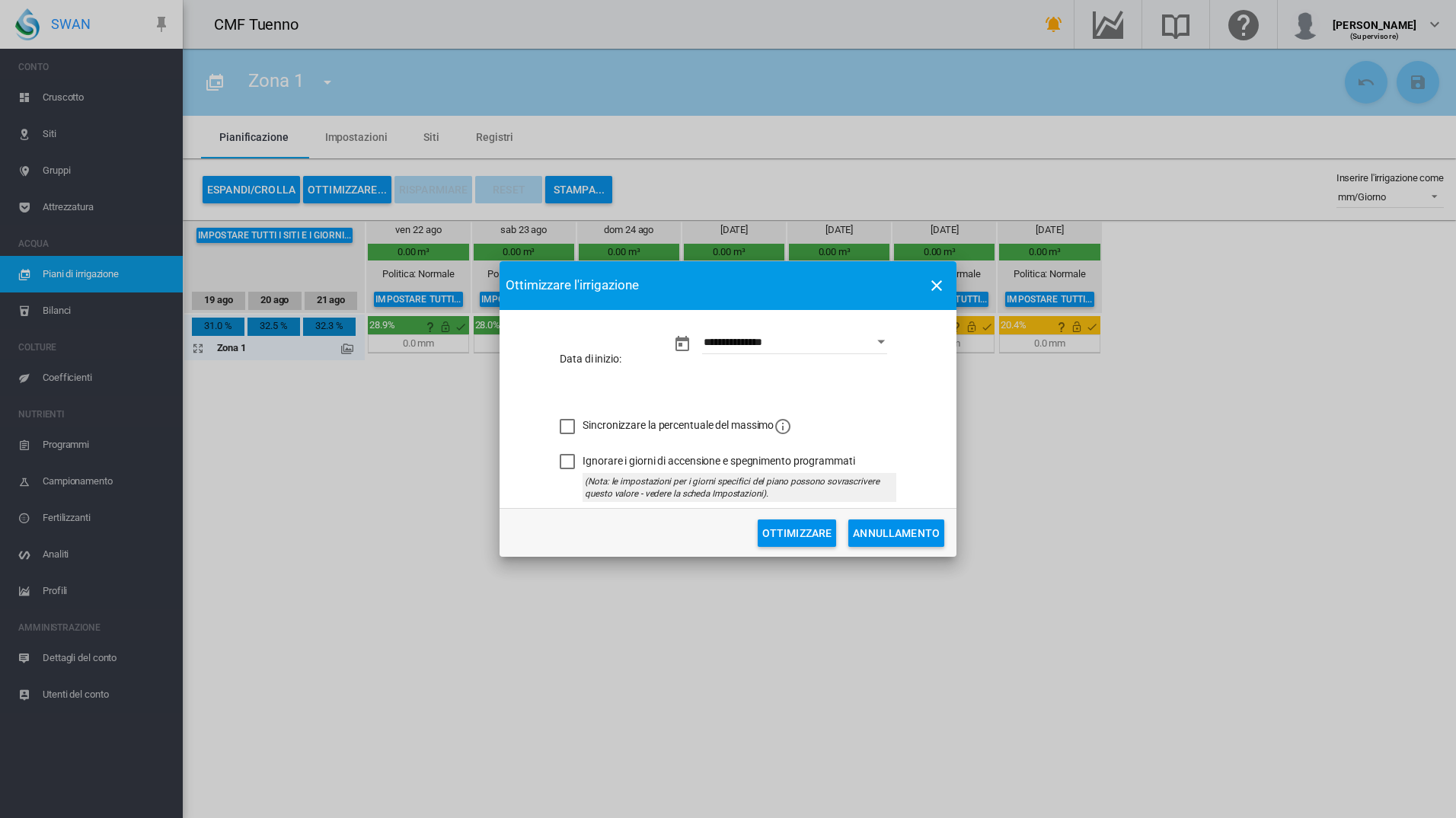
click at [572, 420] on div "Sincronizzare la percentuale del massimo" at bounding box center [567, 426] width 15 height 15
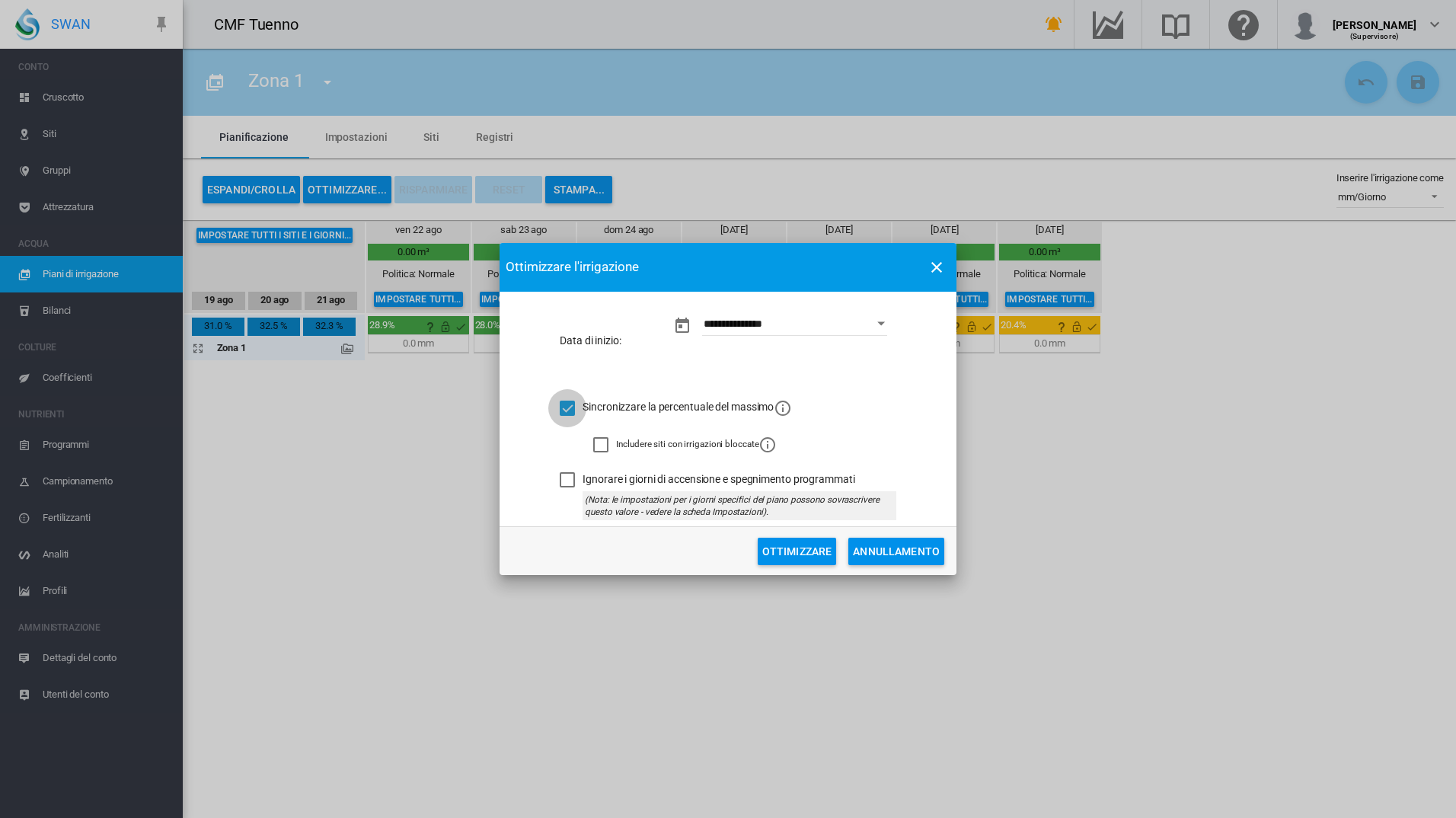
click at [561, 472] on div "Ignorare i giorni di accensione e spegnimento programmati" at bounding box center [567, 479] width 15 height 15
click at [807, 553] on button "Ottimizzare" at bounding box center [797, 552] width 79 height 28
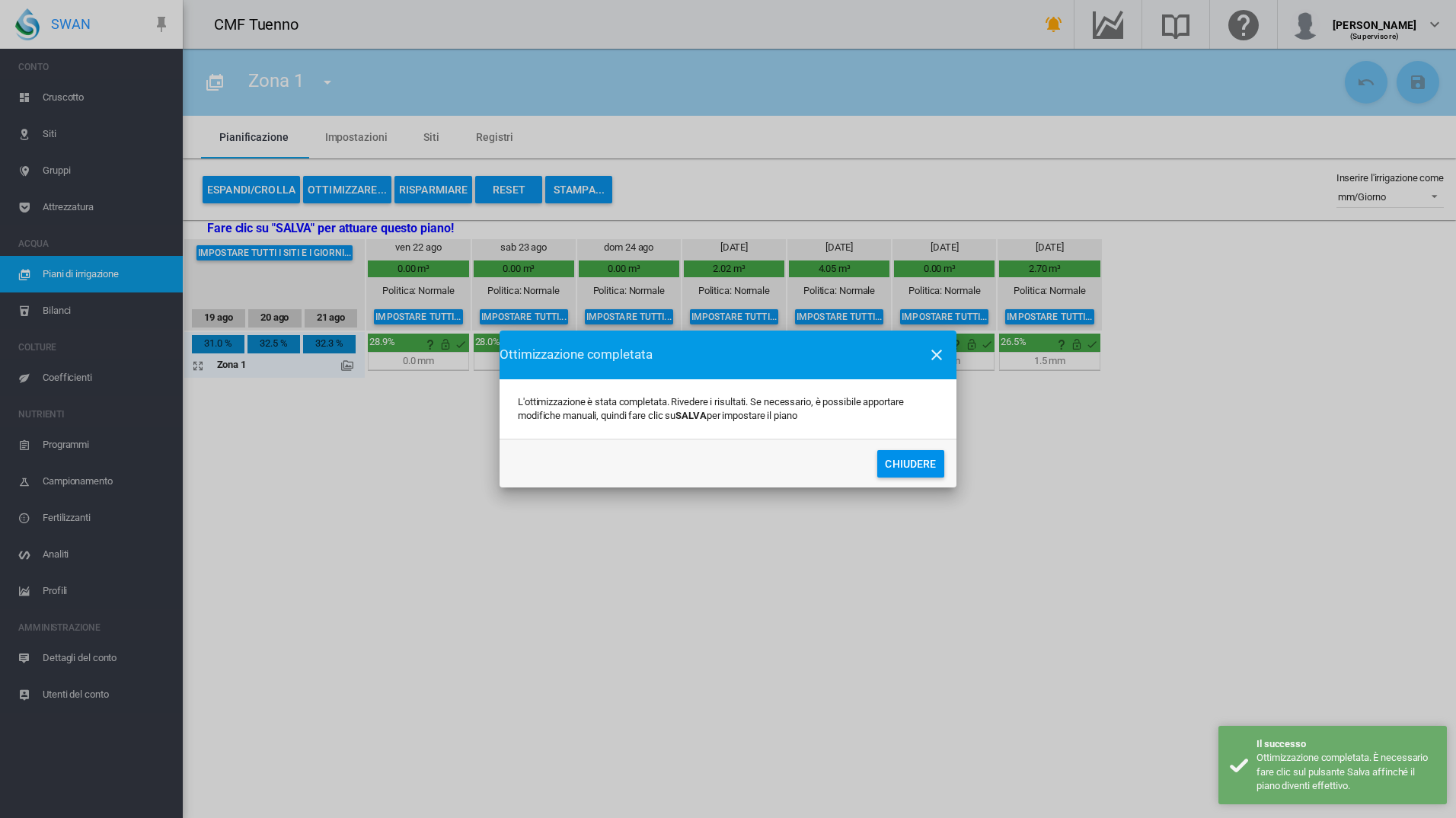
click at [916, 464] on button "Chiudere" at bounding box center [911, 464] width 67 height 28
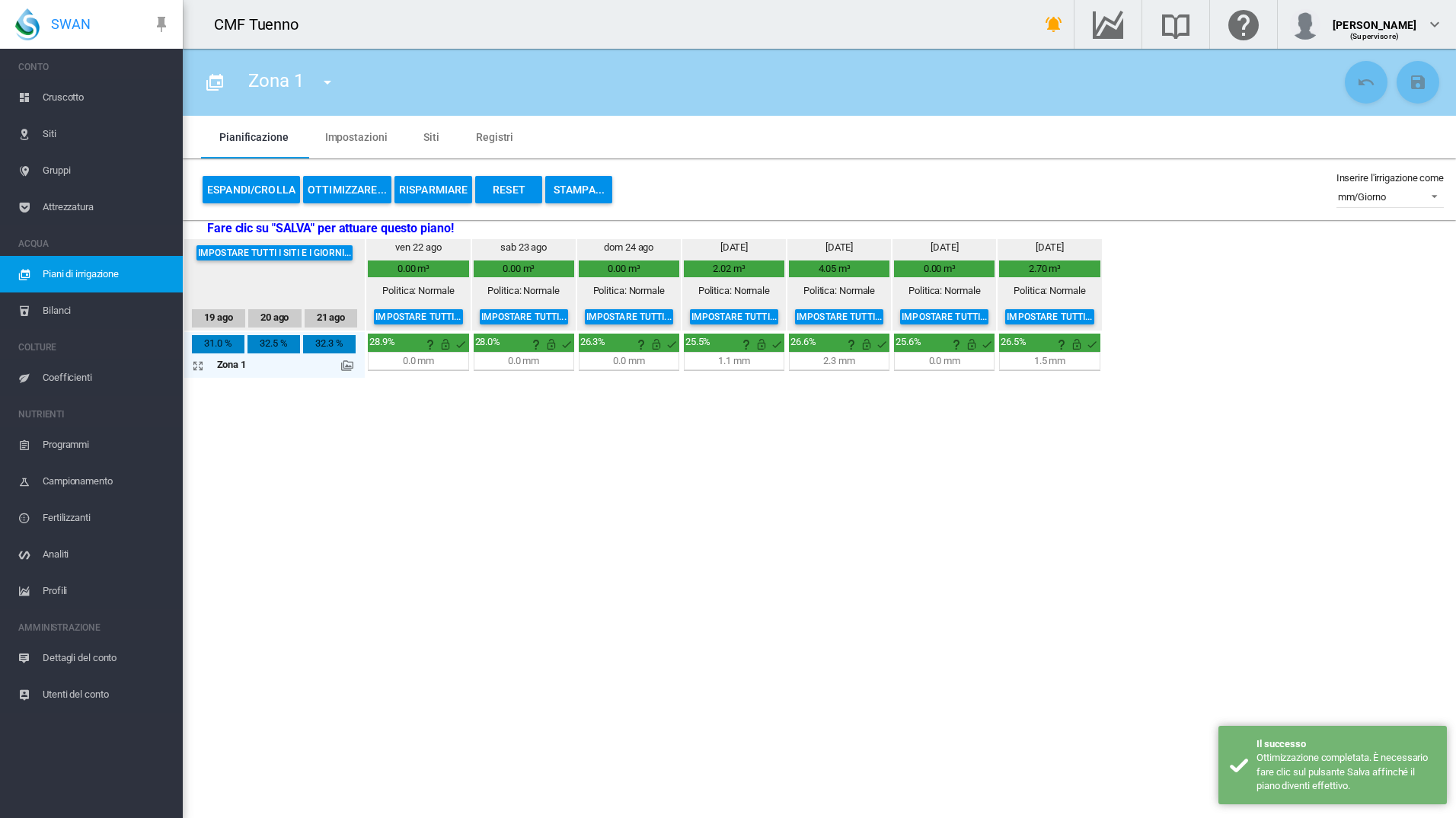
click at [350, 370] on md-icon at bounding box center [347, 365] width 12 height 12
